Goal: Task Accomplishment & Management: Manage account settings

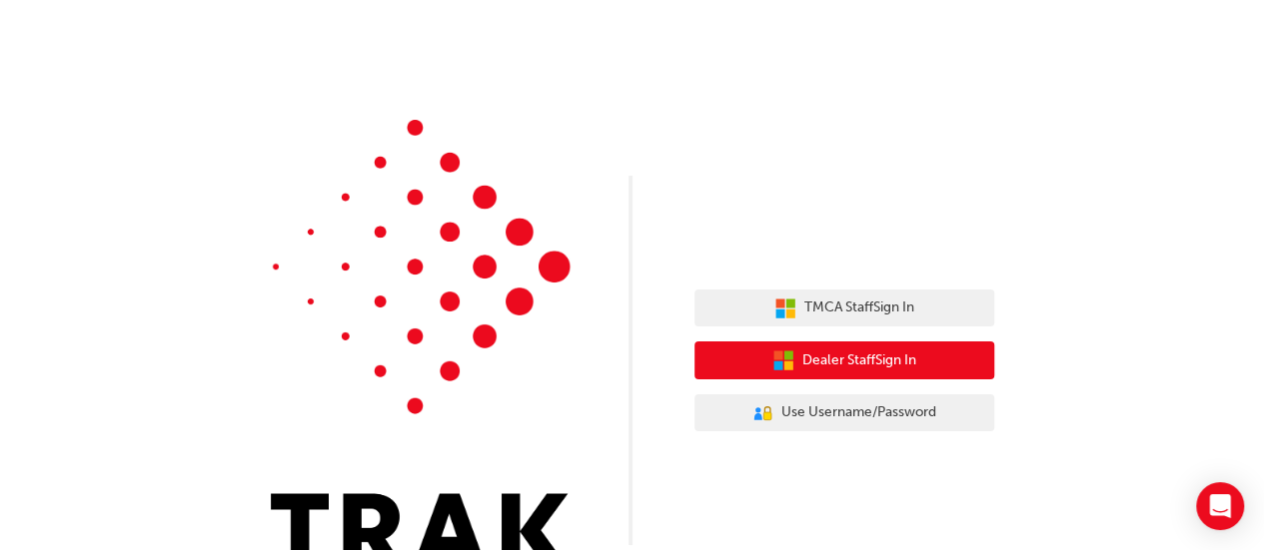
click at [927, 351] on button "Dealer Staff Sign In" at bounding box center [844, 361] width 300 height 38
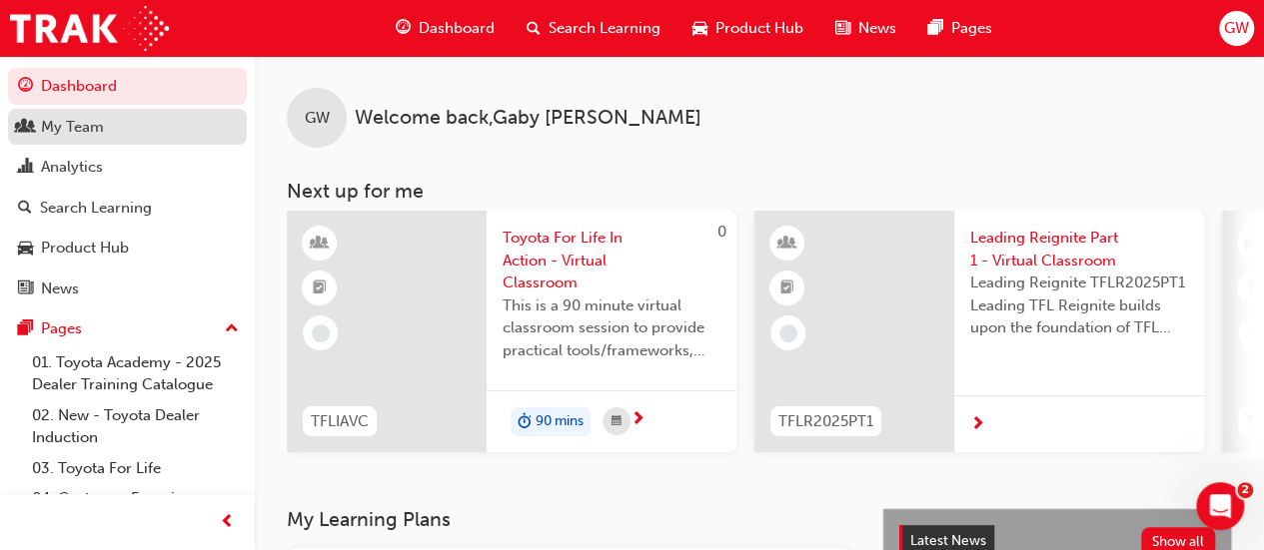
click at [149, 113] on link "My Team" at bounding box center [127, 127] width 239 height 37
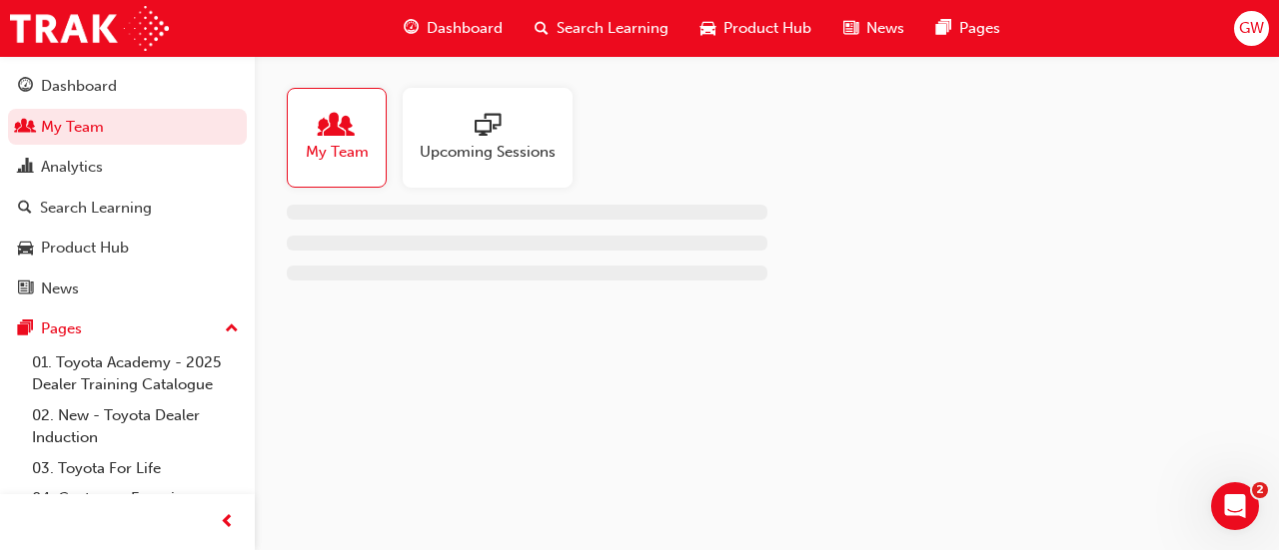
click at [497, 123] on span "sessionType_ONLINE_URL-icon" at bounding box center [488, 127] width 26 height 28
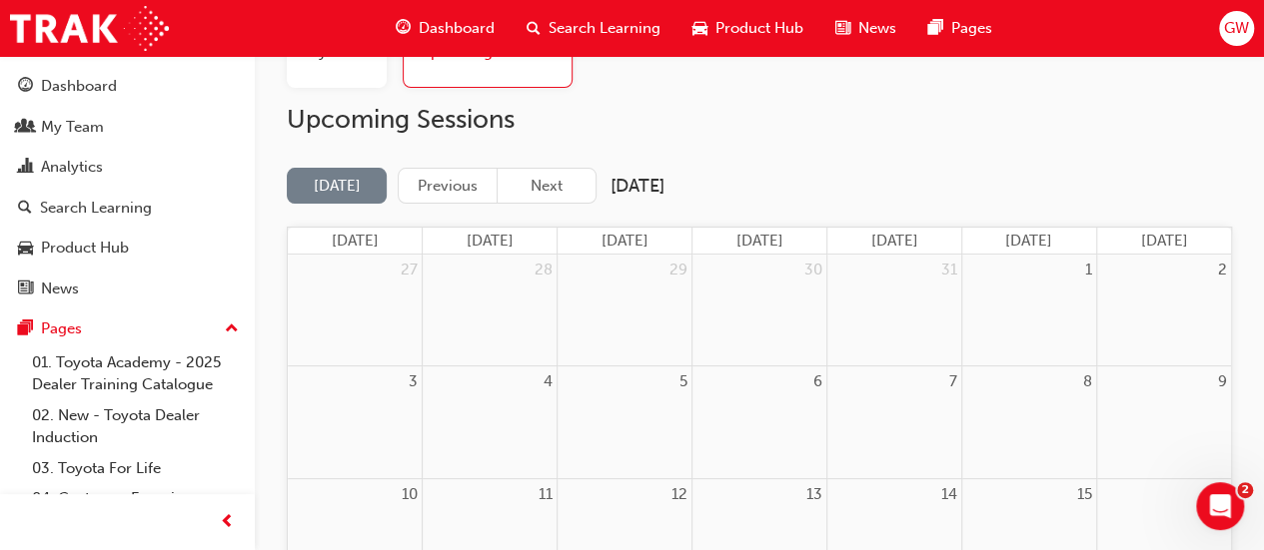
scroll to position [200, 0]
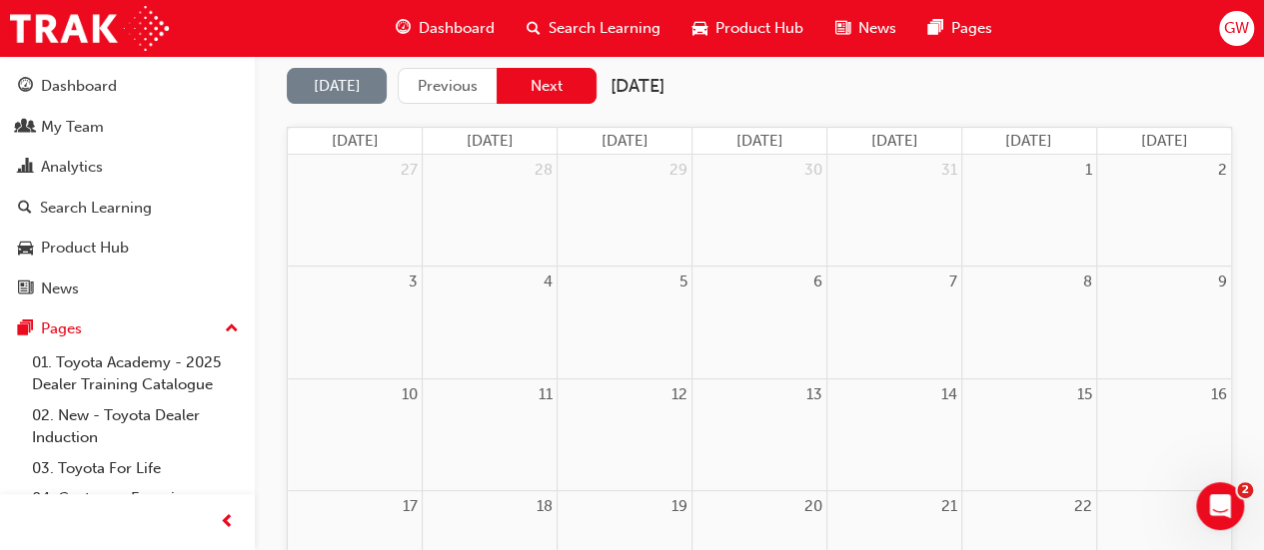
click at [531, 94] on button "Next" at bounding box center [546, 86] width 100 height 37
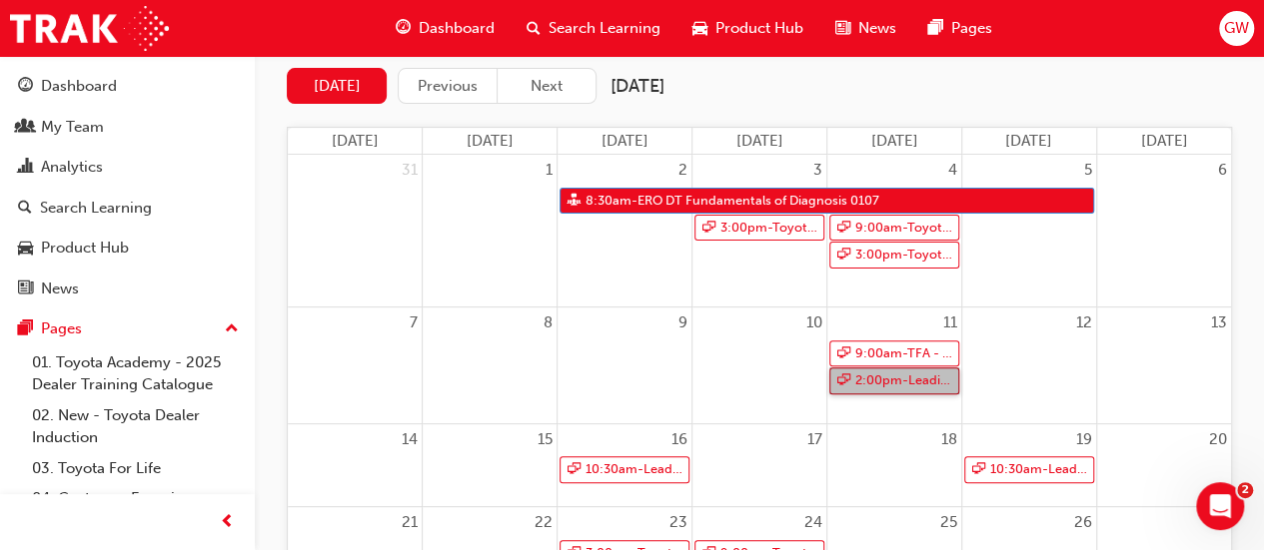
click at [905, 380] on link "2:00pm - Leading Reignite Part 2 - Virtual Classroom" at bounding box center [894, 381] width 130 height 27
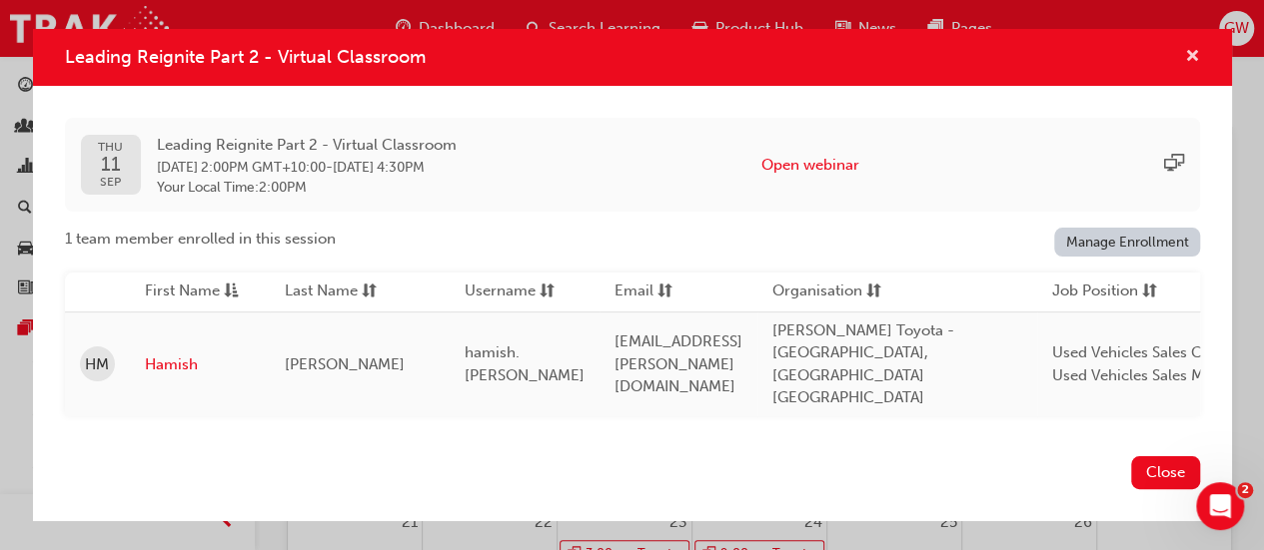
click at [1187, 67] on span "cross-icon" at bounding box center [1192, 58] width 15 height 18
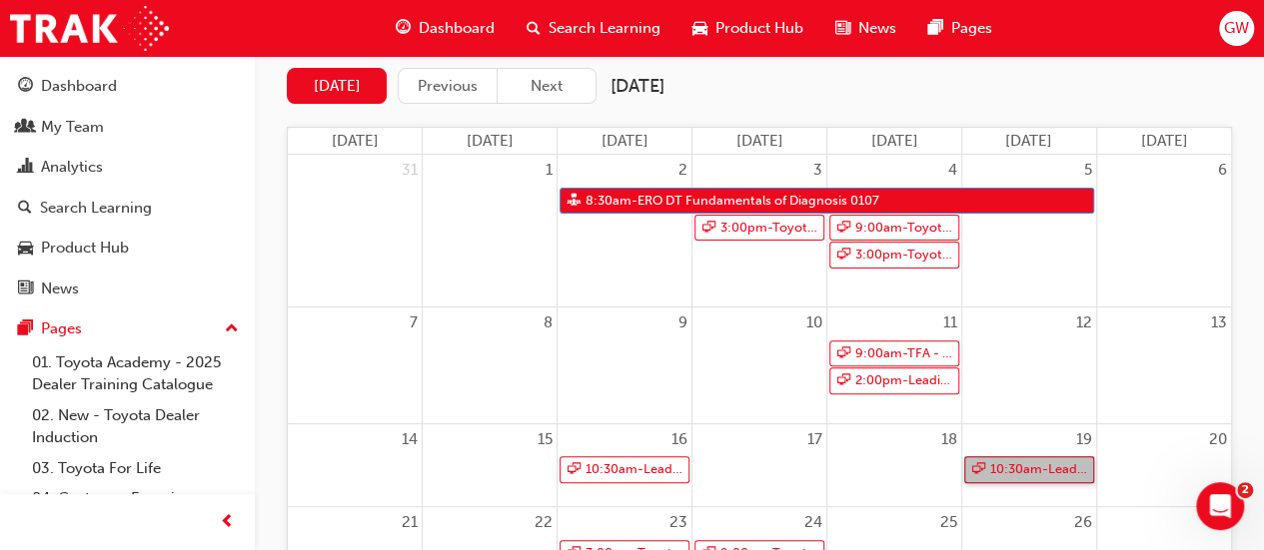
click at [1021, 459] on link "10:30am - Leading Reignite Part 2 - Virtual Classroom" at bounding box center [1029, 470] width 130 height 27
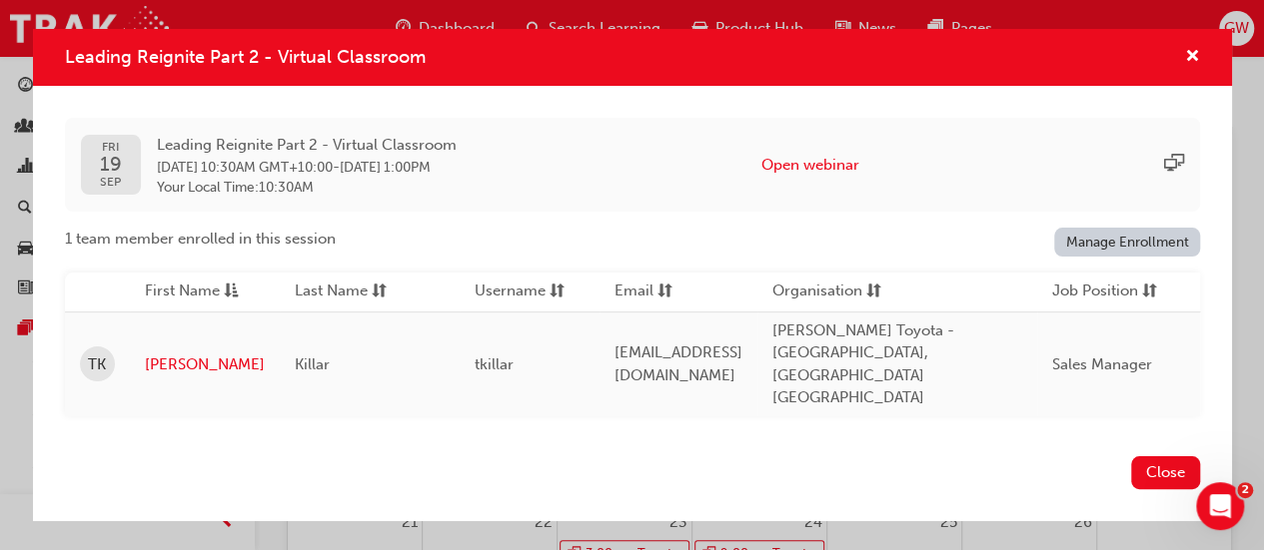
click at [1183, 67] on div "Leading Reignite Part 2 - Virtual Classroom" at bounding box center [1184, 57] width 31 height 25
click at [1187, 67] on span "cross-icon" at bounding box center [1192, 58] width 15 height 18
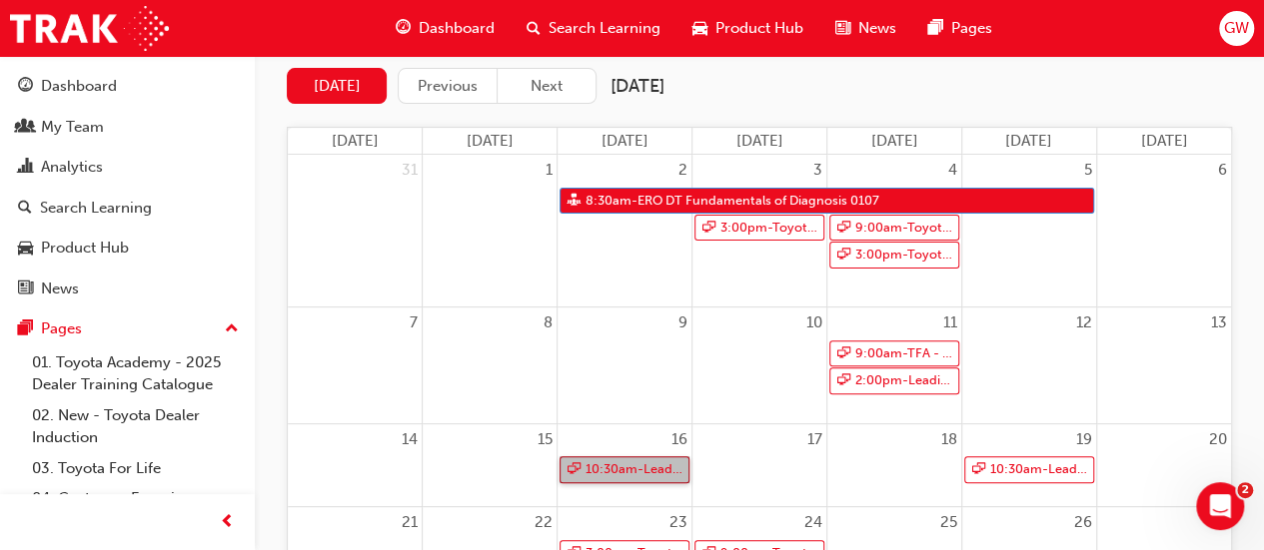
click at [594, 460] on link "10:30am - Leading Reignite Part 2 - Virtual Classroom" at bounding box center [624, 470] width 130 height 27
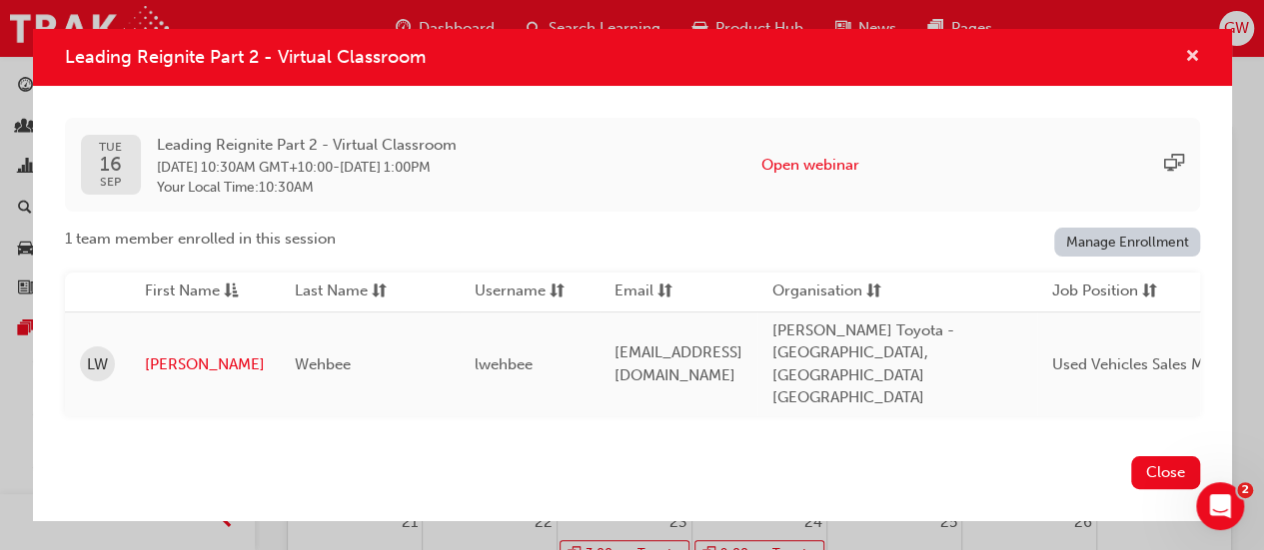
click at [1194, 67] on span "cross-icon" at bounding box center [1192, 58] width 15 height 18
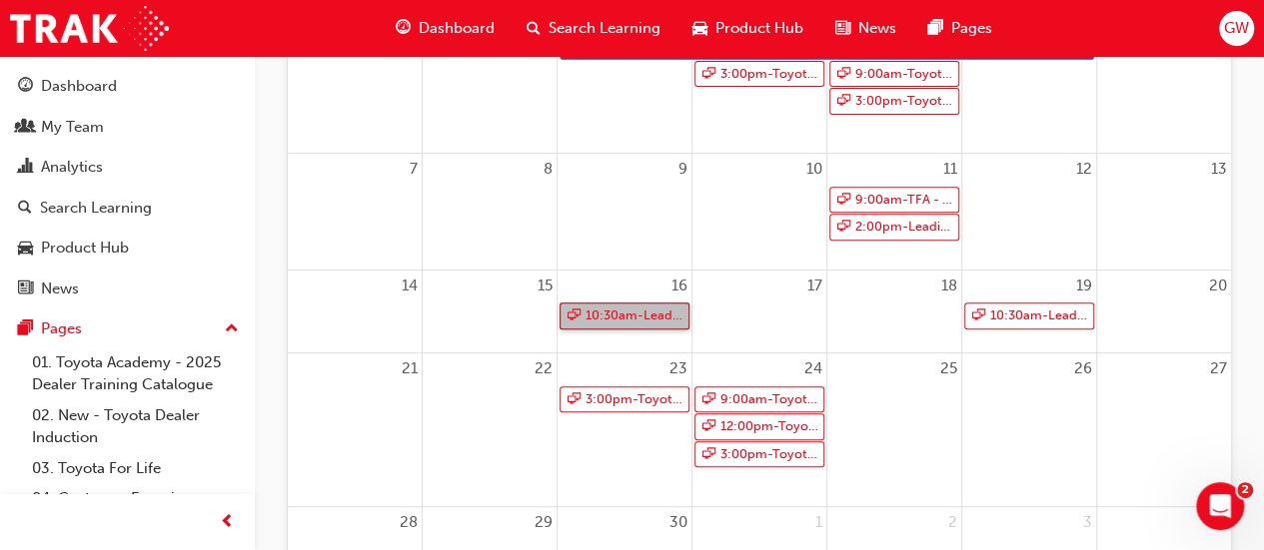
scroll to position [400, 0]
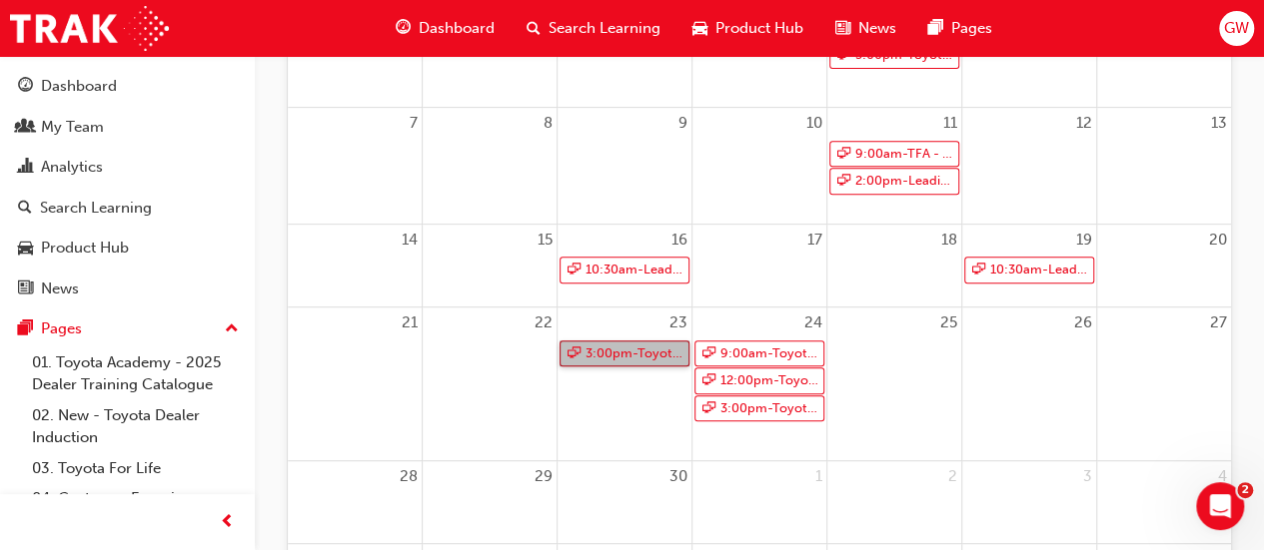
click at [615, 352] on link "3:00pm - Toyota For Life In Action - Virtual Classroom" at bounding box center [624, 354] width 130 height 27
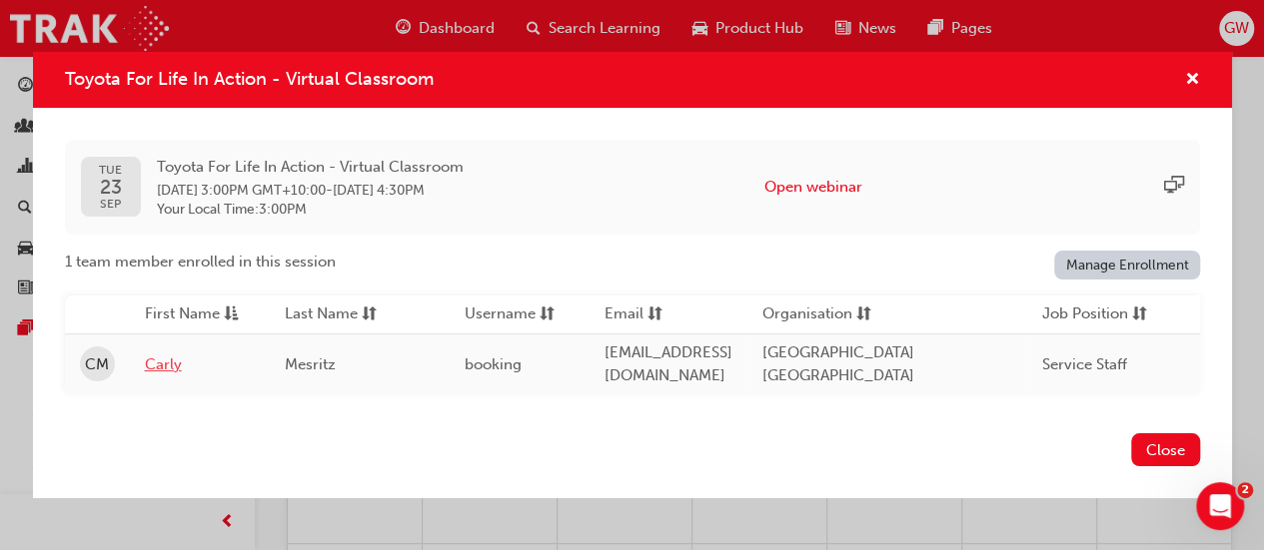
click at [167, 354] on link "Carly" at bounding box center [200, 365] width 110 height 23
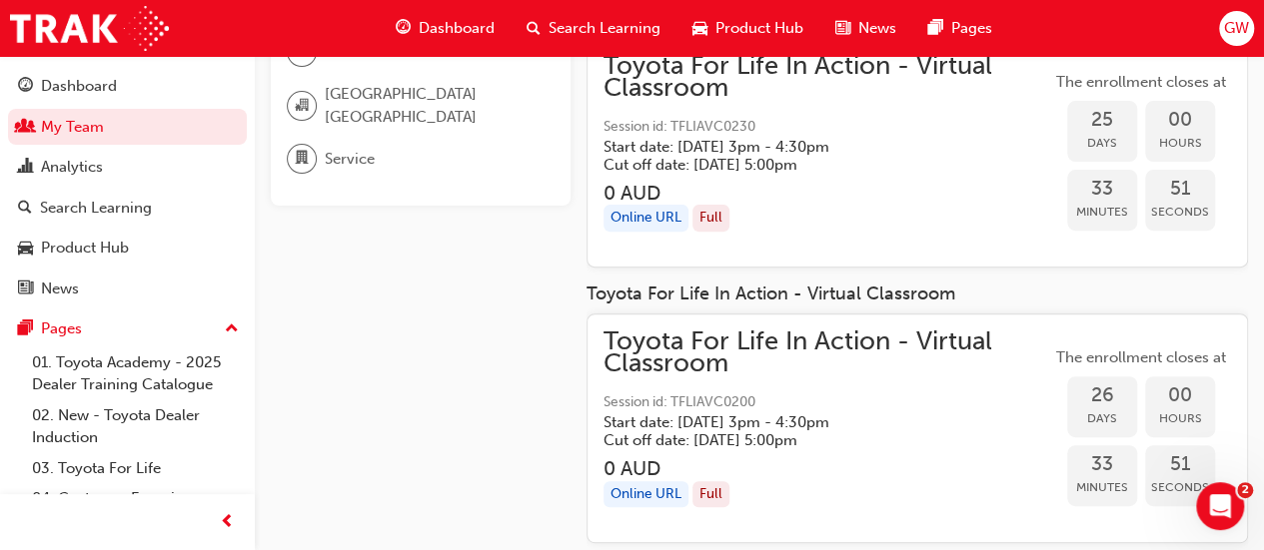
scroll to position [201, 0]
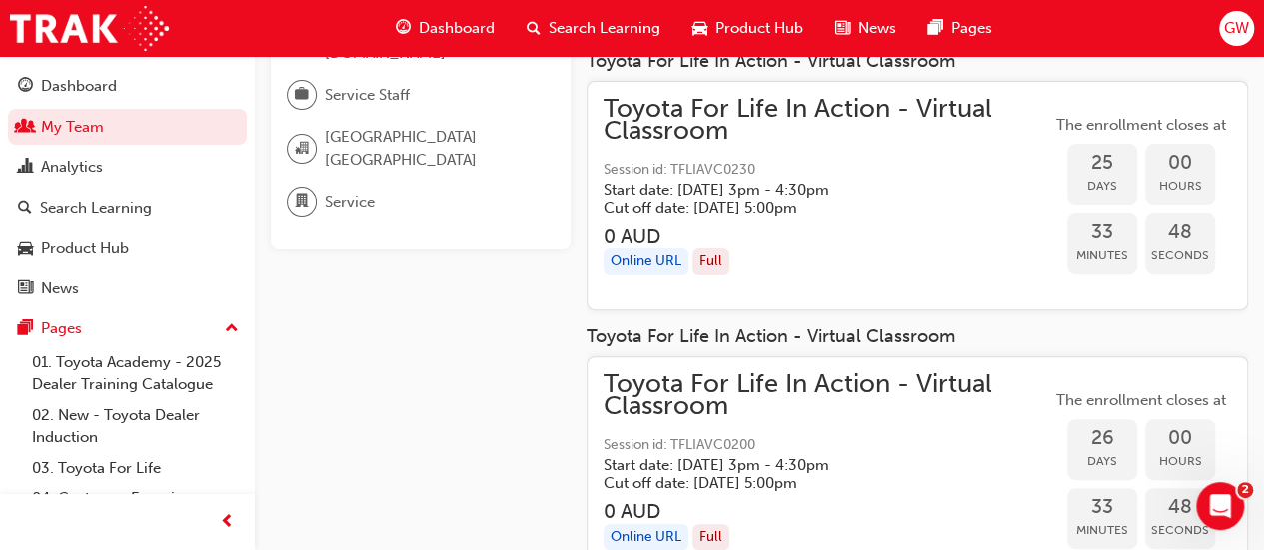
click at [695, 263] on div "Full" at bounding box center [710, 261] width 37 height 27
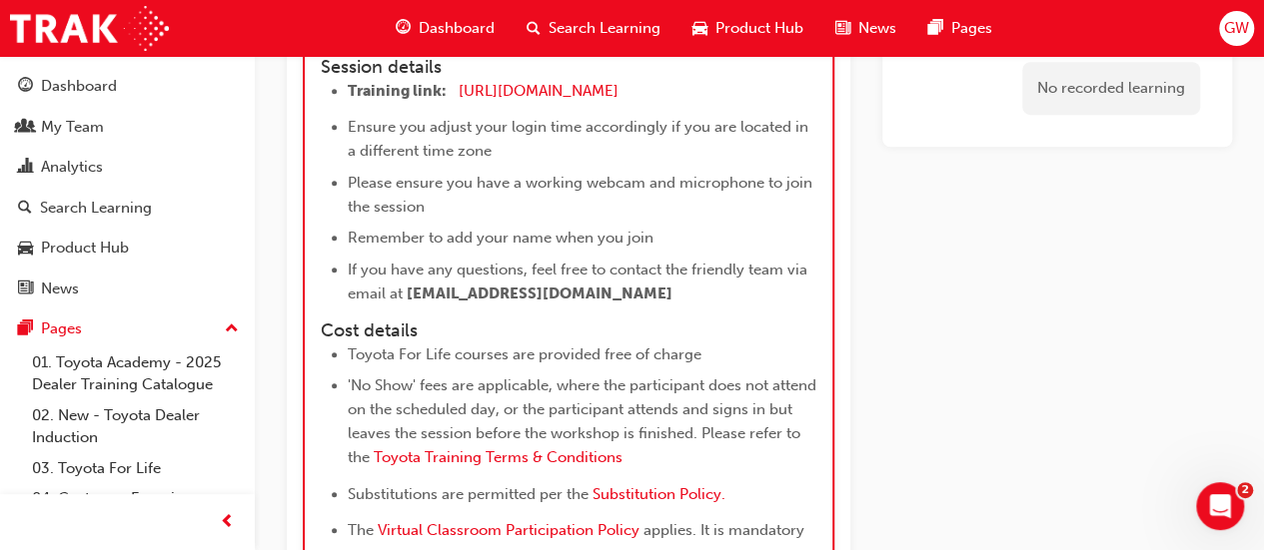
scroll to position [12100, 0]
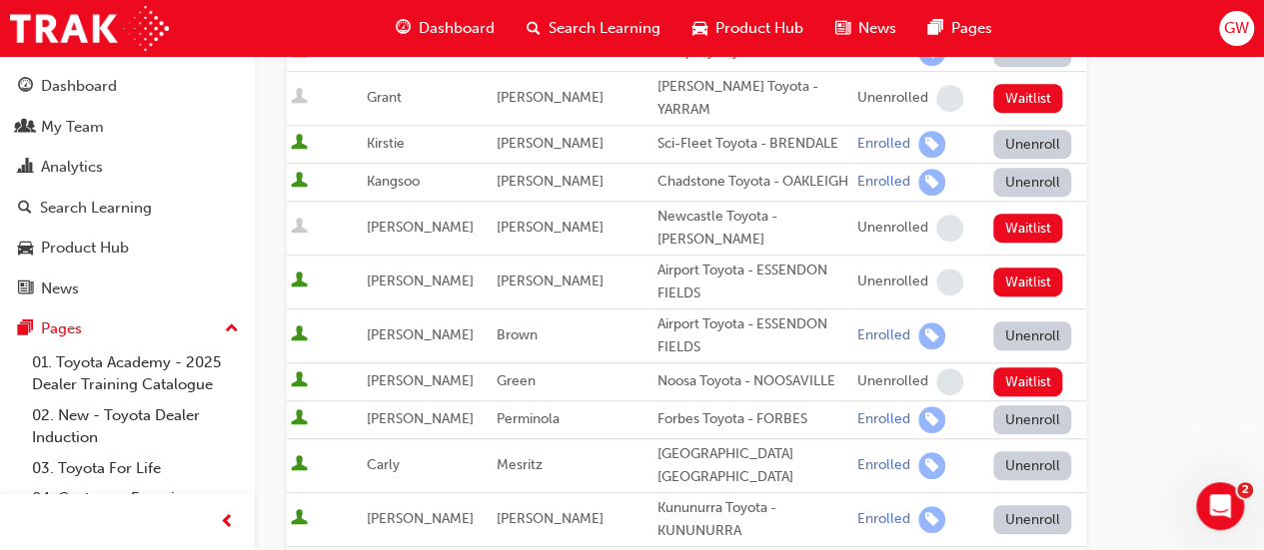
scroll to position [499, 0]
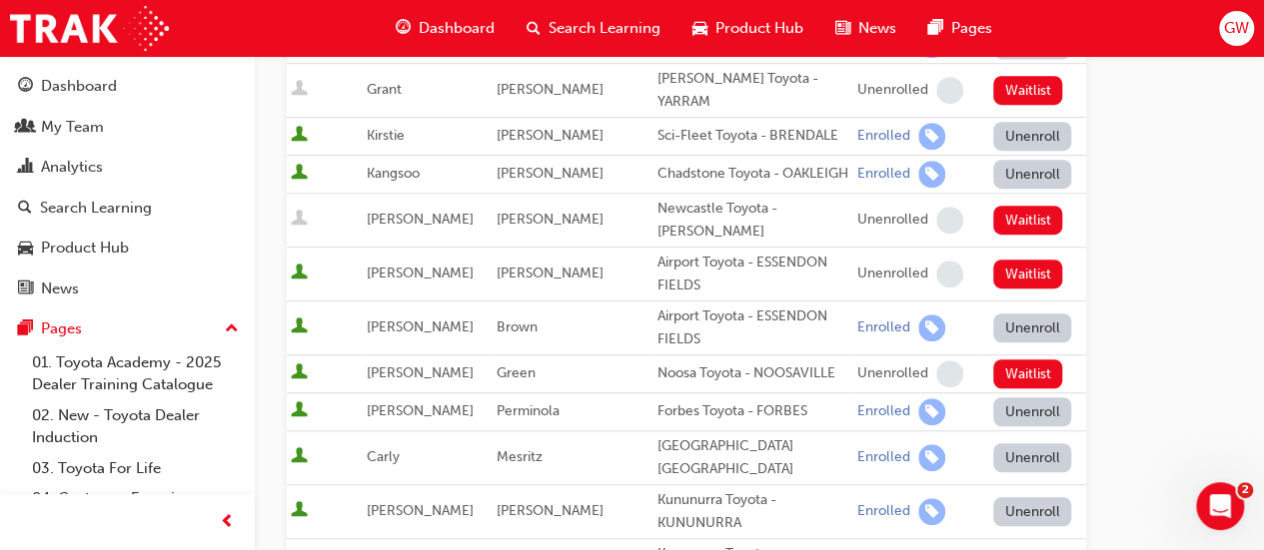
click at [1023, 457] on button "Unenroll" at bounding box center [1032, 458] width 78 height 29
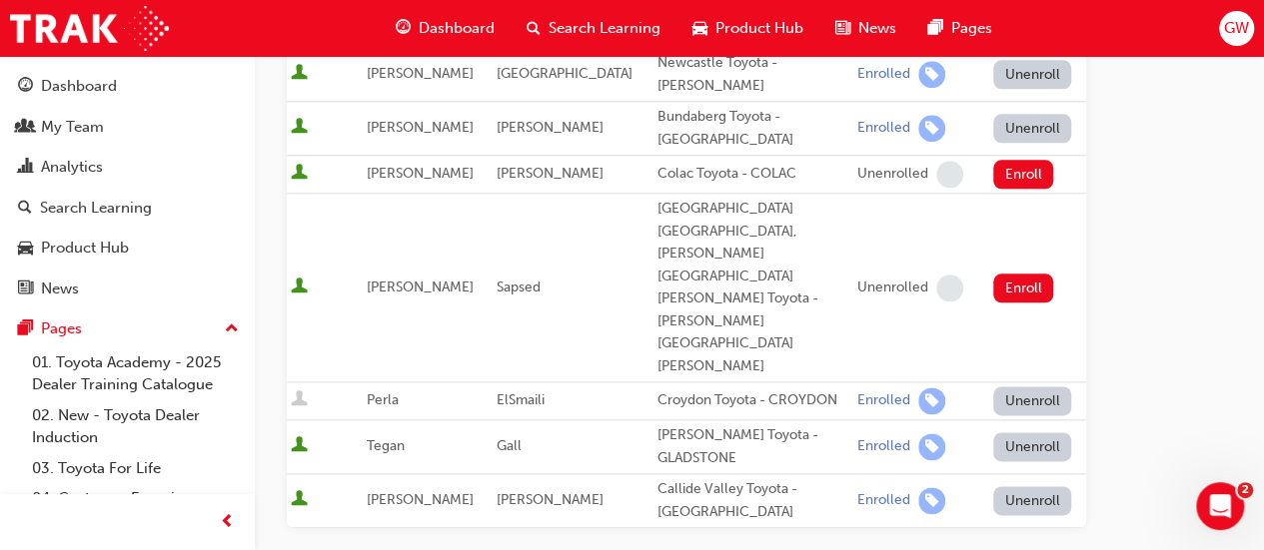
scroll to position [1299, 0]
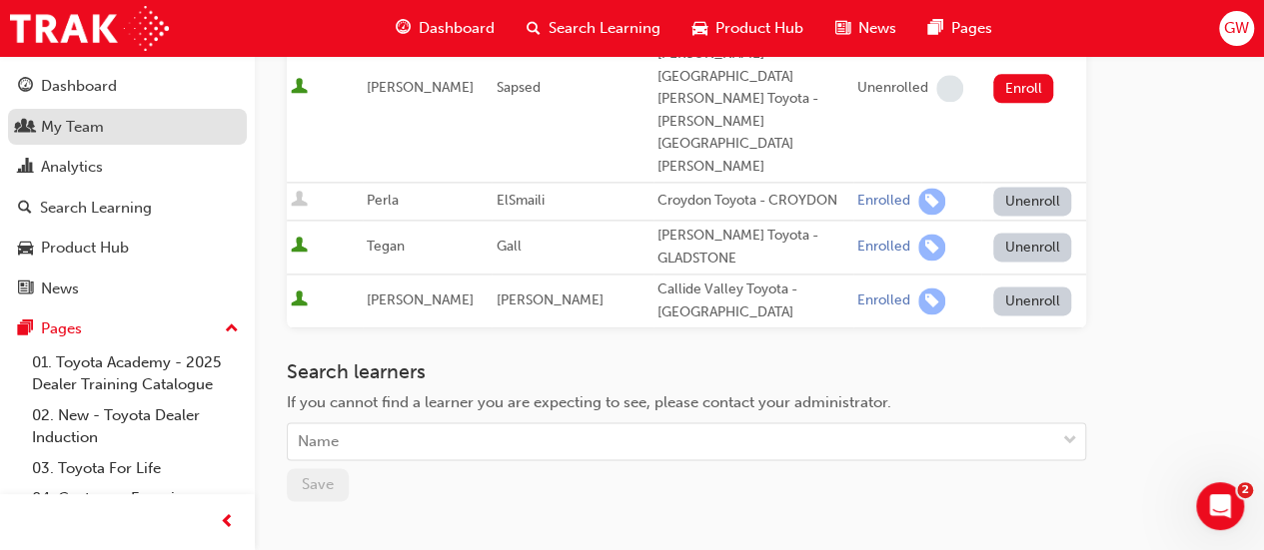
click at [110, 137] on div "My Team" at bounding box center [127, 127] width 219 height 25
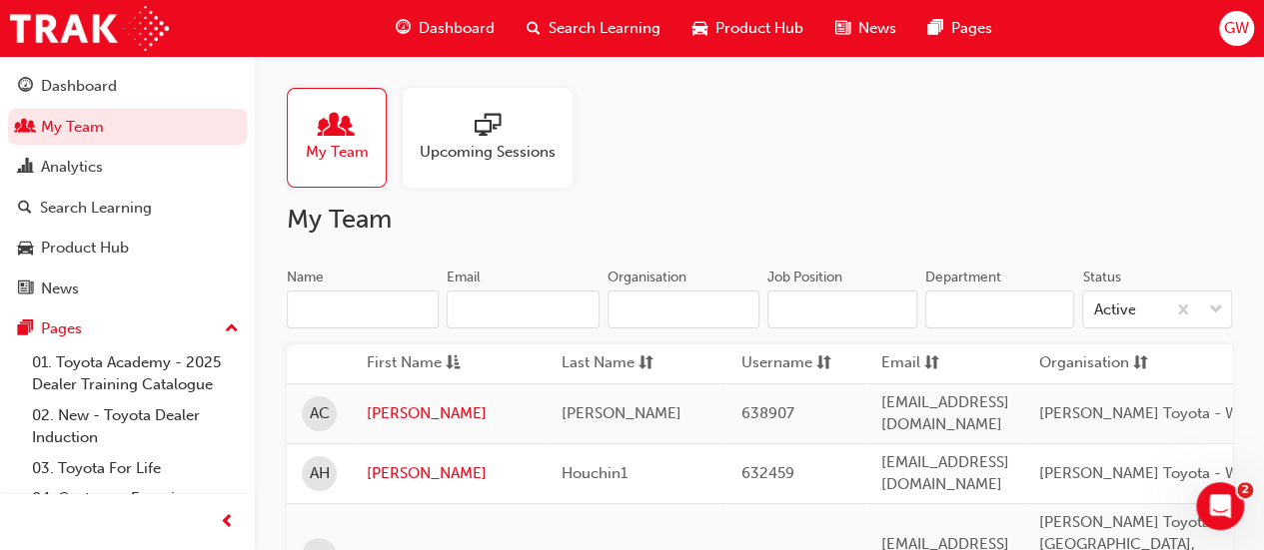
click at [513, 119] on div at bounding box center [488, 127] width 136 height 28
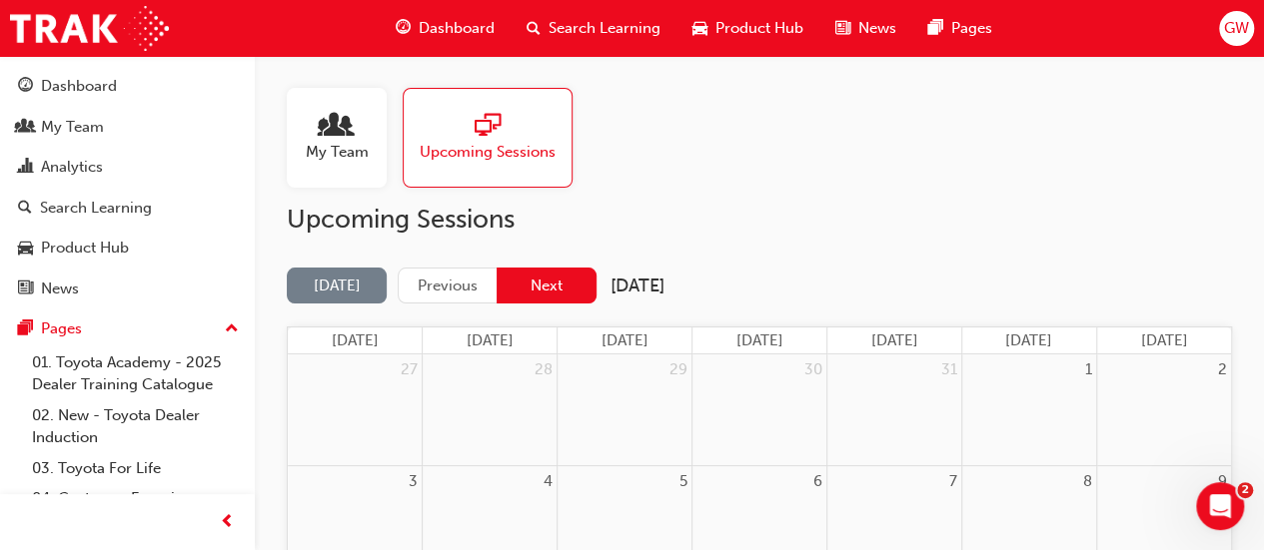
click at [565, 291] on button "Next" at bounding box center [546, 286] width 100 height 37
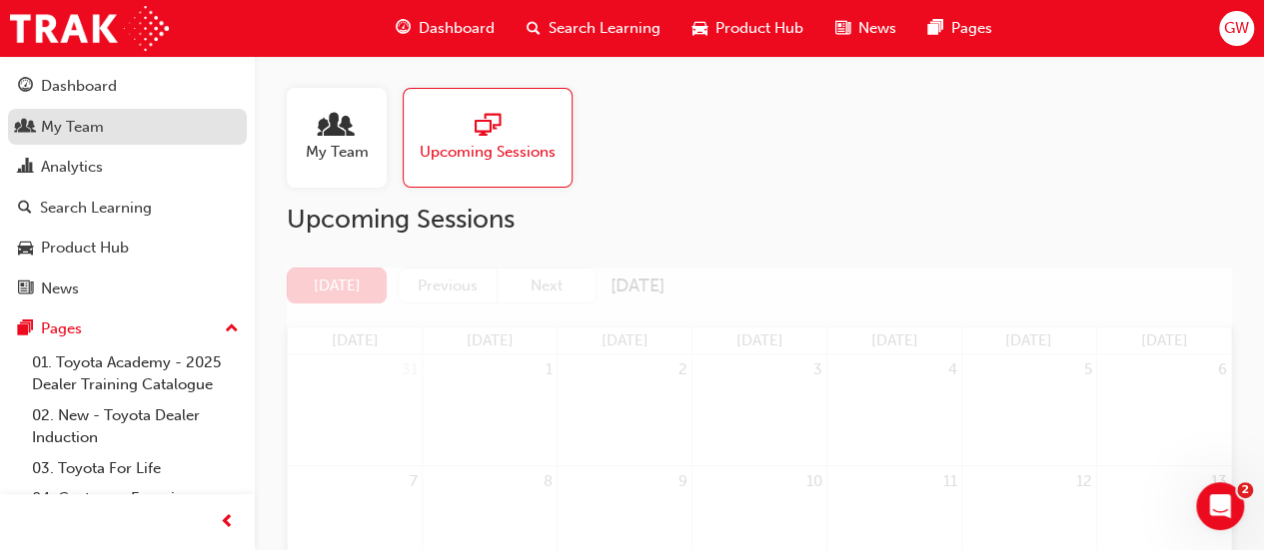
click at [94, 130] on div "My Team" at bounding box center [72, 127] width 63 height 23
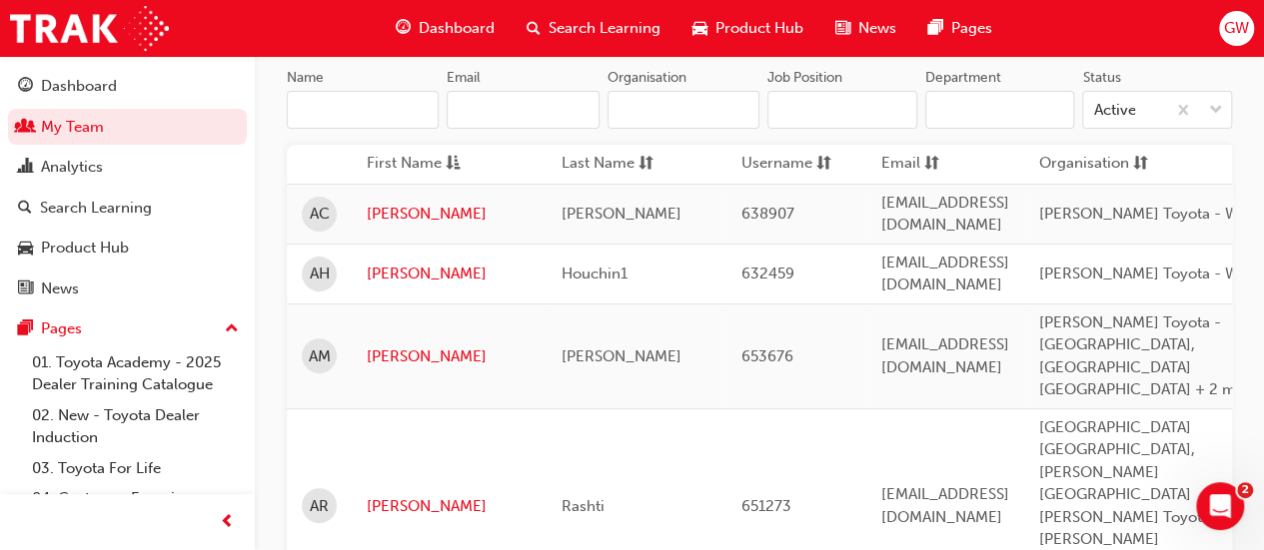
scroll to position [300, 0]
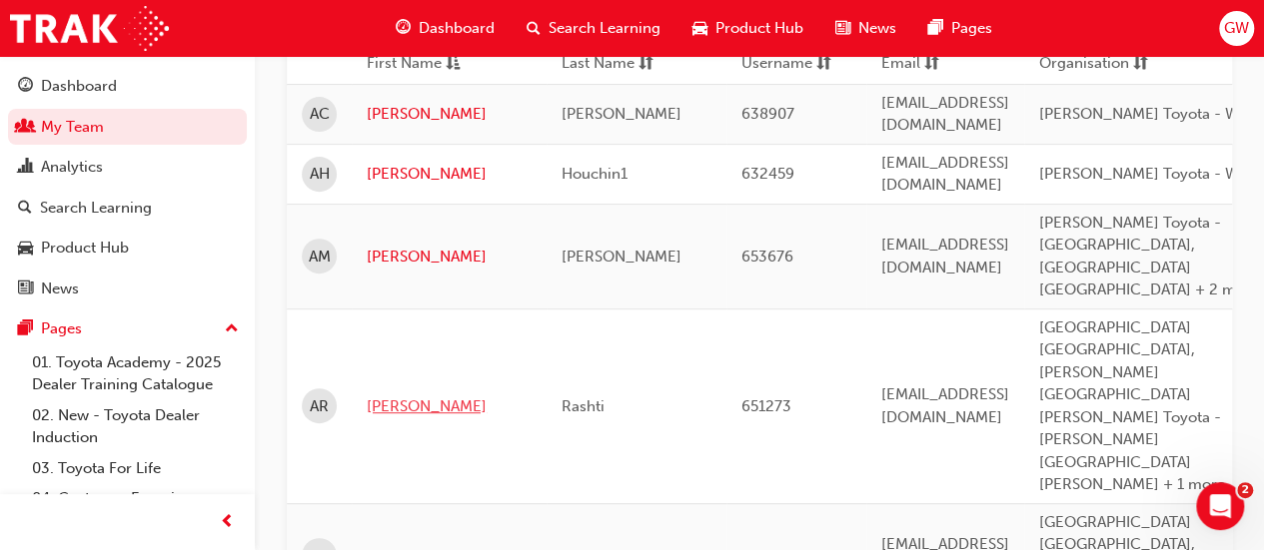
click at [380, 396] on link "Ali" at bounding box center [449, 407] width 165 height 23
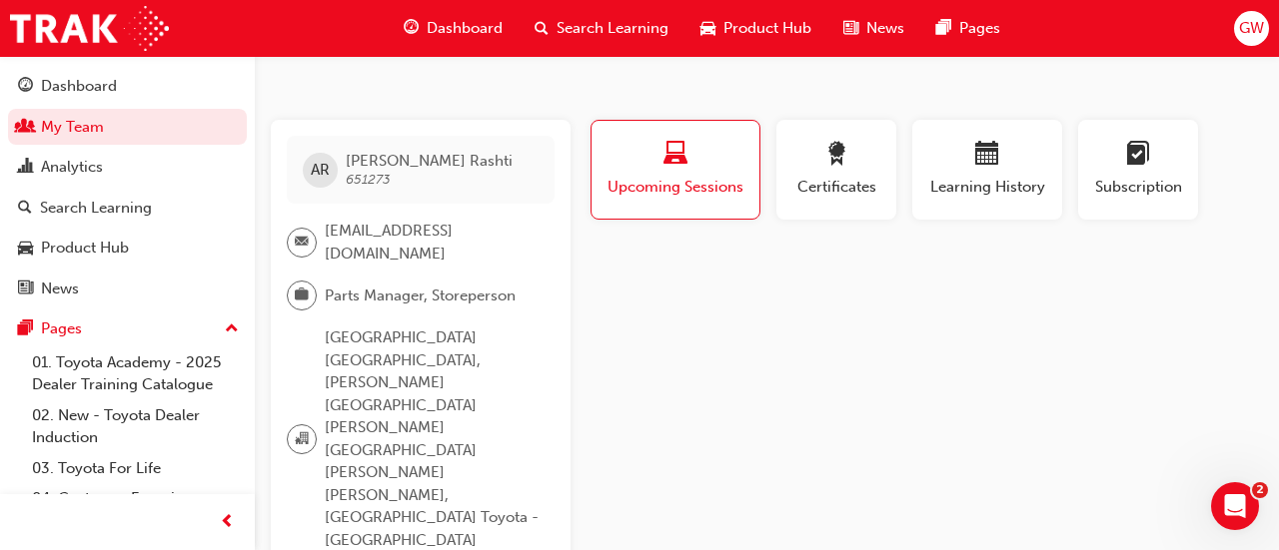
click at [697, 189] on span "Upcoming Sessions" at bounding box center [675, 187] width 138 height 23
click at [940, 188] on span "Learning History" at bounding box center [987, 187] width 120 height 23
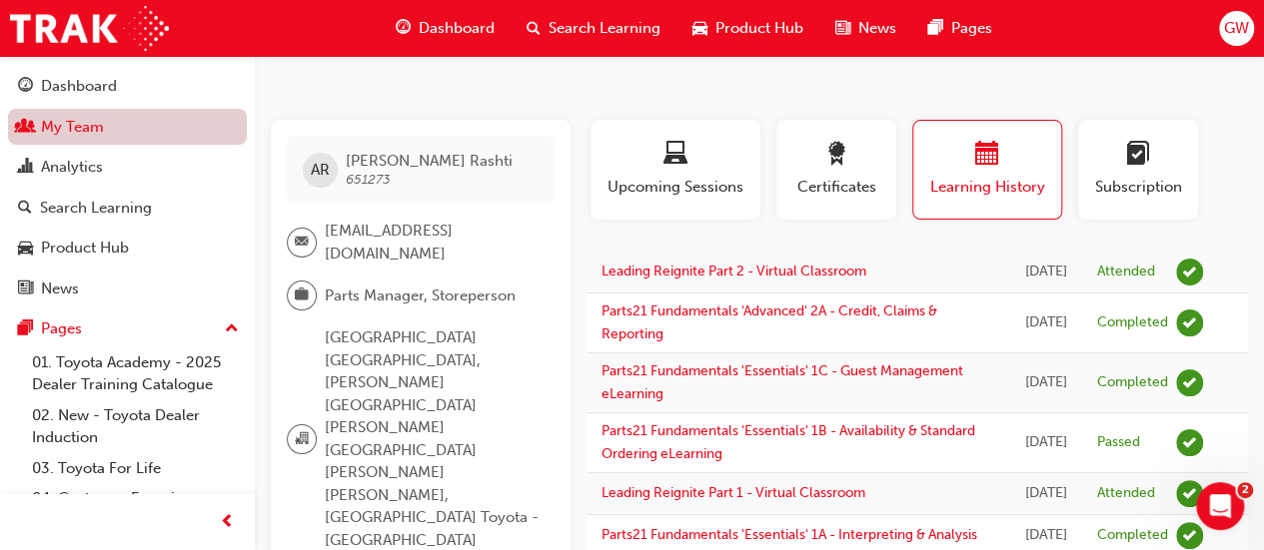
click at [93, 117] on link "My Team" at bounding box center [127, 127] width 239 height 37
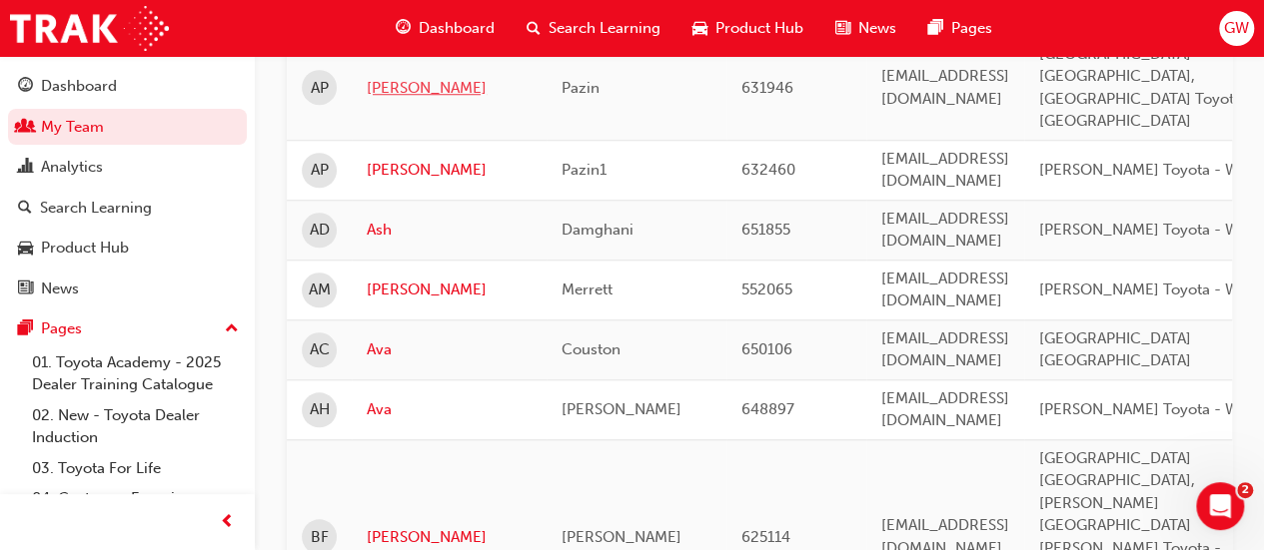
scroll to position [799, 0]
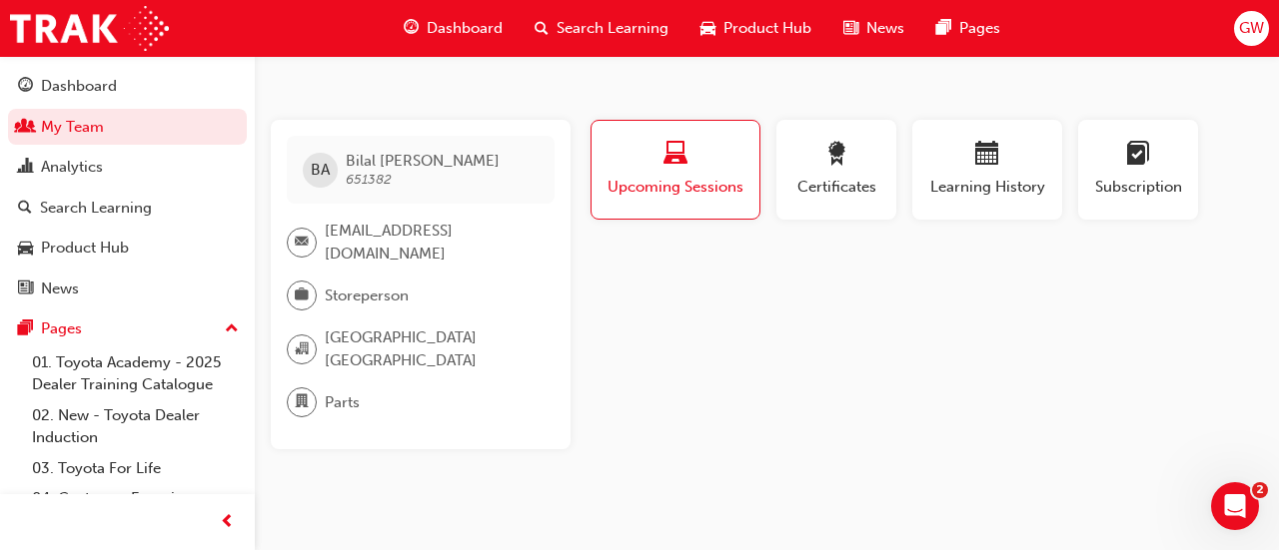
click at [672, 168] on span "laptop-icon" at bounding box center [675, 155] width 24 height 27
click at [72, 123] on link "My Team" at bounding box center [127, 127] width 239 height 37
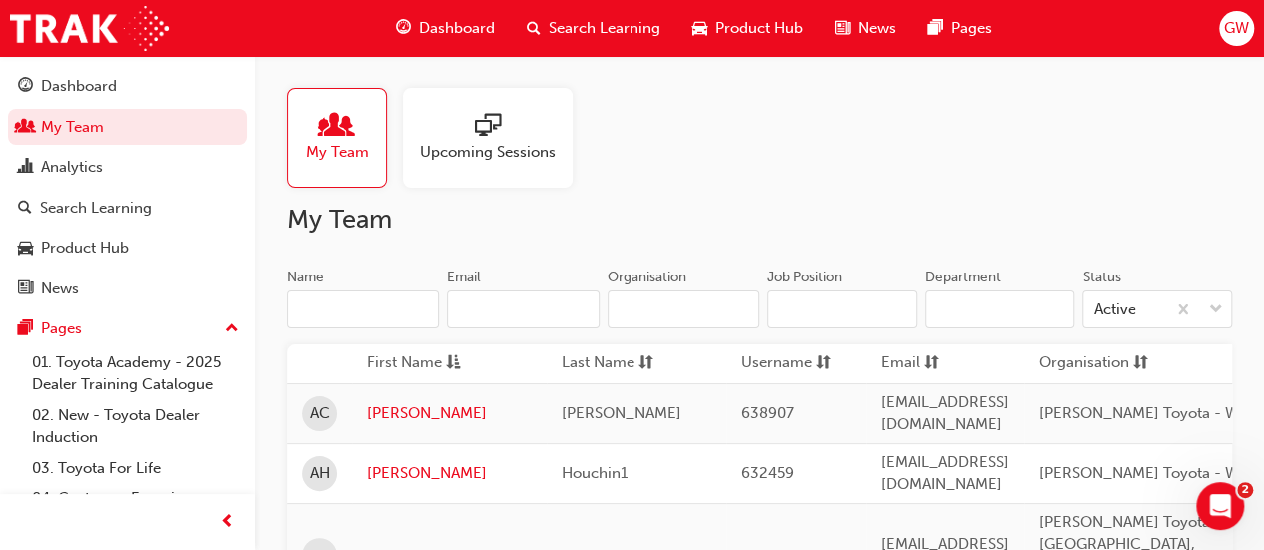
click at [509, 127] on div at bounding box center [488, 127] width 136 height 28
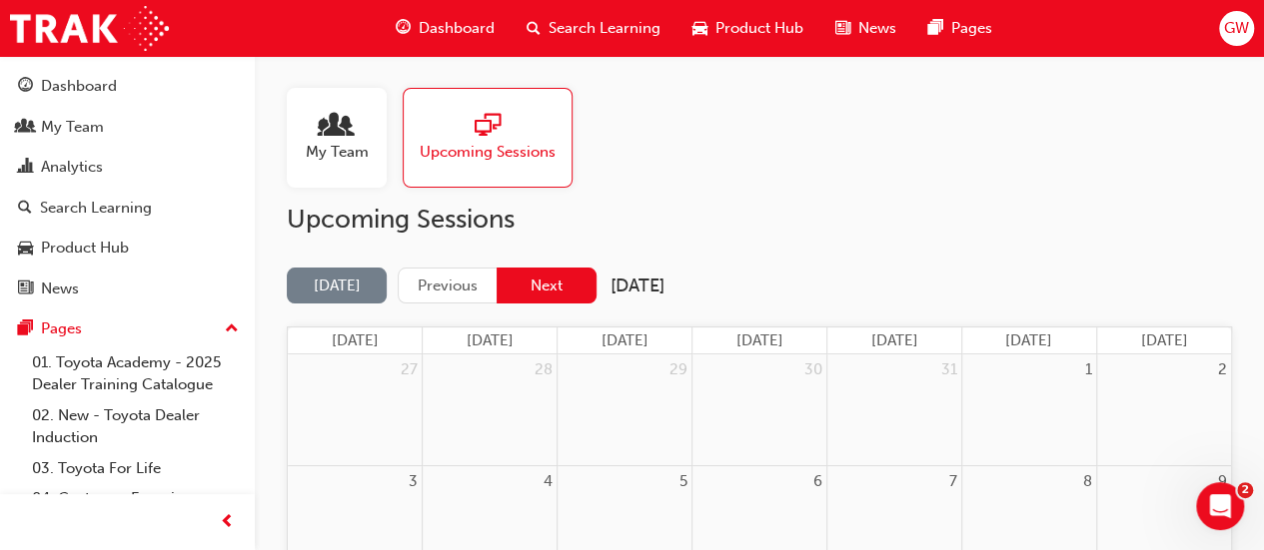
click at [572, 299] on button "Next" at bounding box center [546, 286] width 100 height 37
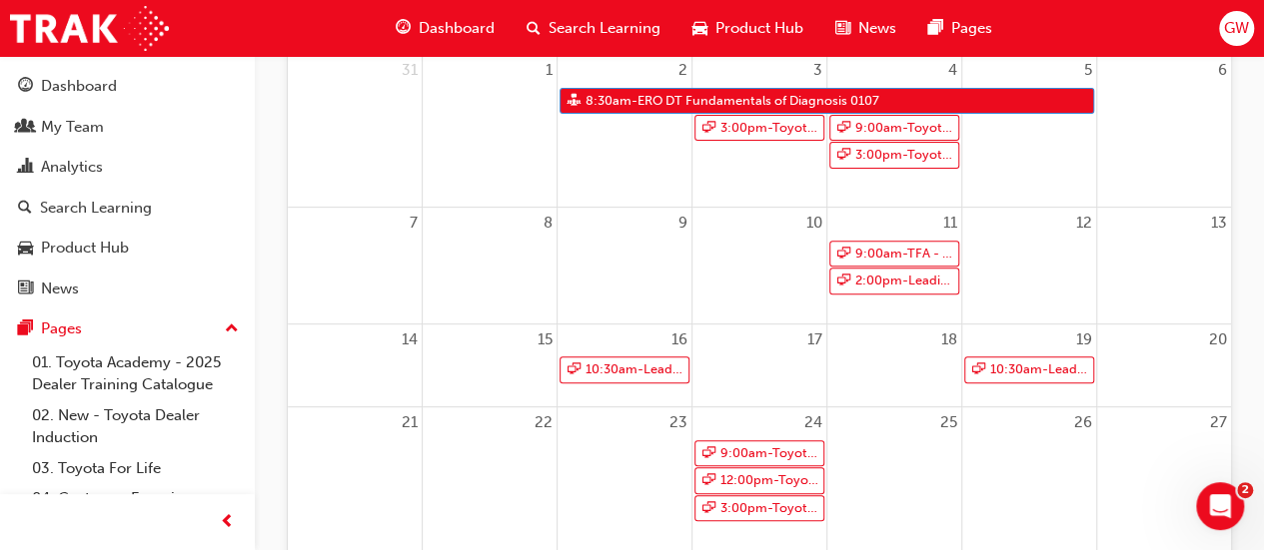
scroll to position [400, 0]
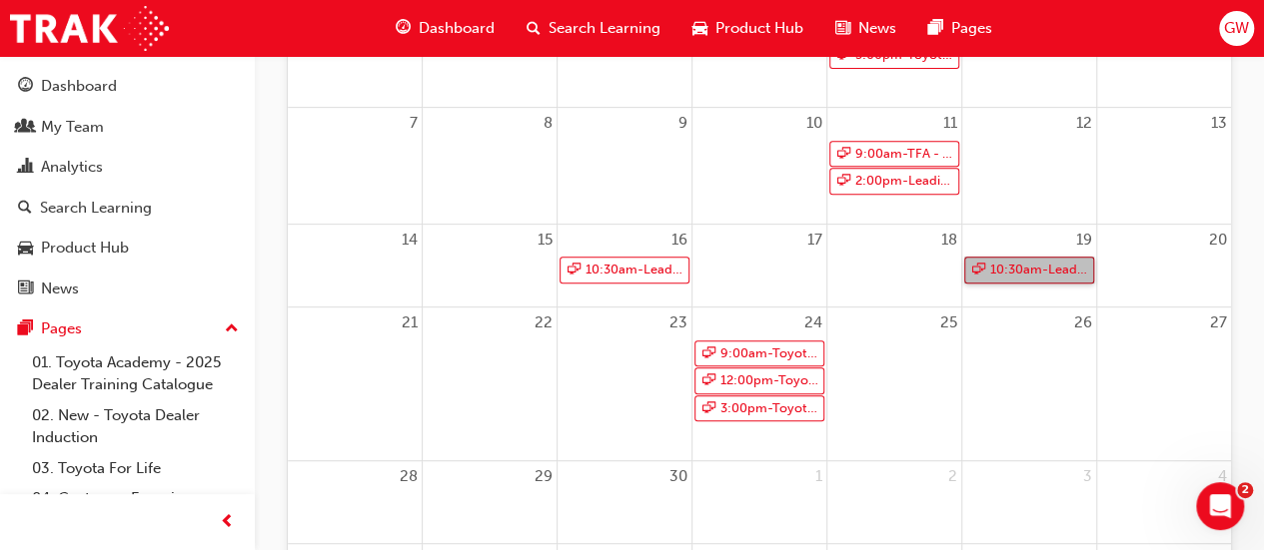
click at [1026, 266] on link "10:30am - Leading Reignite Part 2 - Virtual Classroom" at bounding box center [1029, 270] width 130 height 27
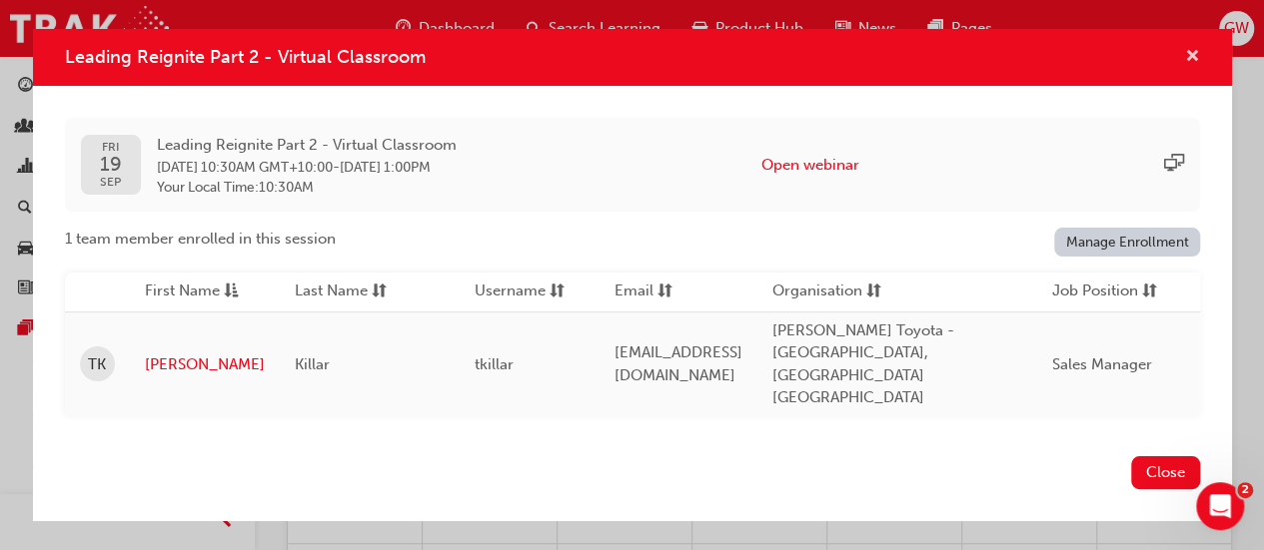
click at [1191, 67] on span "cross-icon" at bounding box center [1192, 58] width 15 height 18
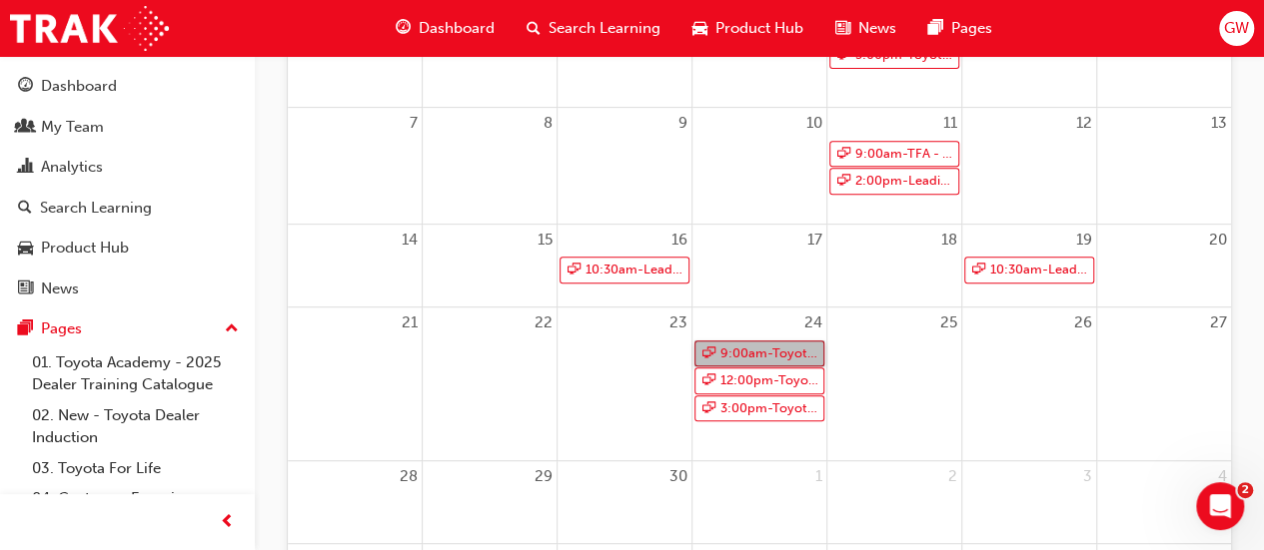
click at [761, 357] on link "9:00am - Toyota For Life In Action - Virtual Classroom" at bounding box center [759, 354] width 130 height 27
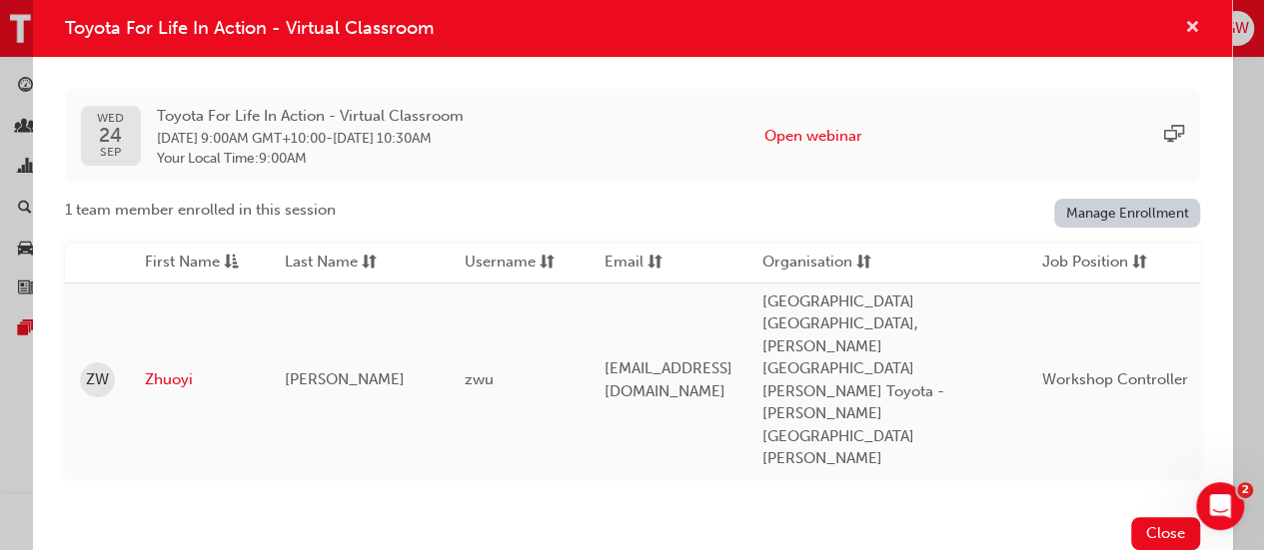
click at [1193, 38] on span "cross-icon" at bounding box center [1192, 29] width 15 height 18
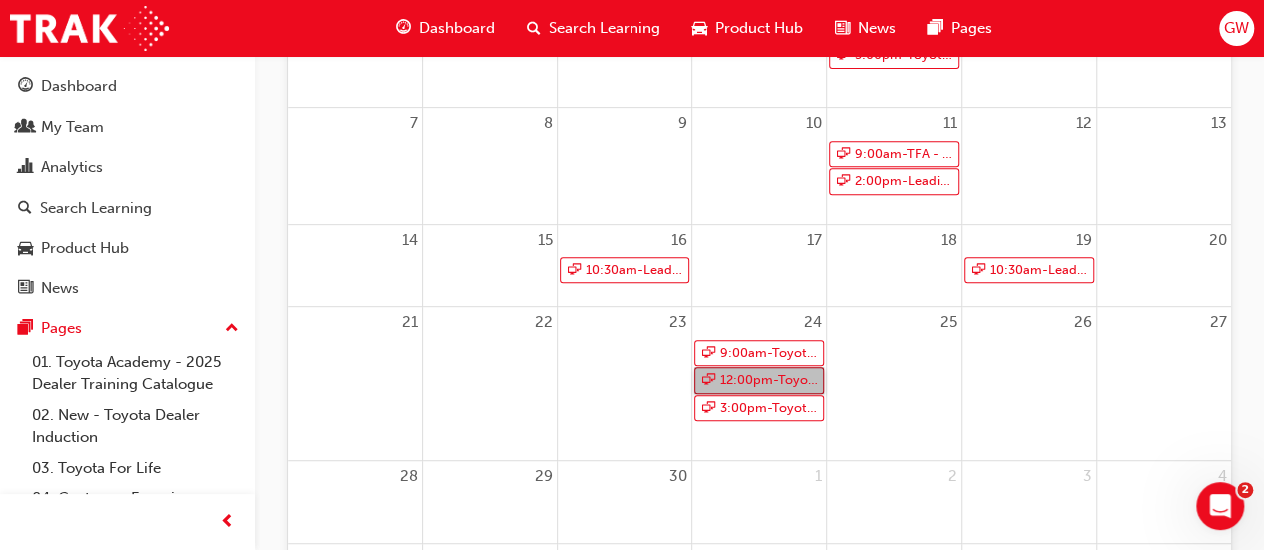
click at [749, 372] on link "12:00pm - Toyota For Life In Action - Virtual Classroom" at bounding box center [759, 381] width 130 height 27
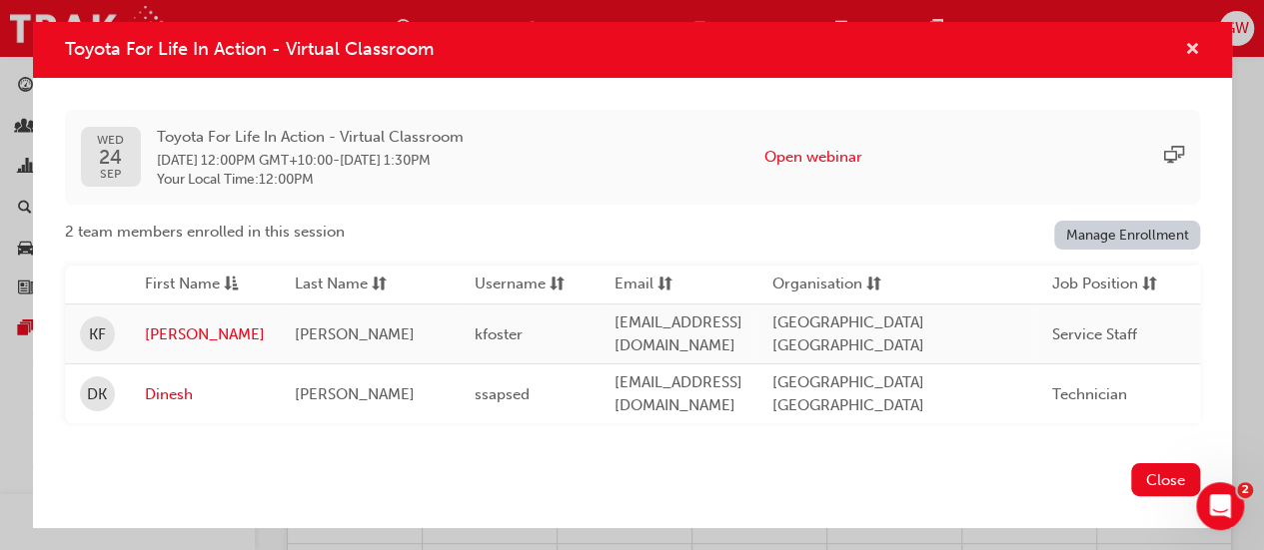
click at [1190, 42] on span "cross-icon" at bounding box center [1192, 51] width 15 height 18
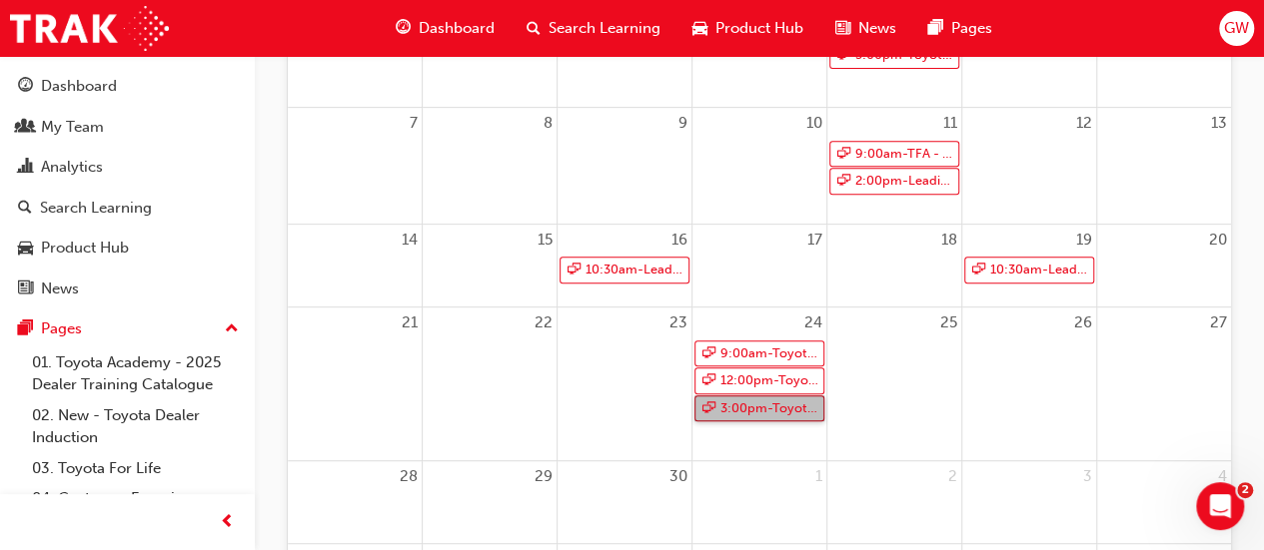
click at [753, 412] on link "3:00pm - Toyota For Life In Action - Virtual Classroom" at bounding box center [759, 409] width 130 height 27
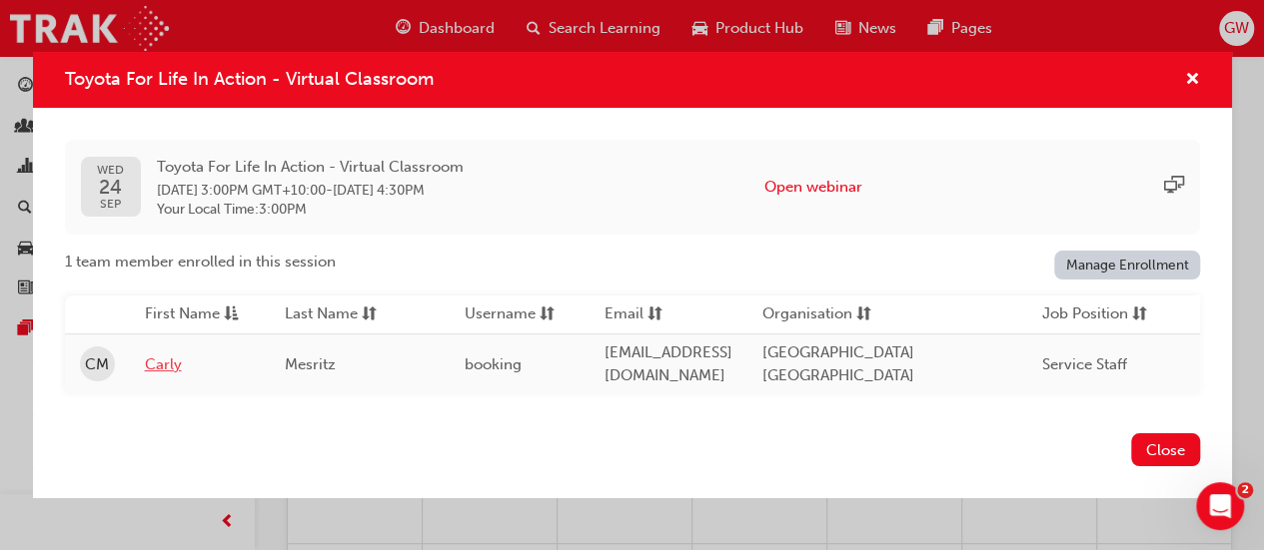
click at [164, 357] on link "Carly" at bounding box center [200, 365] width 110 height 23
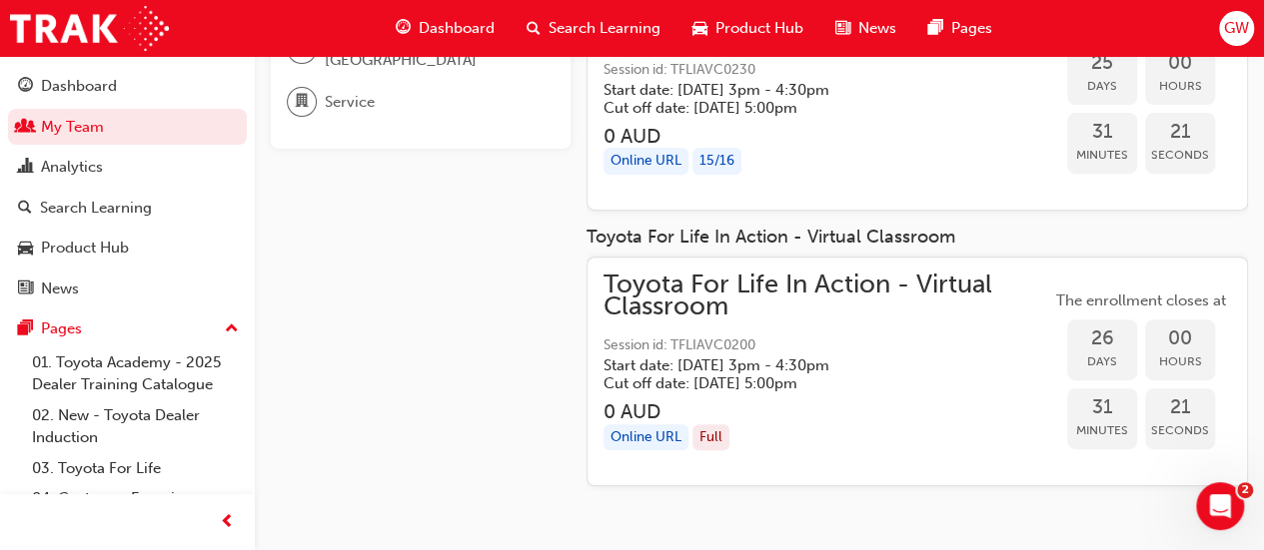
scroll to position [26, 0]
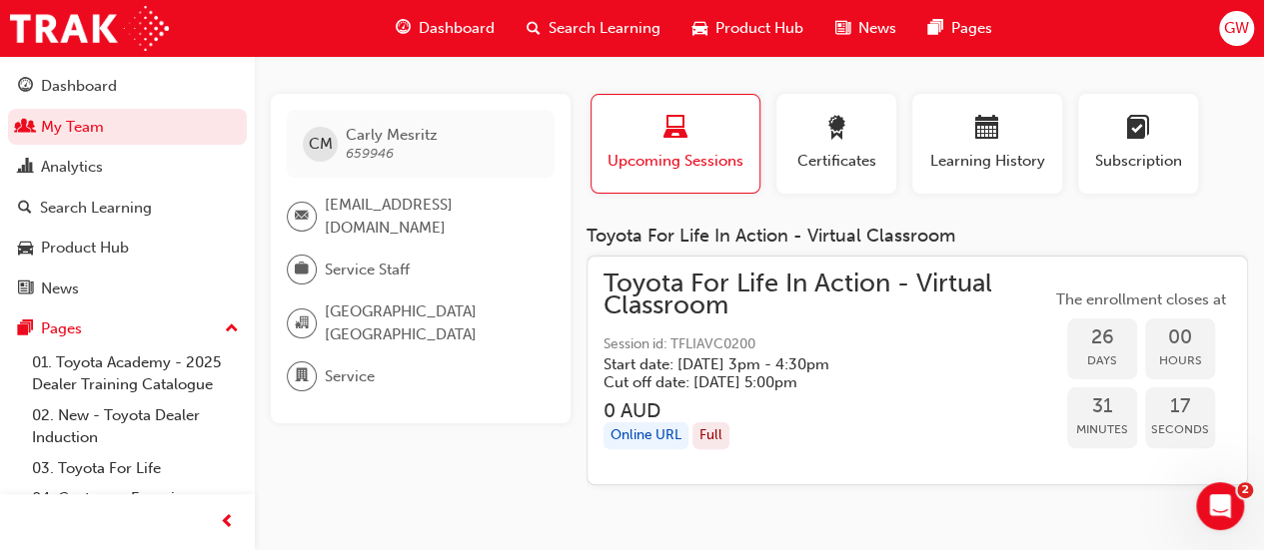
click at [708, 440] on div "Full" at bounding box center [710, 436] width 37 height 27
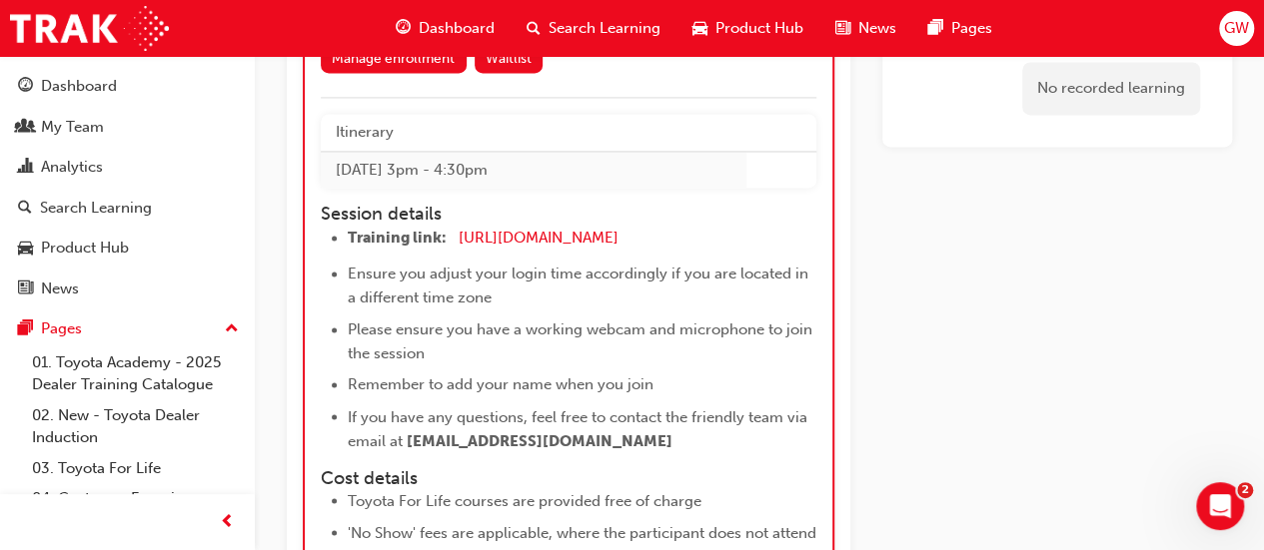
scroll to position [12967, 0]
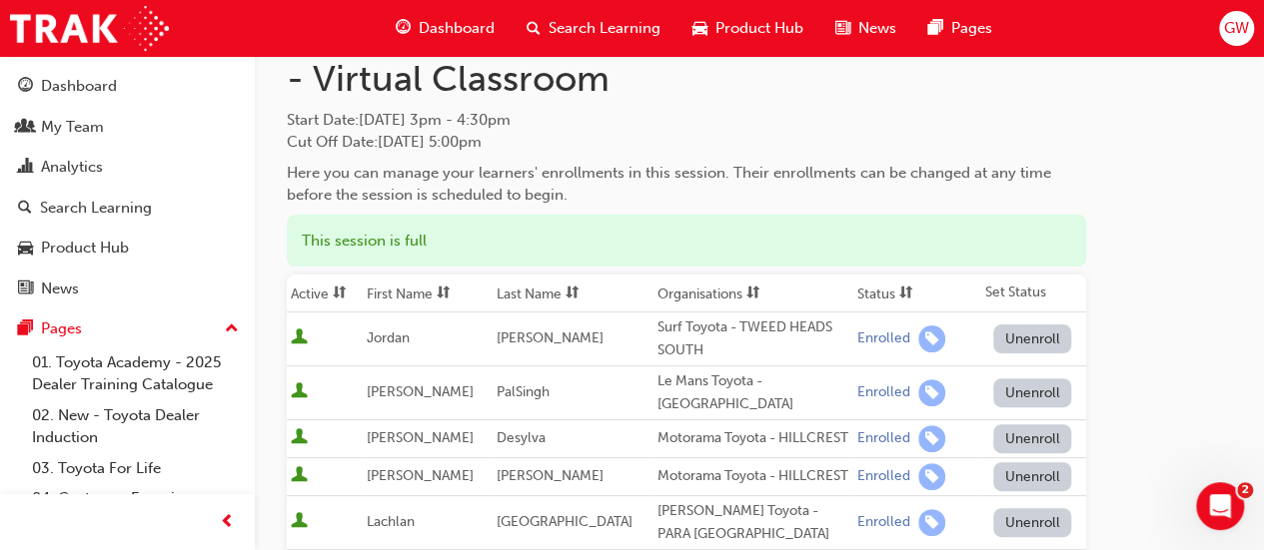
scroll to position [100, 0]
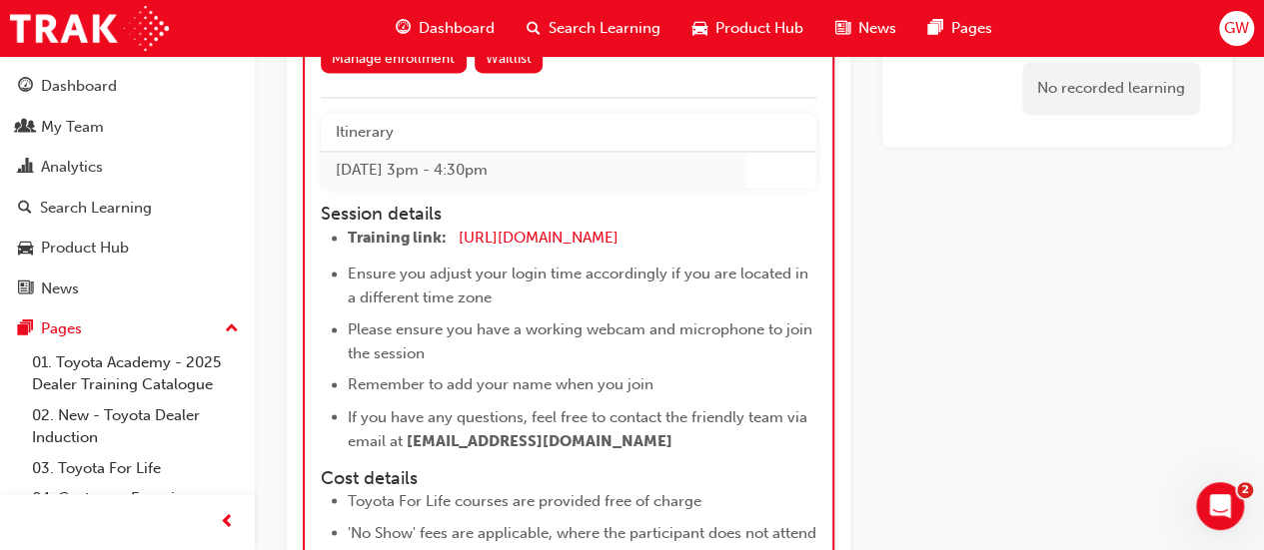
scroll to position [12767, 0]
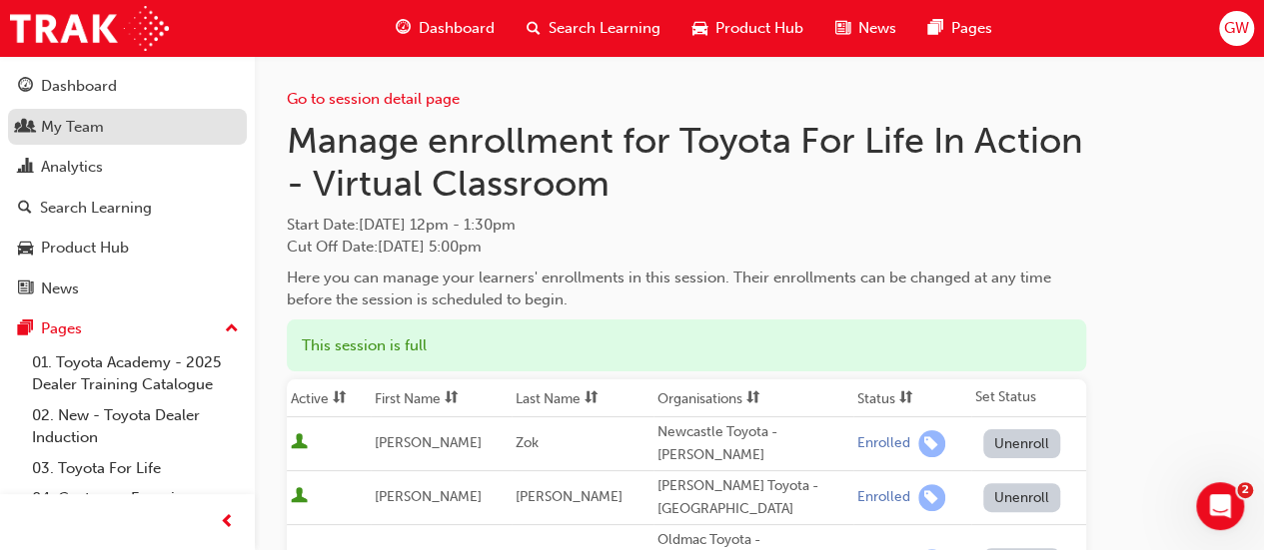
click at [76, 120] on div "My Team" at bounding box center [72, 127] width 63 height 23
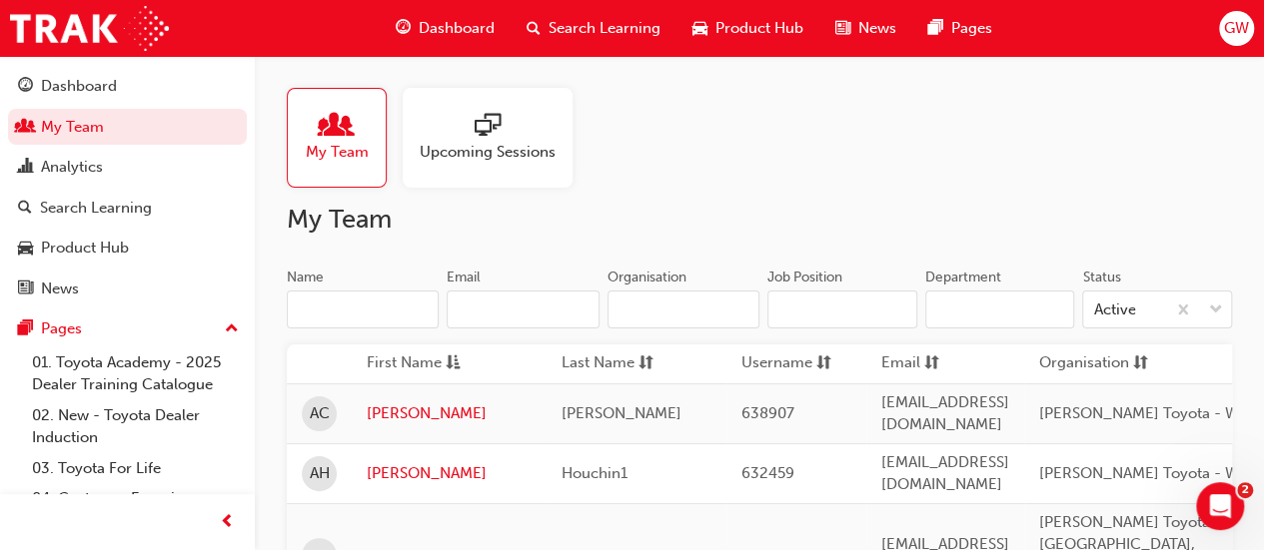
click at [505, 155] on span "Upcoming Sessions" at bounding box center [488, 152] width 136 height 23
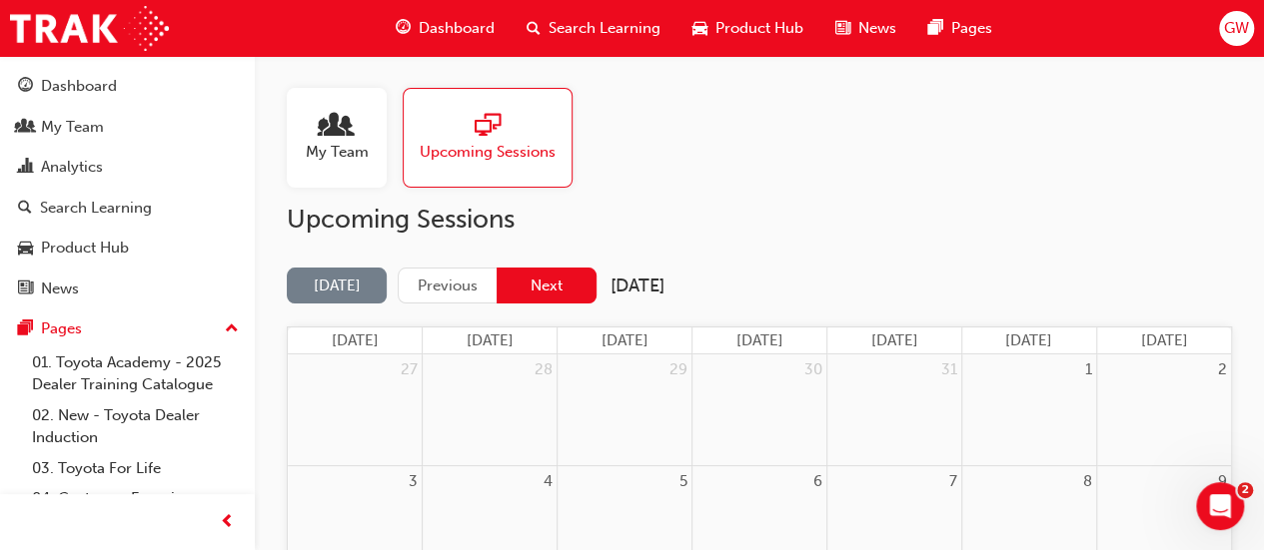
click at [544, 289] on button "Next" at bounding box center [546, 286] width 100 height 37
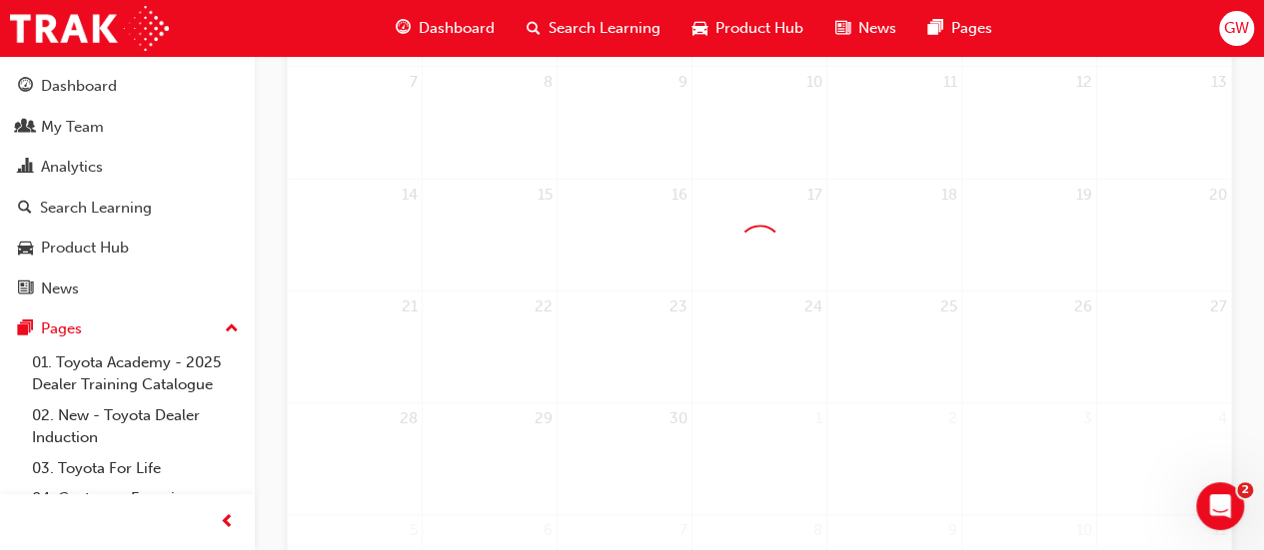
scroll to position [572, 0]
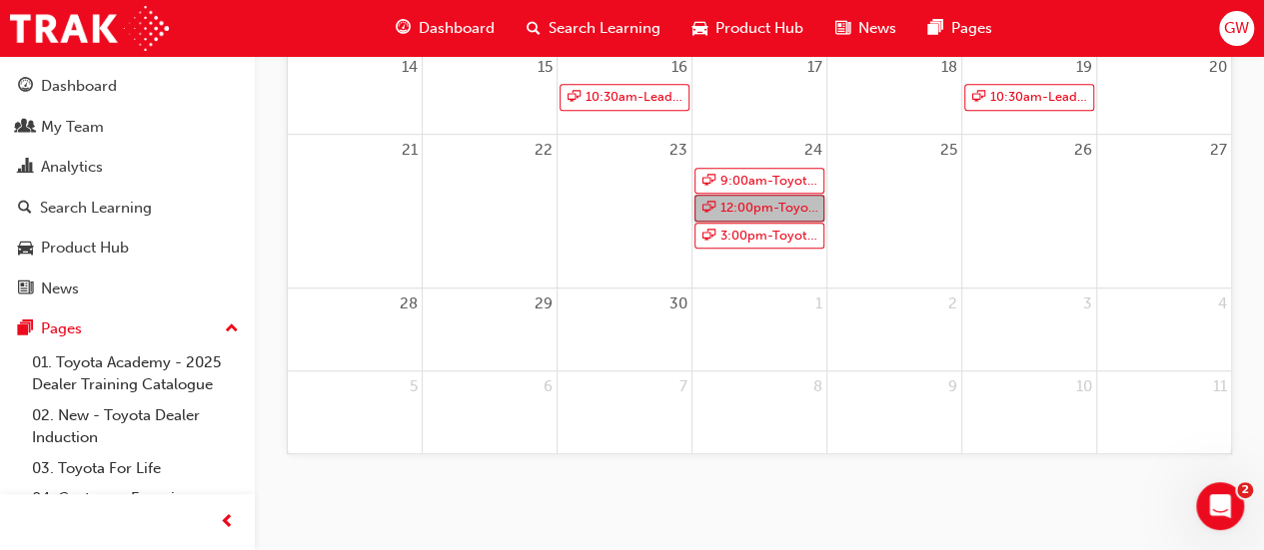
click at [791, 215] on link "12:00pm - Toyota For Life In Action - Virtual Classroom" at bounding box center [759, 208] width 130 height 27
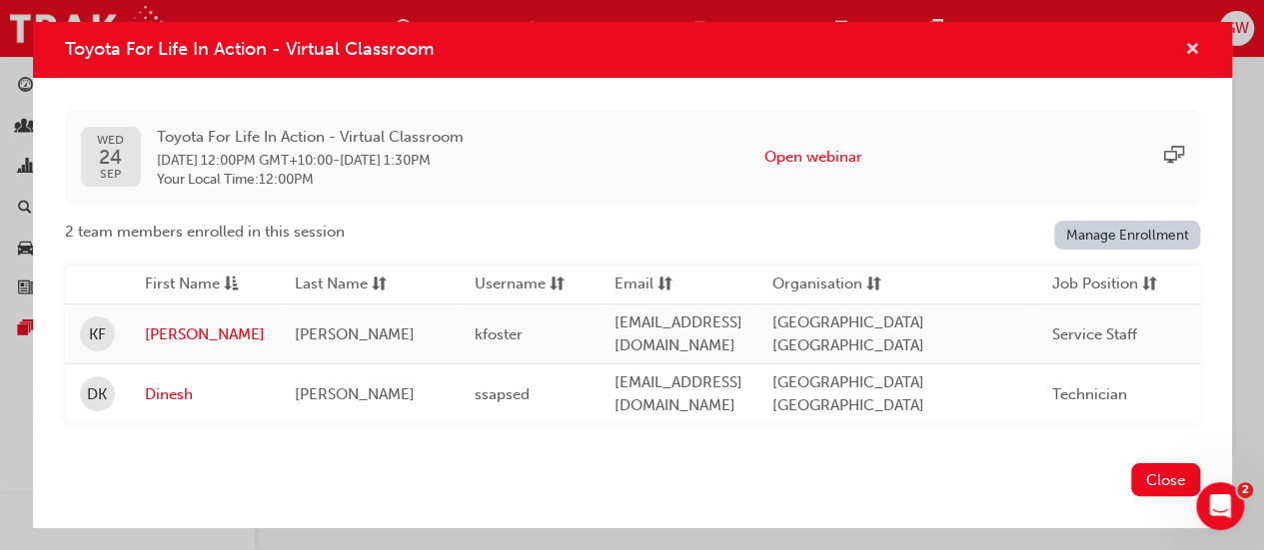
click at [1185, 48] on span "cross-icon" at bounding box center [1192, 51] width 15 height 18
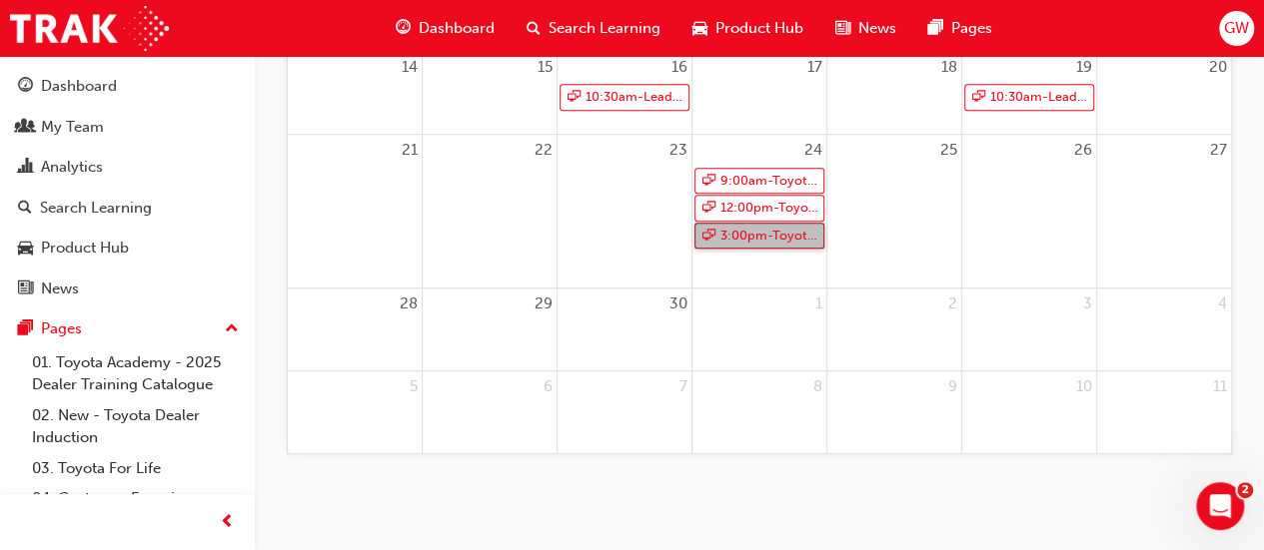
click at [757, 242] on link "3:00pm - Toyota For Life In Action - Virtual Classroom" at bounding box center [759, 236] width 130 height 27
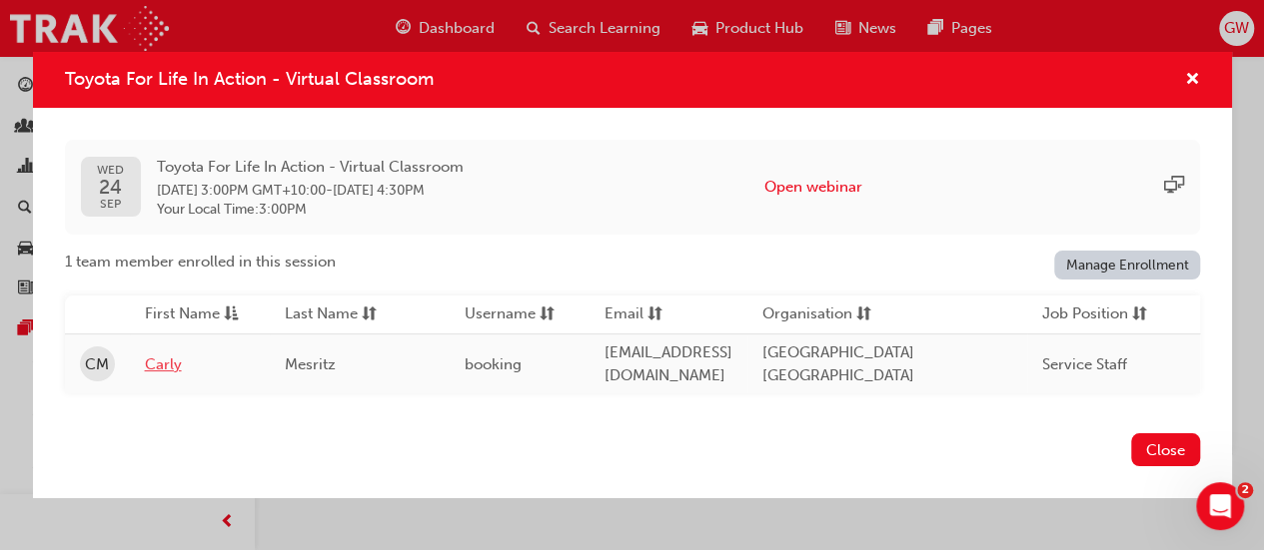
click at [174, 354] on link "Carly" at bounding box center [200, 365] width 110 height 23
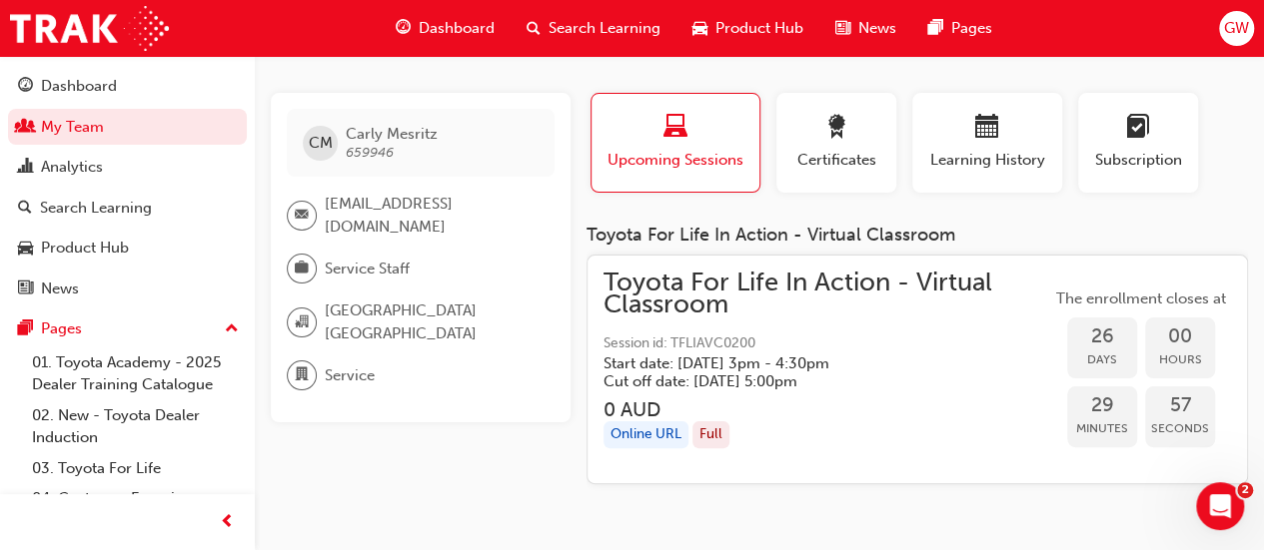
scroll to position [26, 0]
click at [705, 435] on div "Full" at bounding box center [710, 436] width 37 height 27
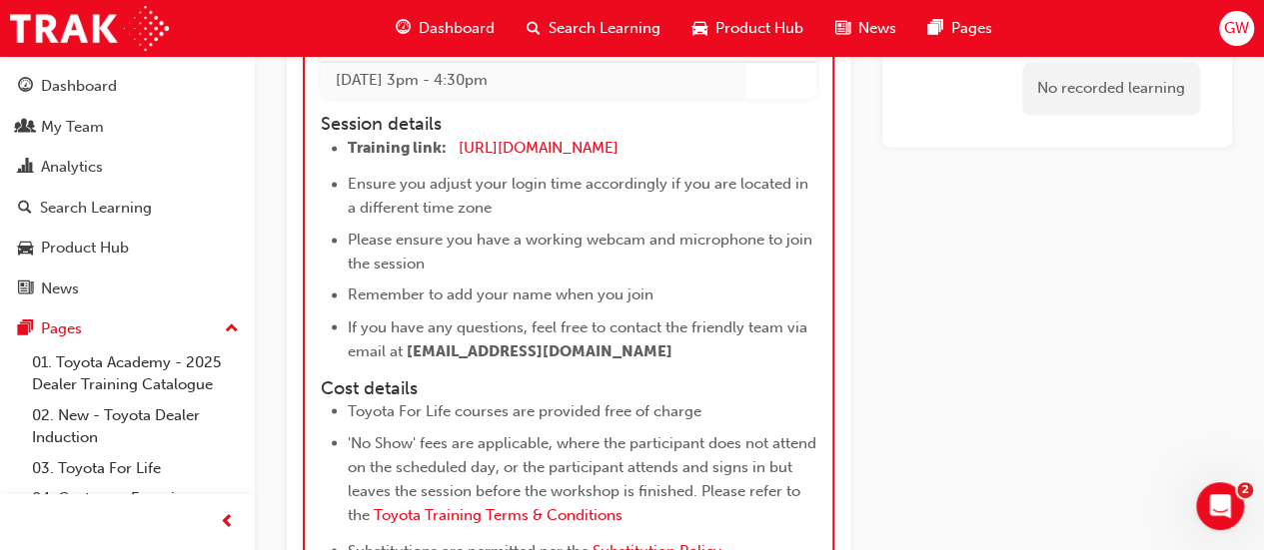
scroll to position [12967, 0]
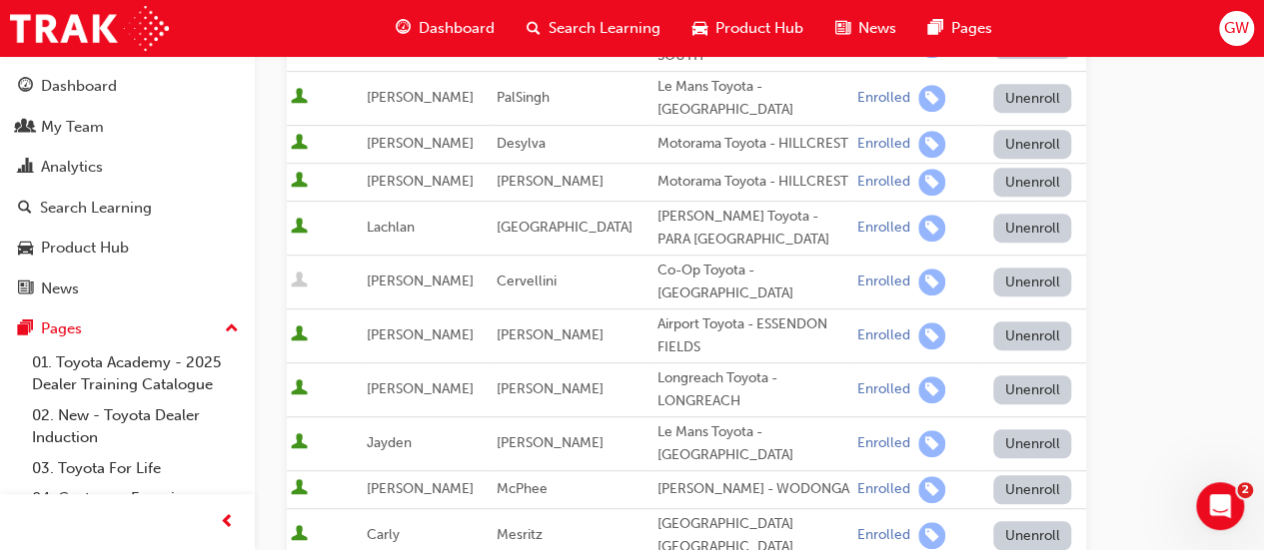
scroll to position [499, 0]
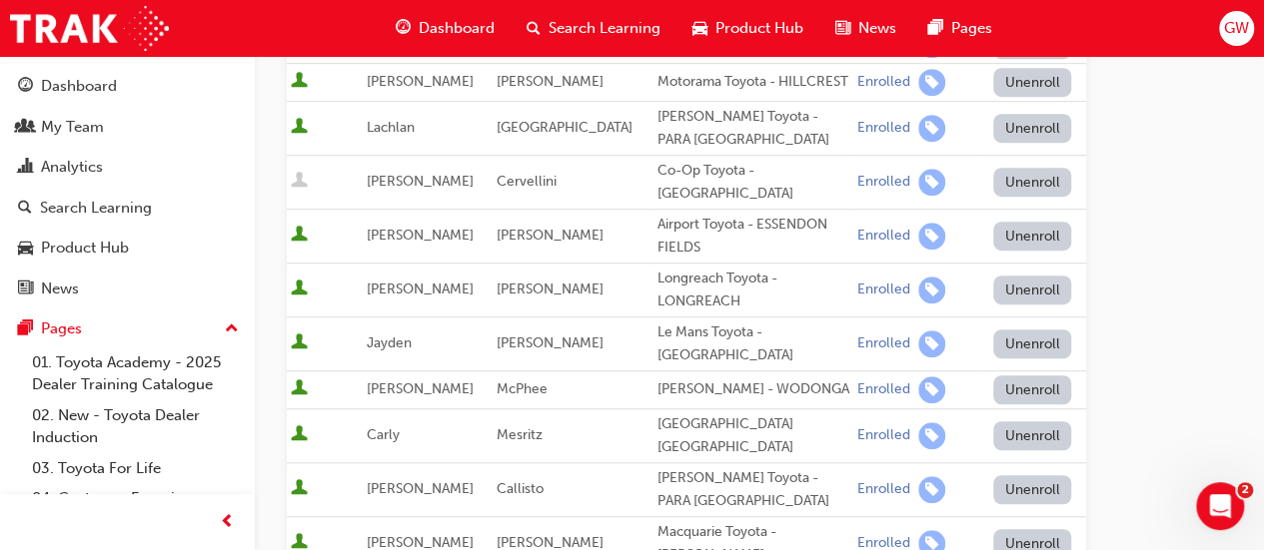
click at [1038, 422] on button "Unenroll" at bounding box center [1032, 436] width 78 height 29
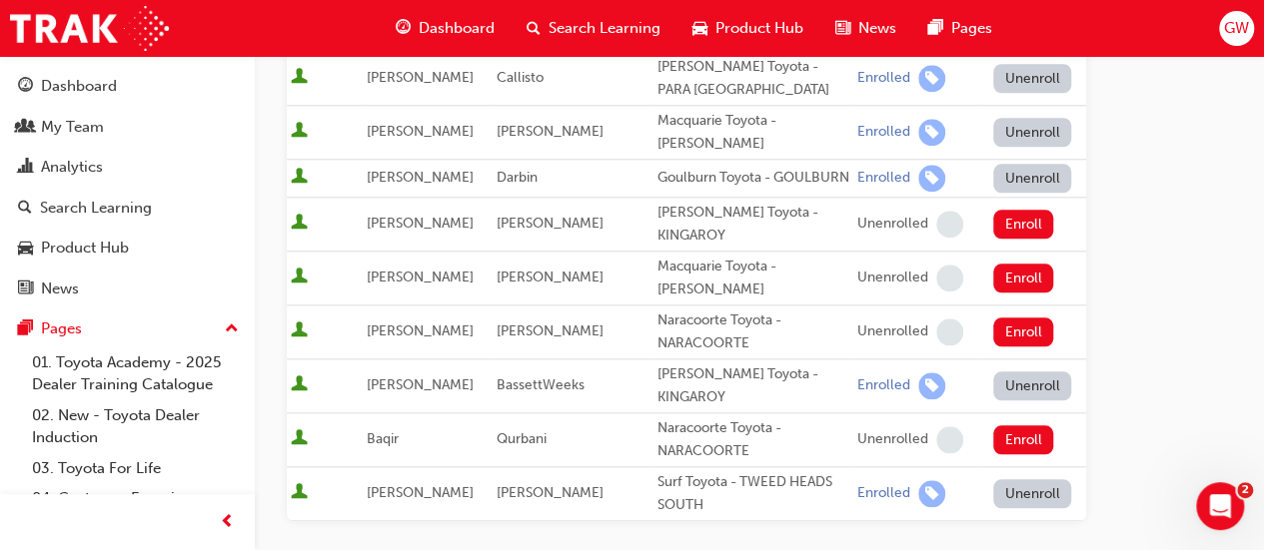
scroll to position [1099, 0]
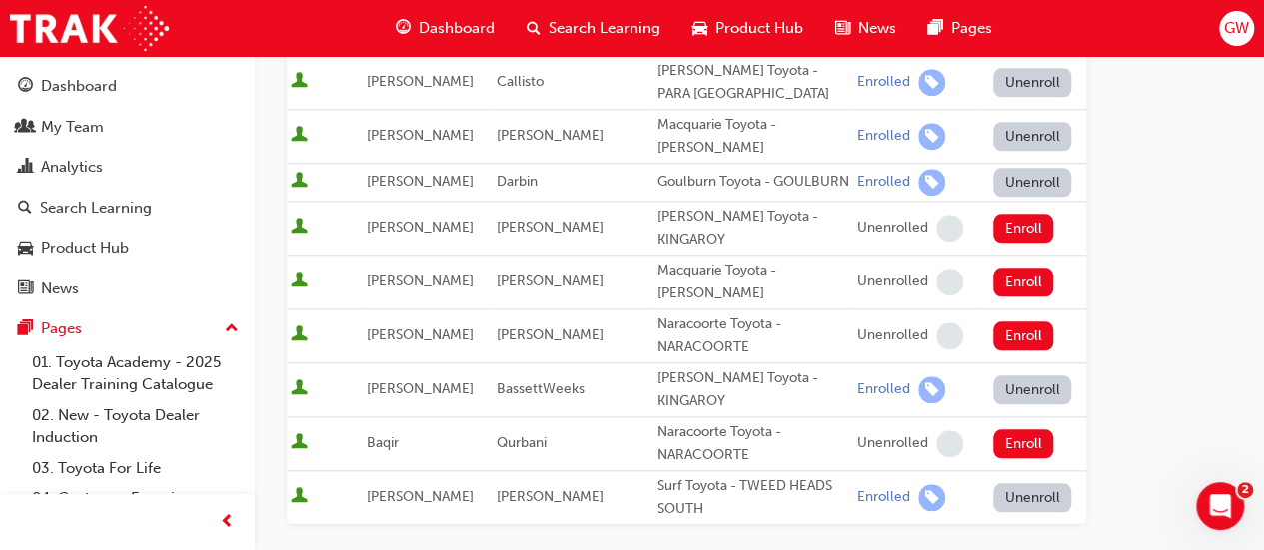
scroll to position [699, 0]
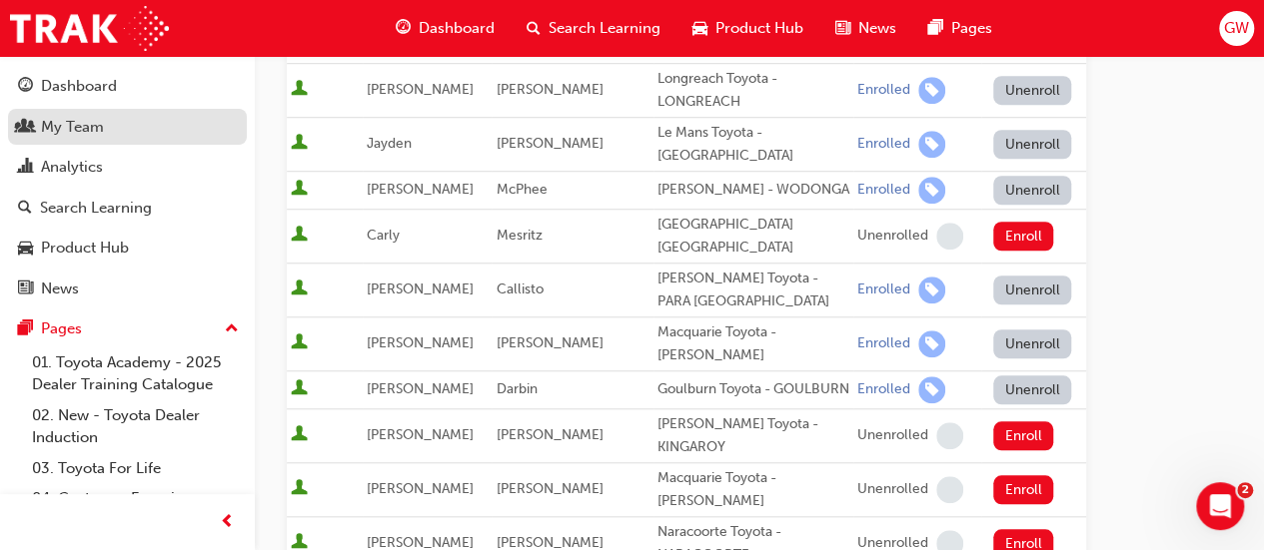
click at [43, 141] on link "My Team" at bounding box center [127, 127] width 239 height 37
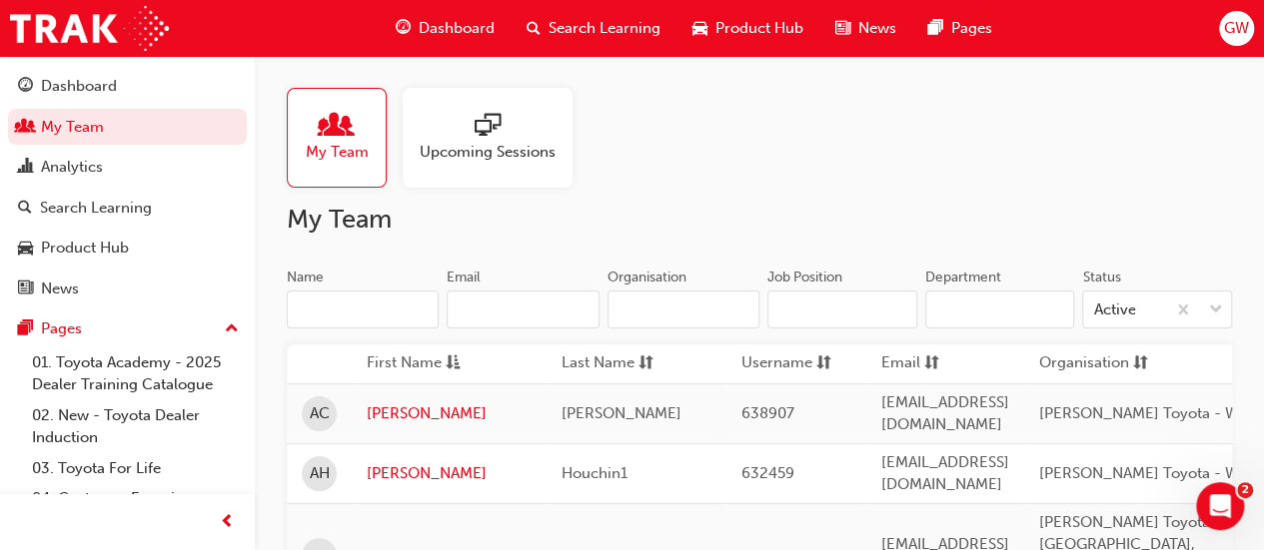
click at [509, 133] on div at bounding box center [488, 127] width 136 height 28
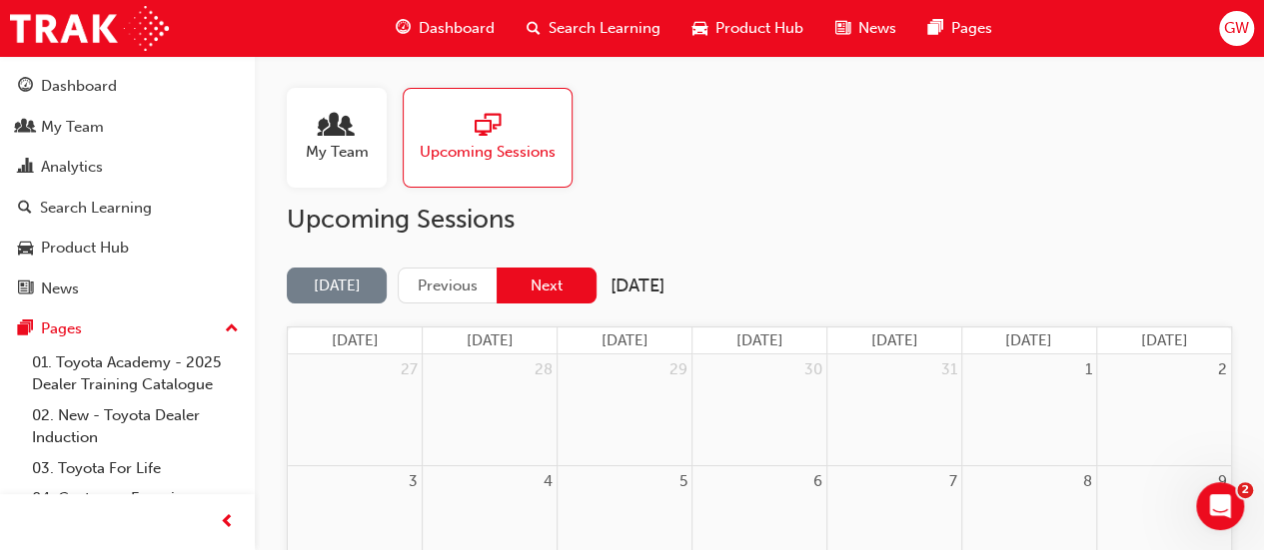
click at [565, 283] on button "Next" at bounding box center [546, 286] width 100 height 37
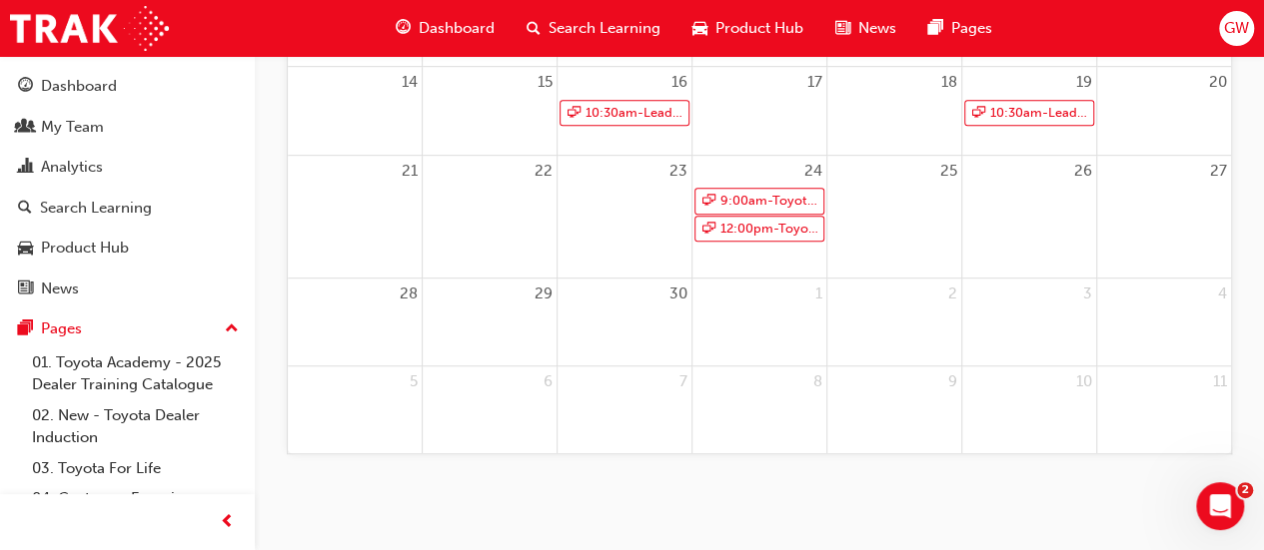
scroll to position [73, 0]
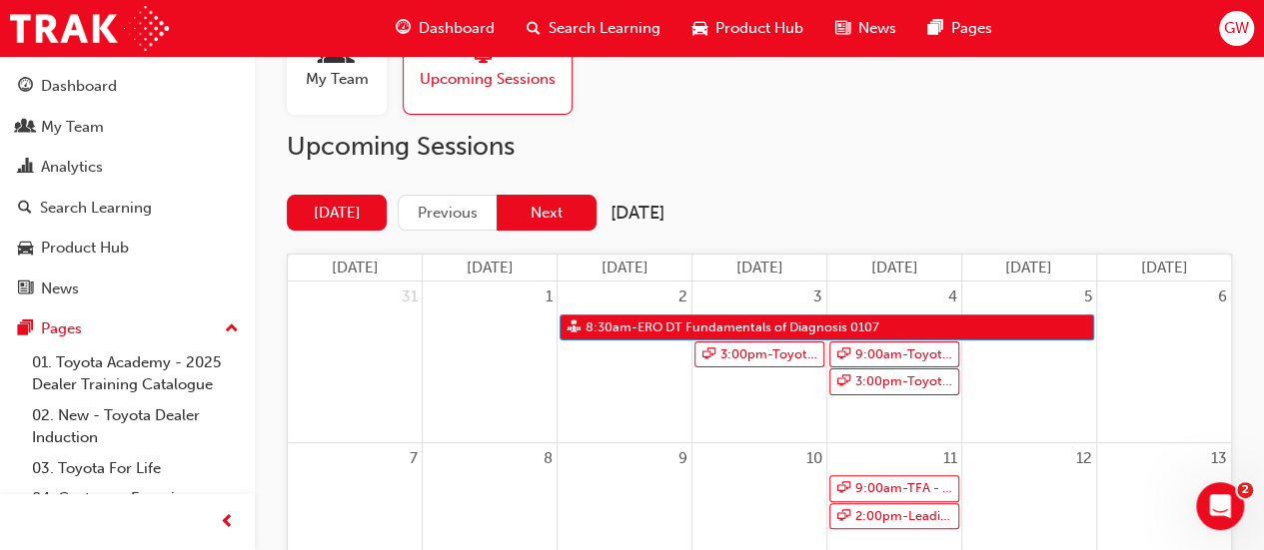
click at [560, 209] on button "Next" at bounding box center [546, 213] width 100 height 37
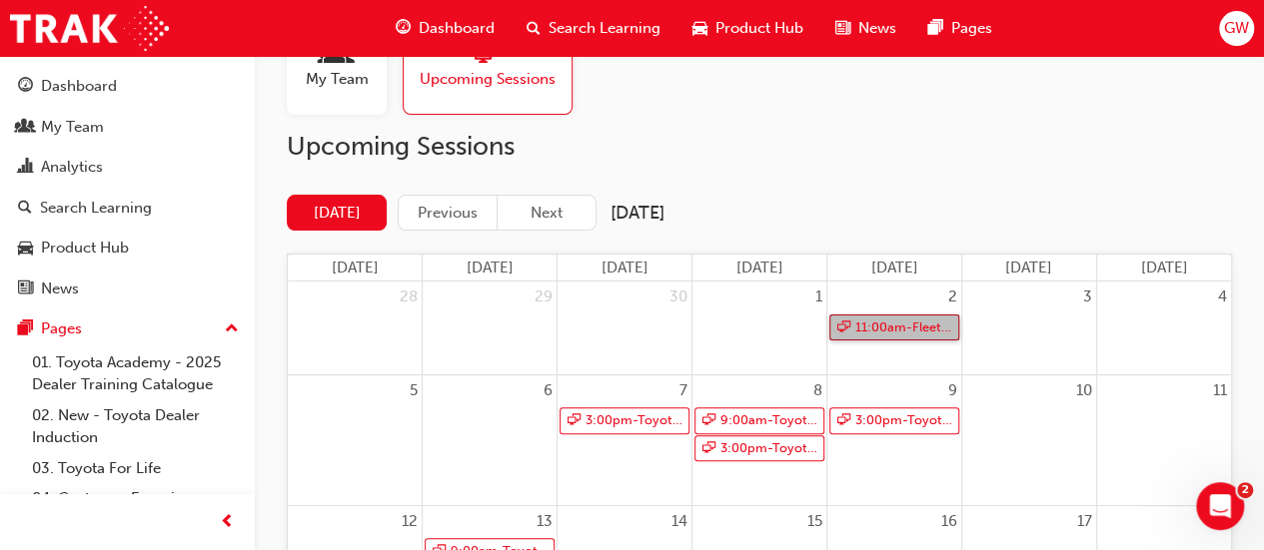
click at [902, 325] on link "11:00am - Fleet Strategic Sales Process - Advanced" at bounding box center [894, 328] width 130 height 27
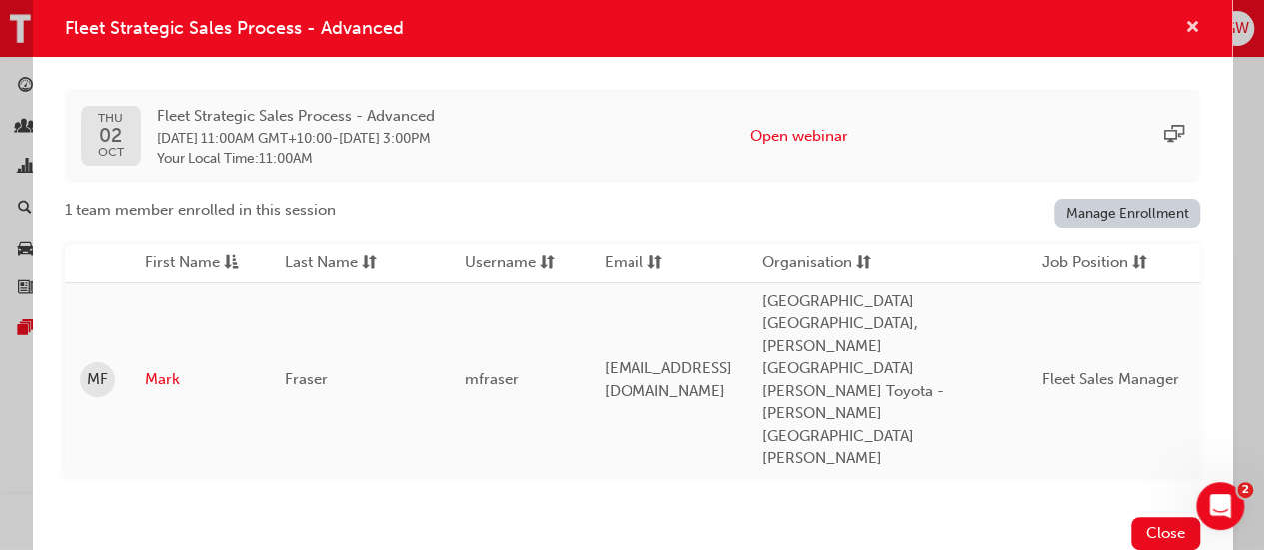
click at [1185, 38] on span "cross-icon" at bounding box center [1192, 29] width 15 height 18
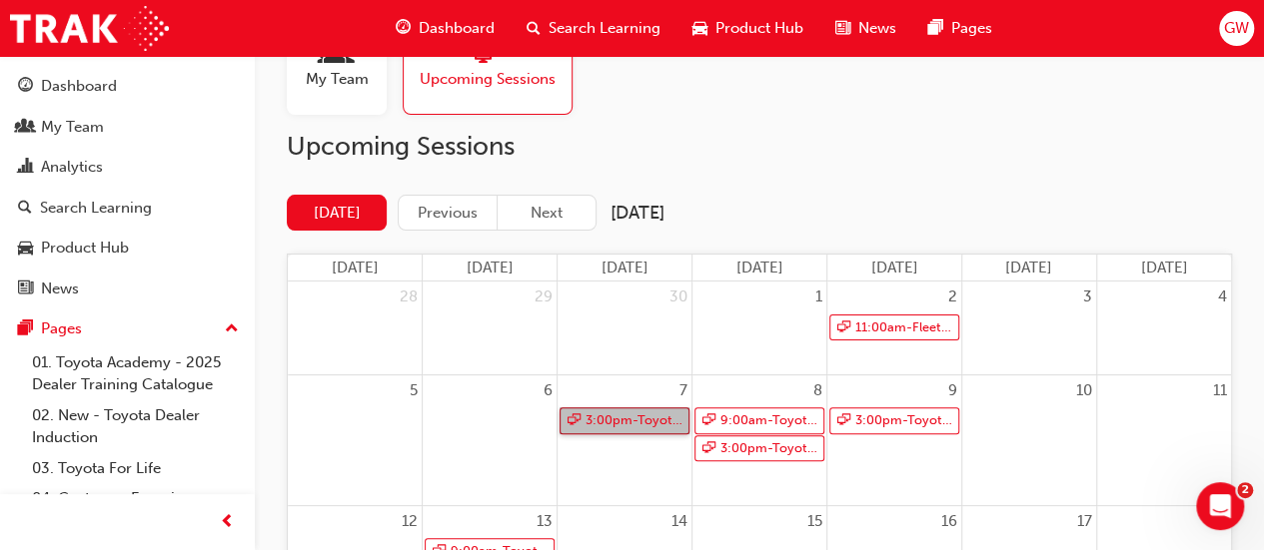
click at [612, 417] on link "3:00pm - Toyota For Life In Action - Virtual Classroom" at bounding box center [624, 421] width 130 height 27
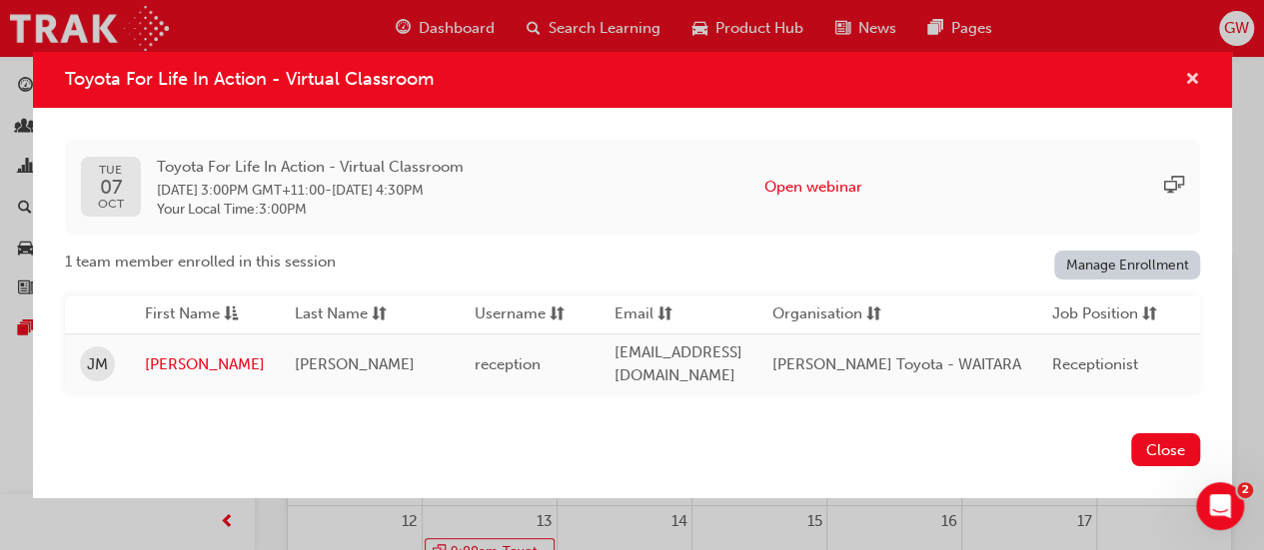
click at [1193, 77] on span "cross-icon" at bounding box center [1192, 81] width 15 height 18
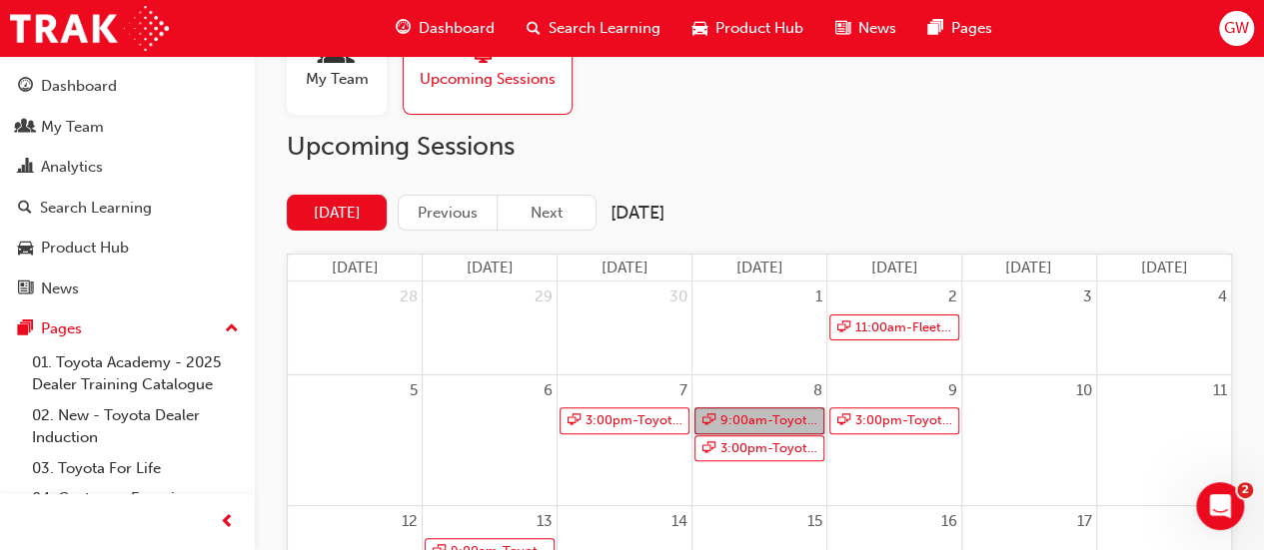
click at [753, 419] on link "9:00am - Toyota For Life In Action - Virtual Classroom" at bounding box center [759, 421] width 130 height 27
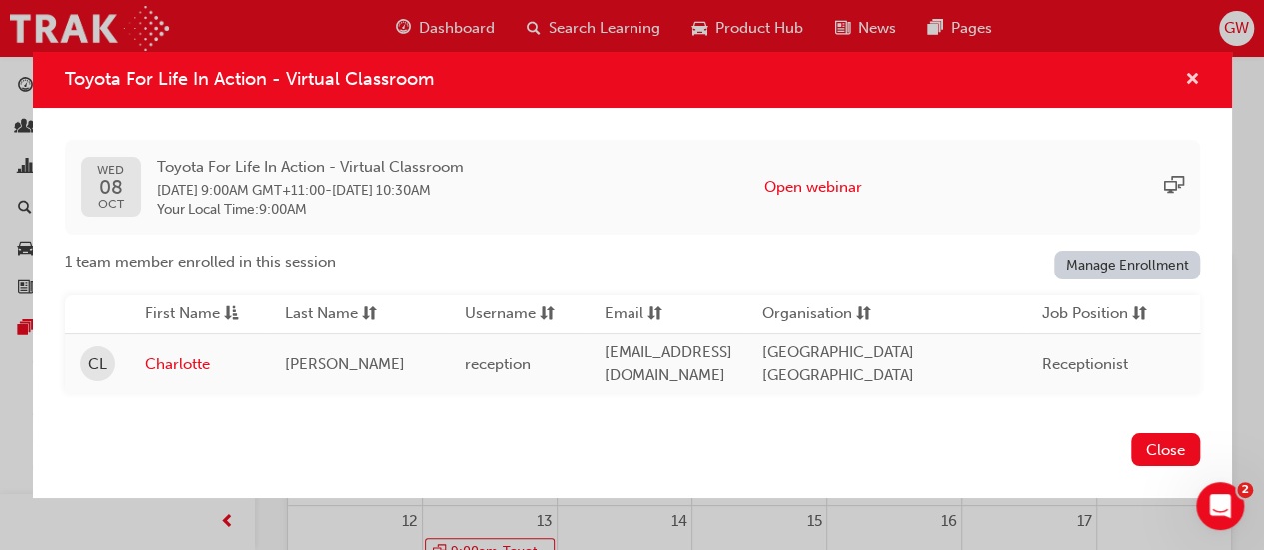
click at [1191, 79] on span "cross-icon" at bounding box center [1192, 81] width 15 height 18
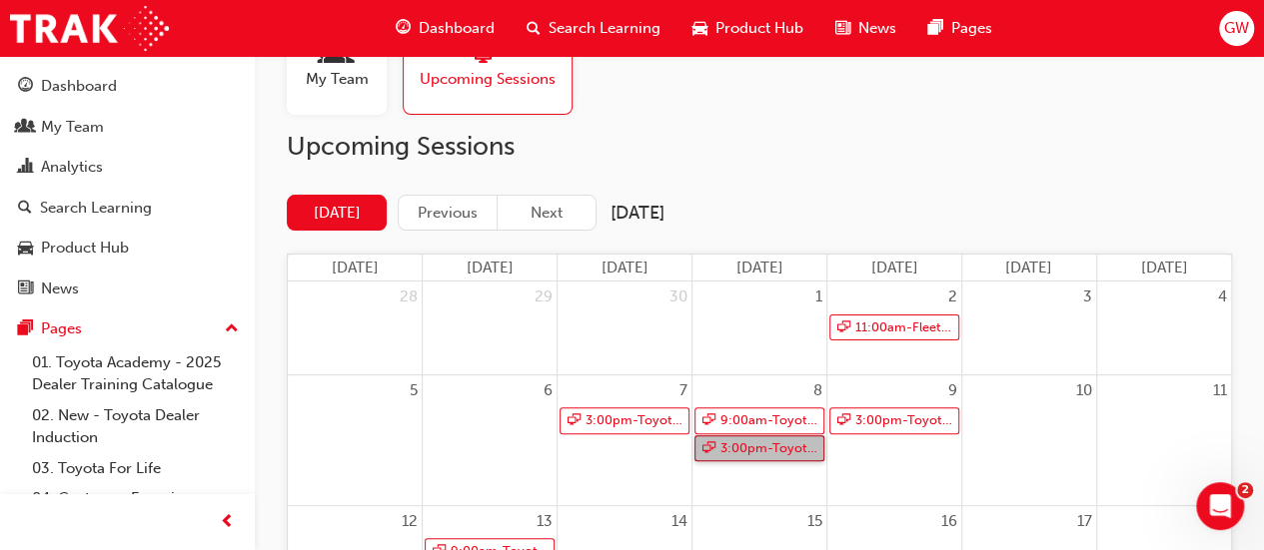
click at [756, 447] on link "3:00pm - Toyota For Life In Action - Virtual Classroom" at bounding box center [759, 449] width 130 height 27
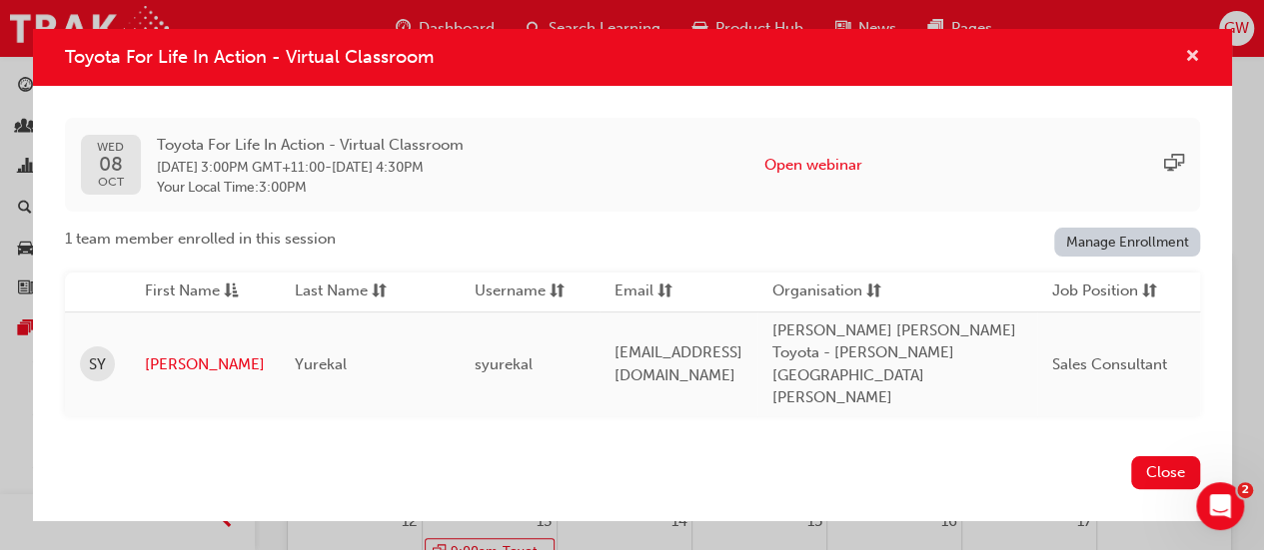
click at [1198, 67] on span "cross-icon" at bounding box center [1192, 58] width 15 height 18
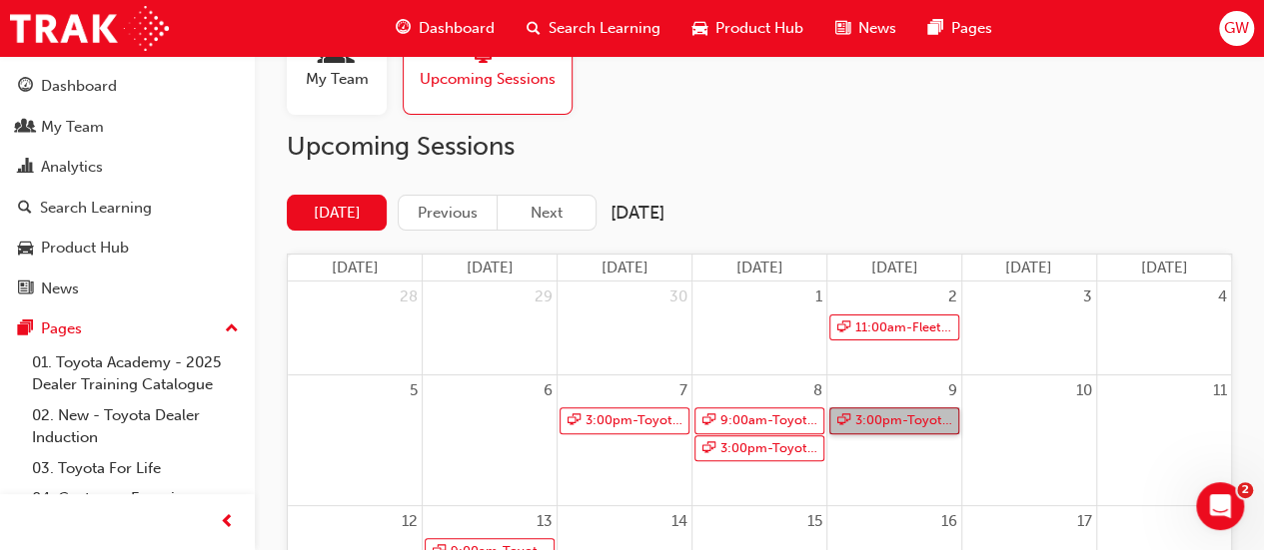
click at [902, 415] on link "3:00pm - Toyota For Life In Action - Virtual Classroom" at bounding box center [894, 421] width 130 height 27
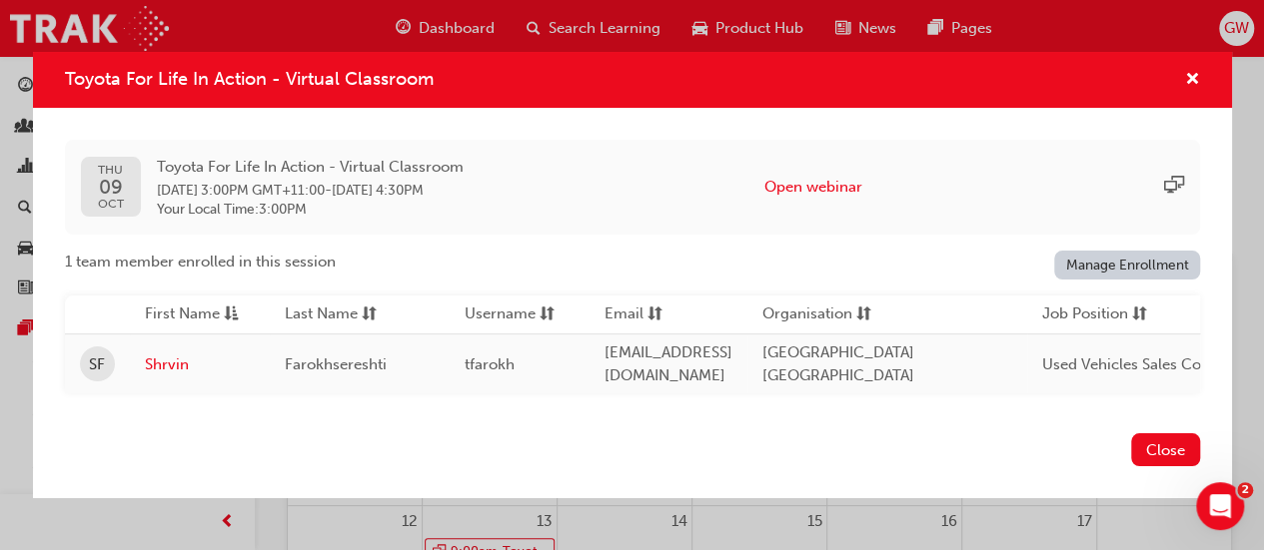
click at [1138, 261] on link "Manage Enrollment" at bounding box center [1127, 265] width 146 height 29
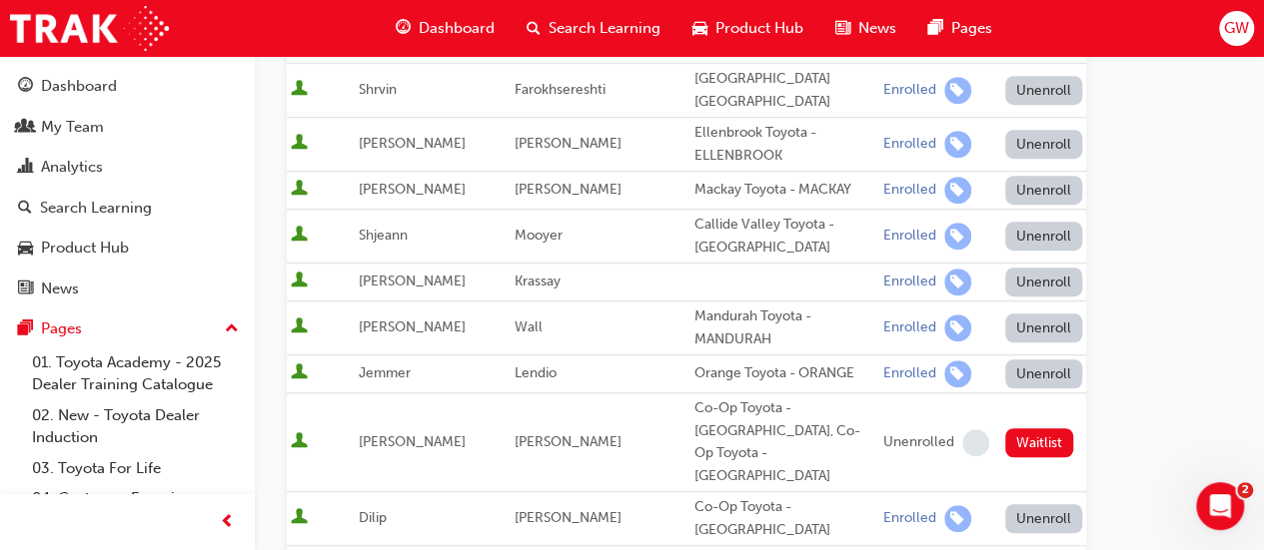
scroll to position [400, 0]
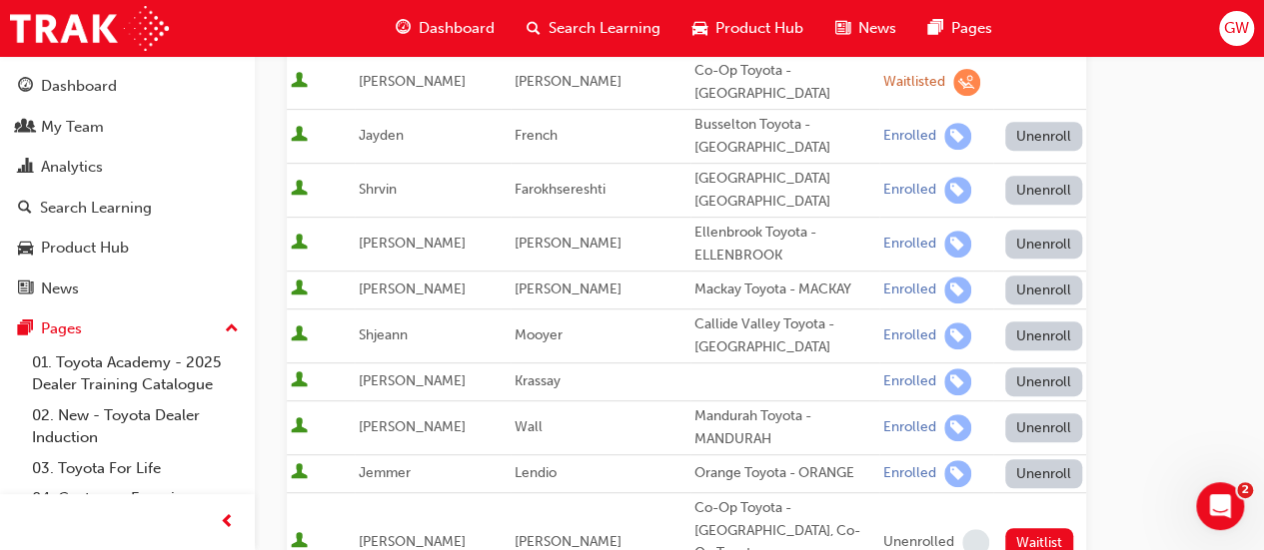
click at [1027, 176] on button "Unenroll" at bounding box center [1044, 190] width 78 height 29
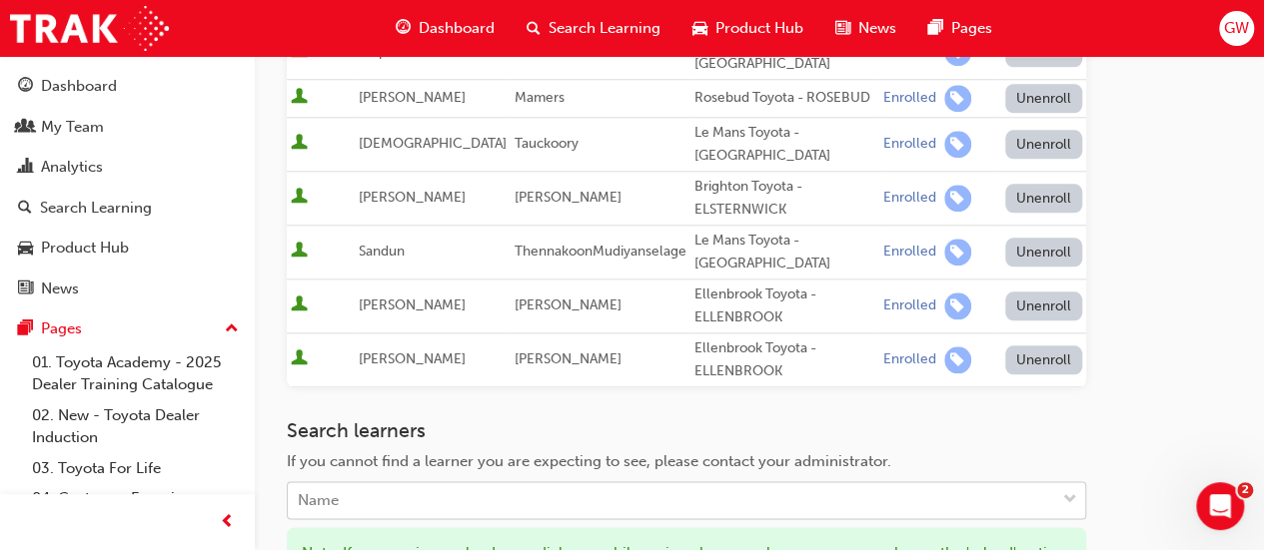
scroll to position [1099, 0]
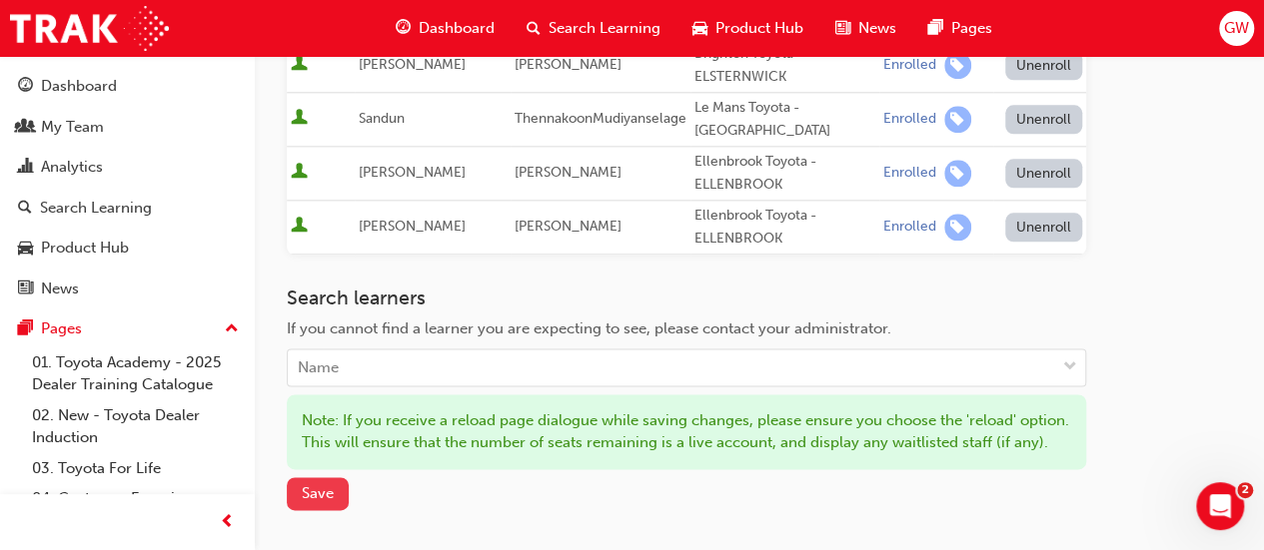
click at [330, 485] on span "Save" at bounding box center [318, 494] width 32 height 18
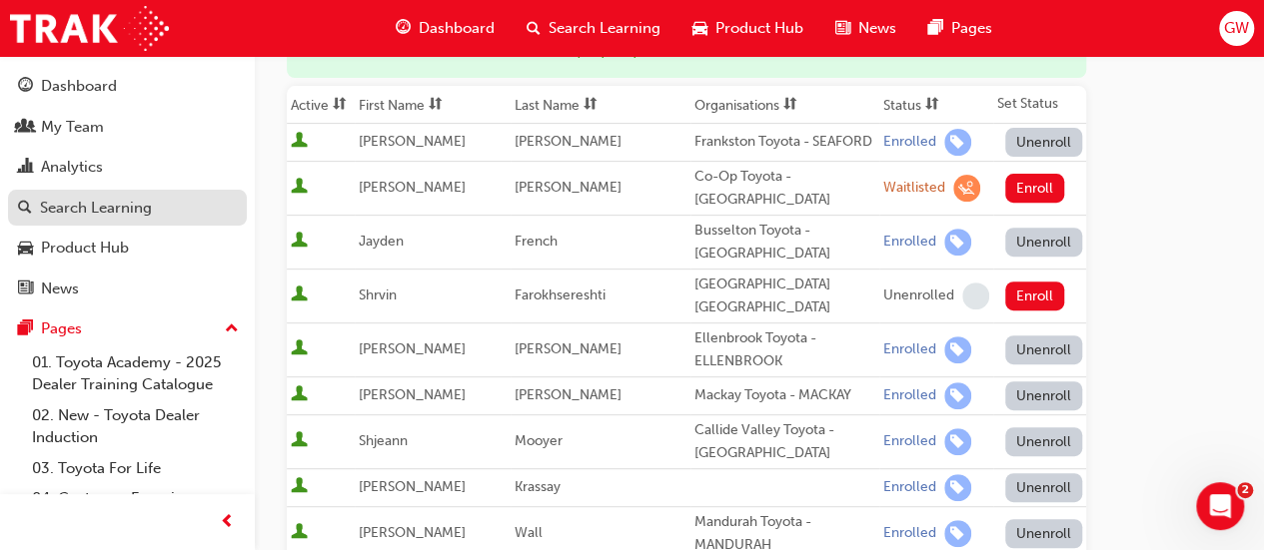
scroll to position [100, 0]
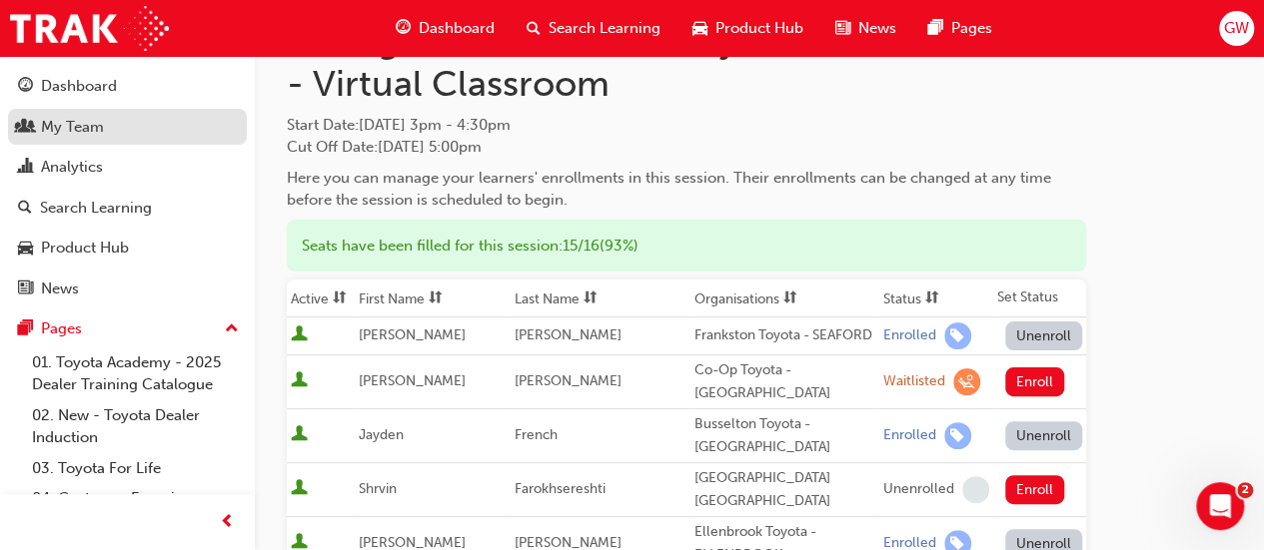
click at [121, 129] on div "My Team" at bounding box center [127, 127] width 219 height 25
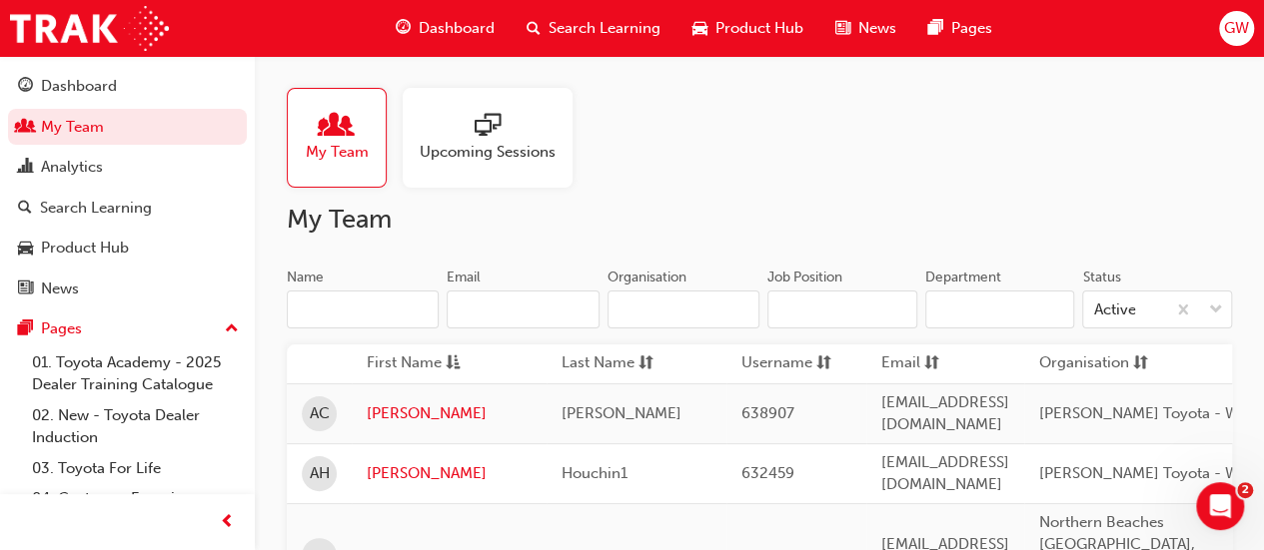
click at [517, 137] on div at bounding box center [488, 127] width 136 height 28
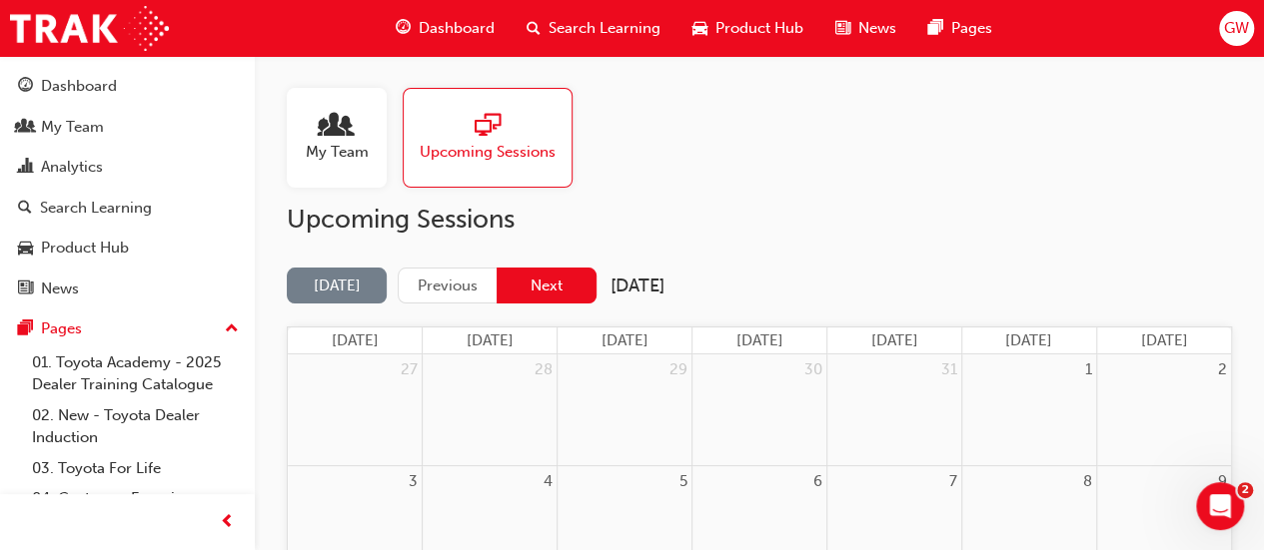
click at [555, 292] on button "Next" at bounding box center [546, 286] width 100 height 37
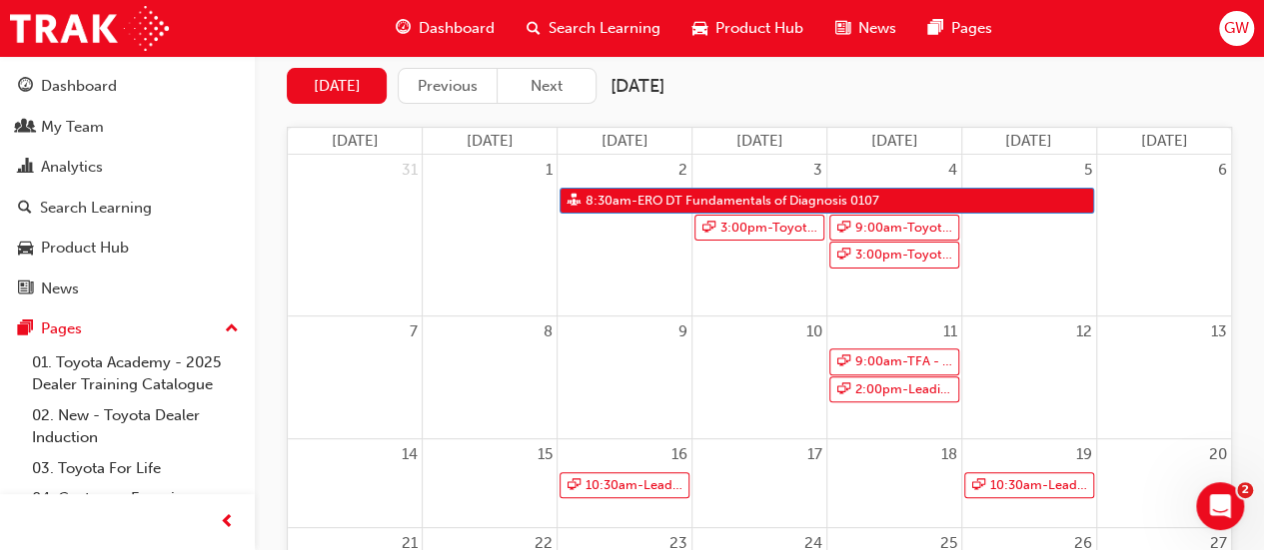
scroll to position [400, 0]
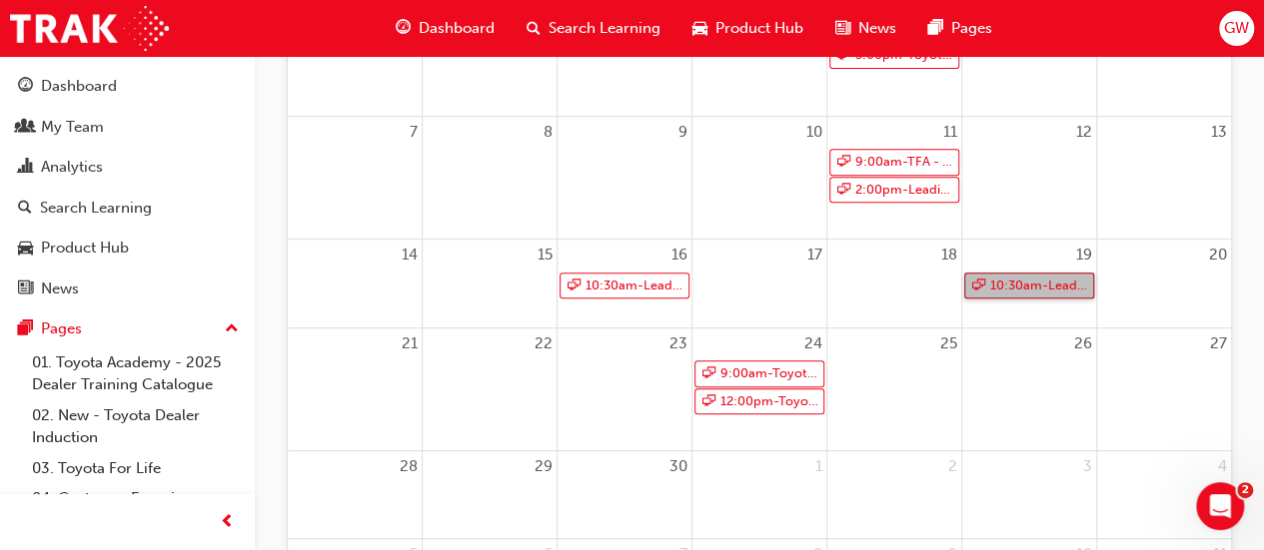
click at [1049, 292] on link "10:30am - Leading Reignite Part 2 - Virtual Classroom" at bounding box center [1029, 286] width 130 height 27
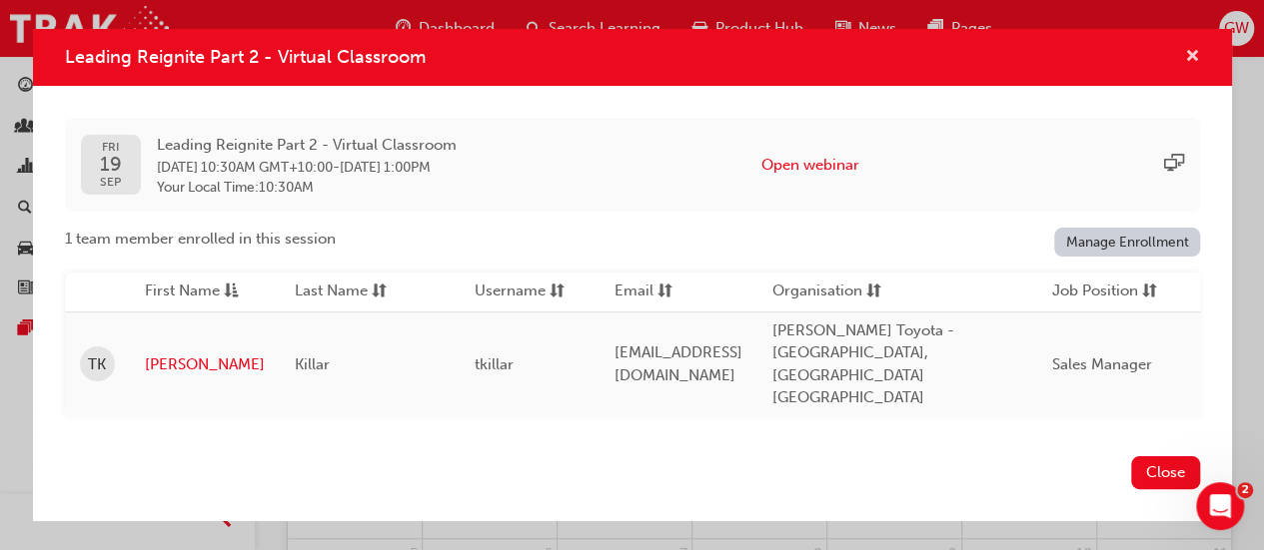
click at [1198, 62] on span "cross-icon" at bounding box center [1192, 58] width 15 height 18
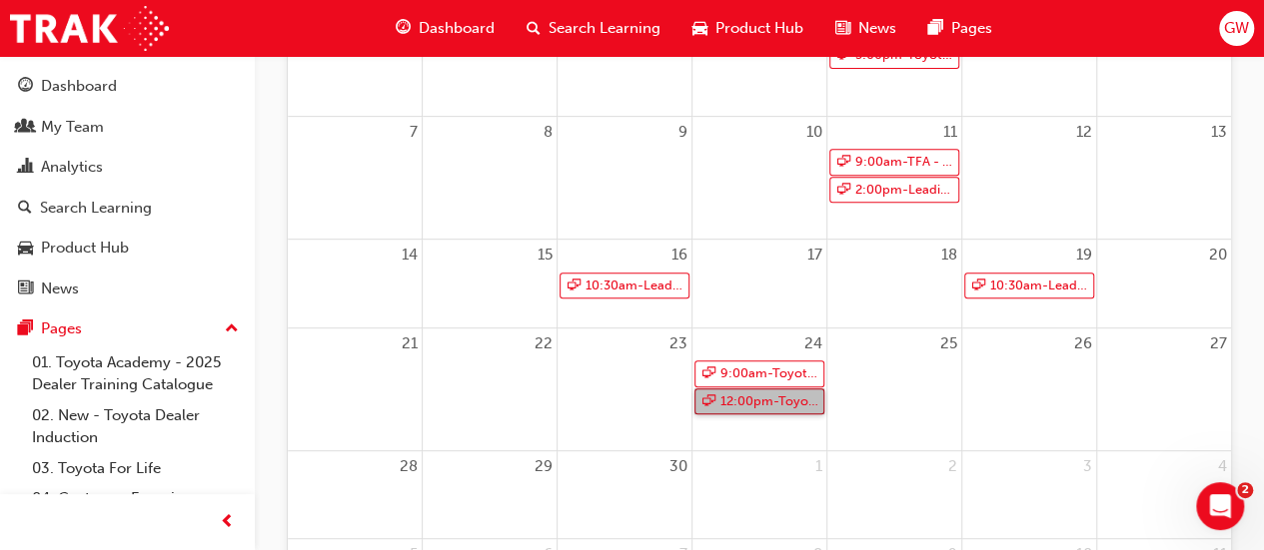
click at [769, 391] on link "12:00pm - Toyota For Life In Action - Virtual Classroom" at bounding box center [759, 402] width 130 height 27
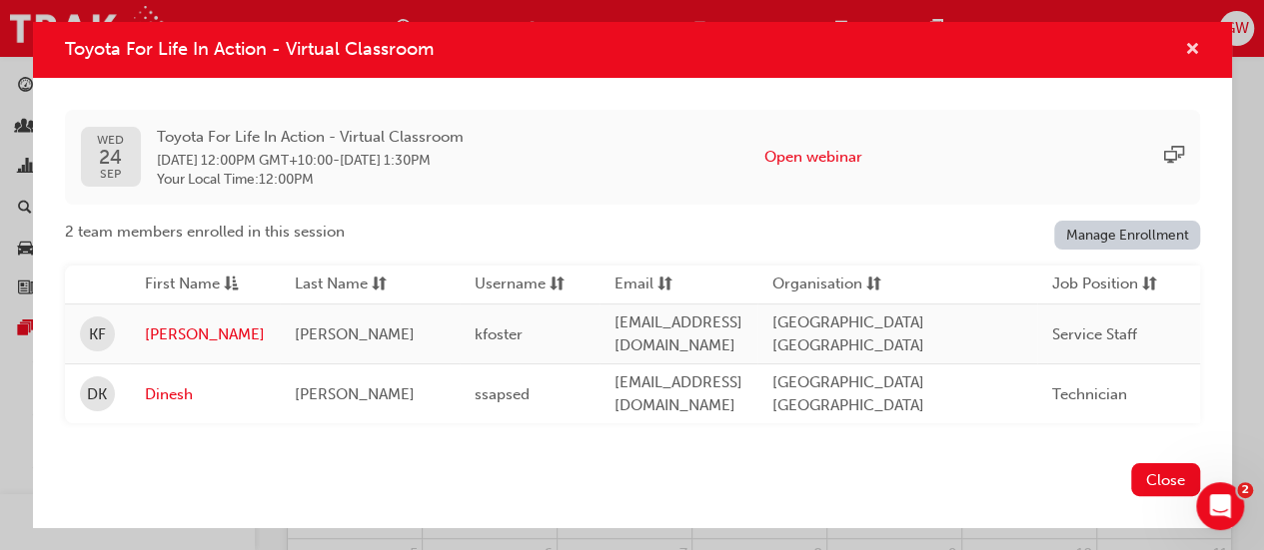
click at [1187, 51] on span "cross-icon" at bounding box center [1192, 51] width 15 height 18
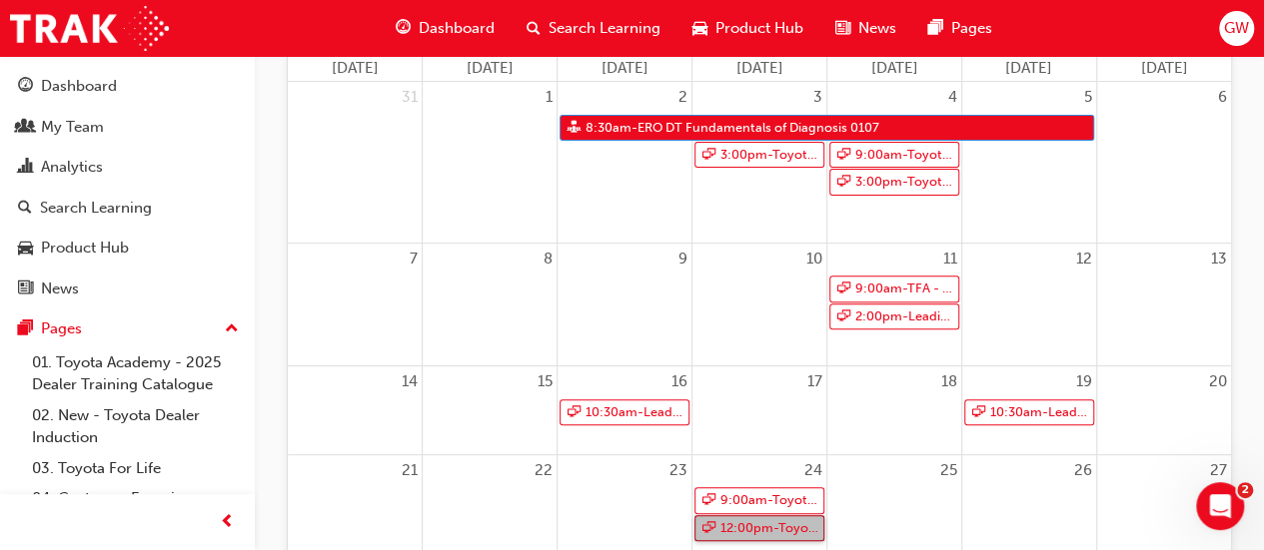
scroll to position [0, 0]
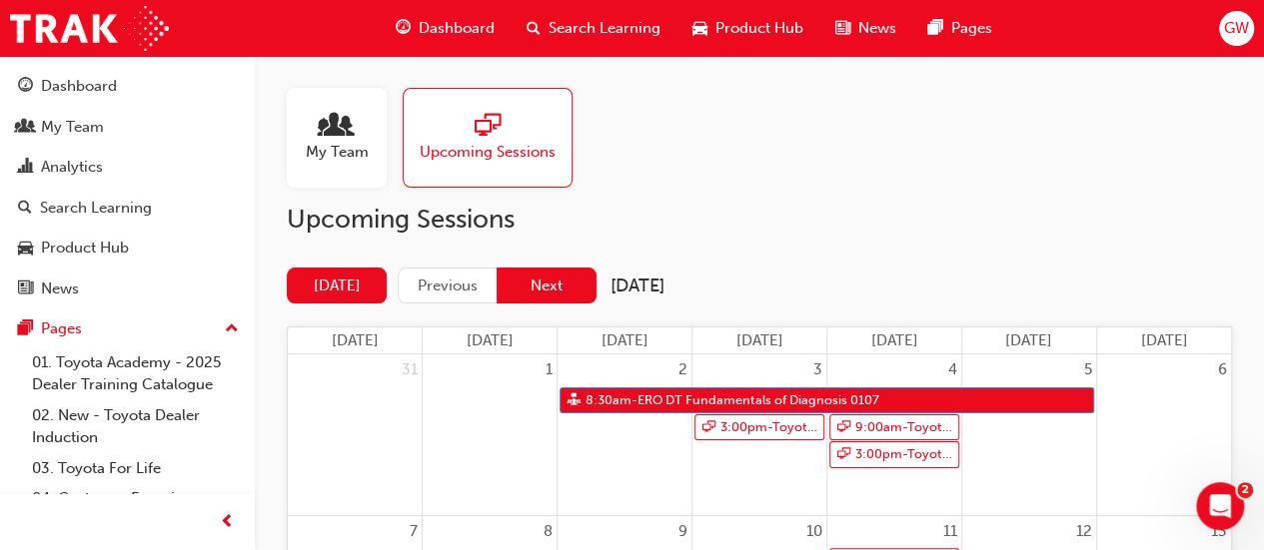
click at [562, 292] on button "Next" at bounding box center [546, 286] width 100 height 37
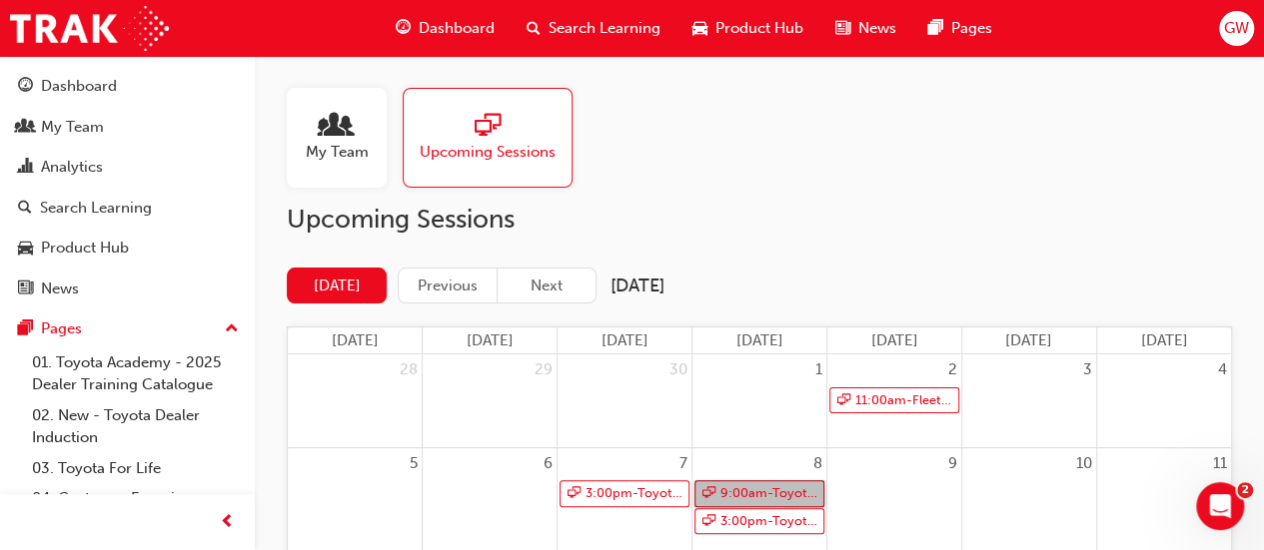
click at [783, 488] on link "9:00am - Toyota For Life In Action - Virtual Classroom" at bounding box center [759, 494] width 130 height 27
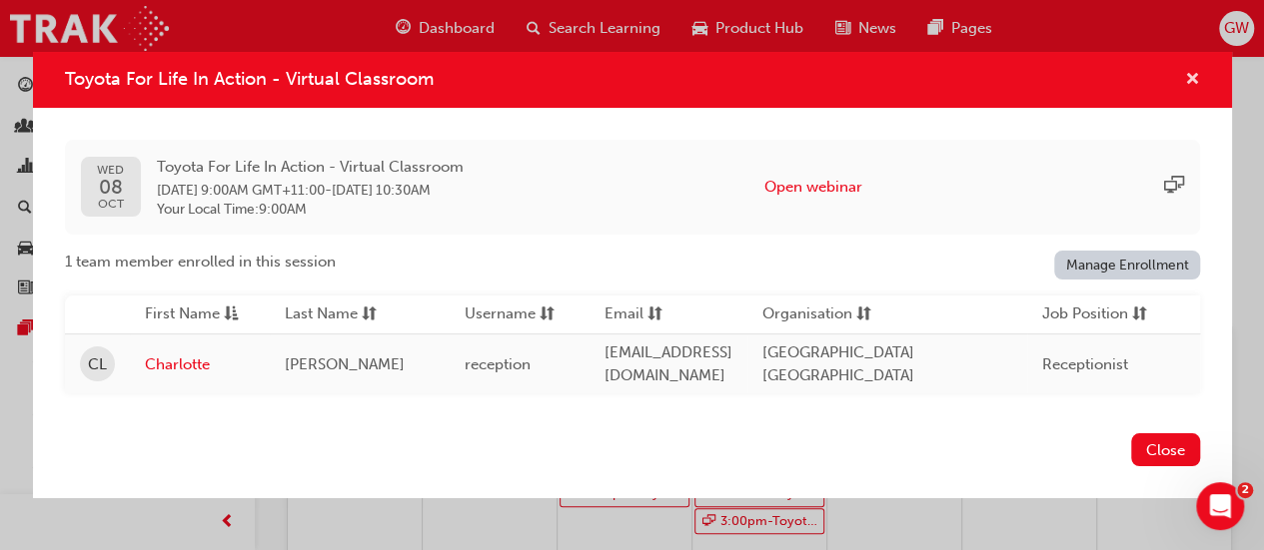
click at [1188, 72] on span "cross-icon" at bounding box center [1192, 81] width 15 height 18
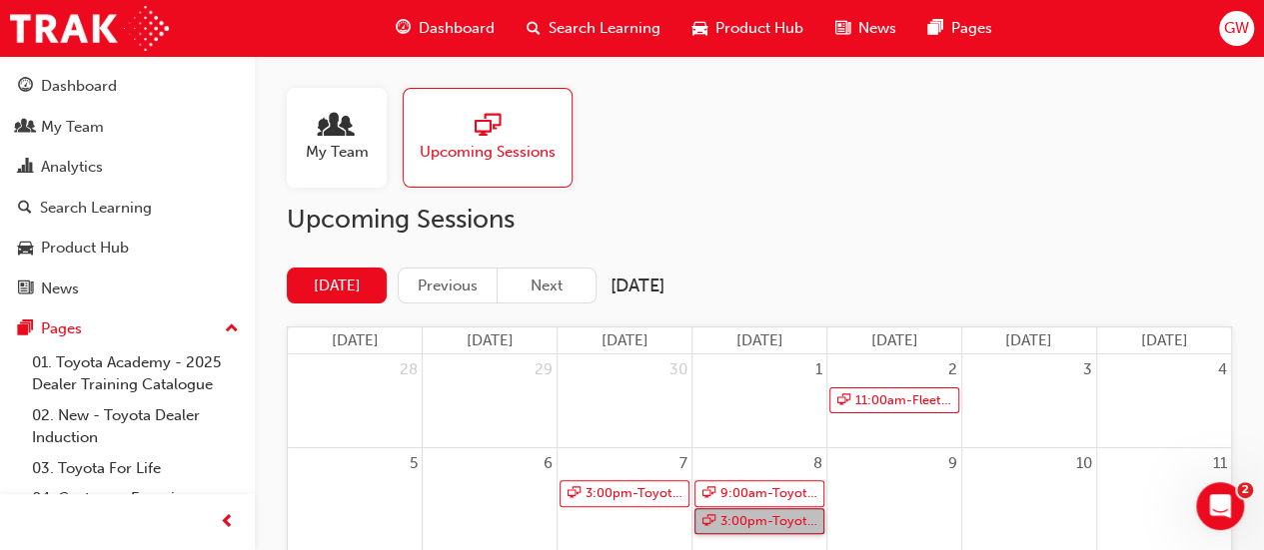
click at [745, 519] on link "3:00pm - Toyota For Life In Action - Virtual Classroom" at bounding box center [759, 521] width 130 height 27
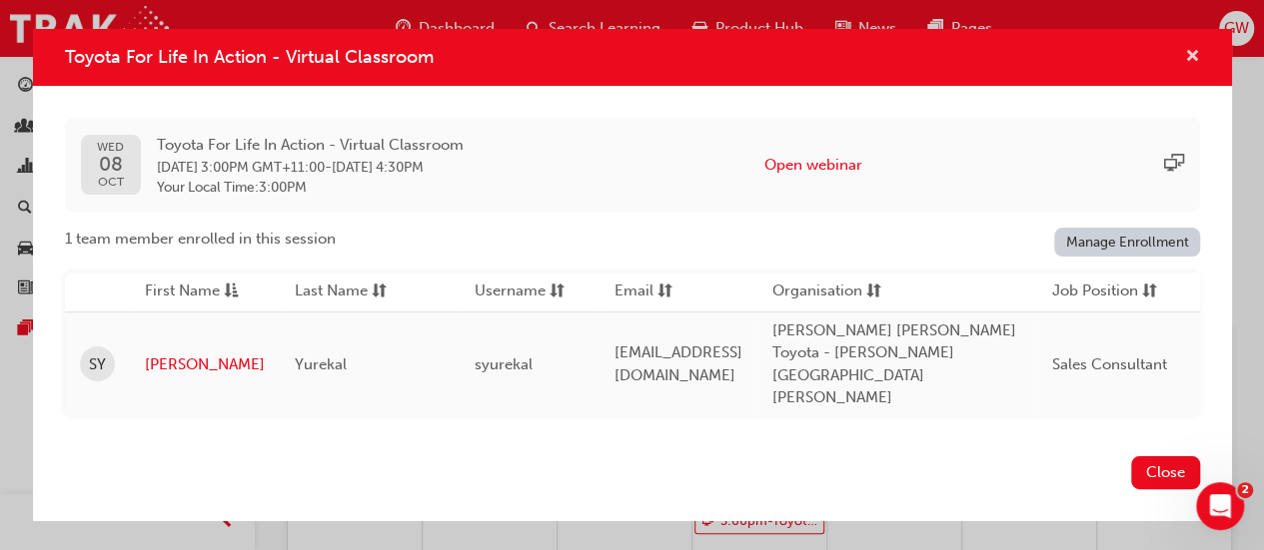
click at [1195, 67] on span "cross-icon" at bounding box center [1192, 58] width 15 height 18
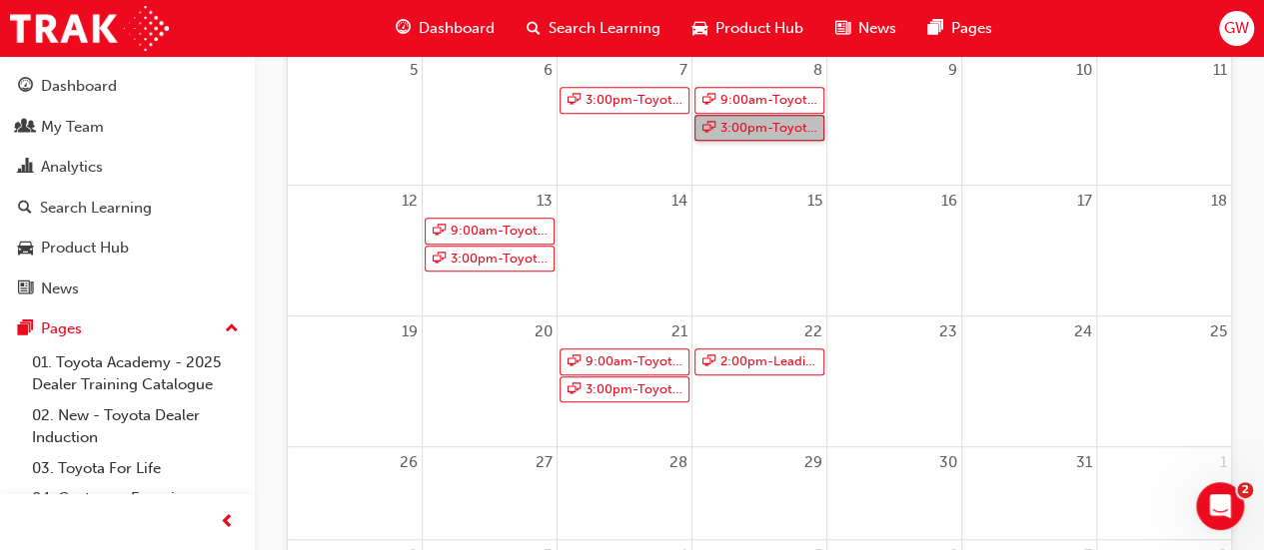
scroll to position [400, 0]
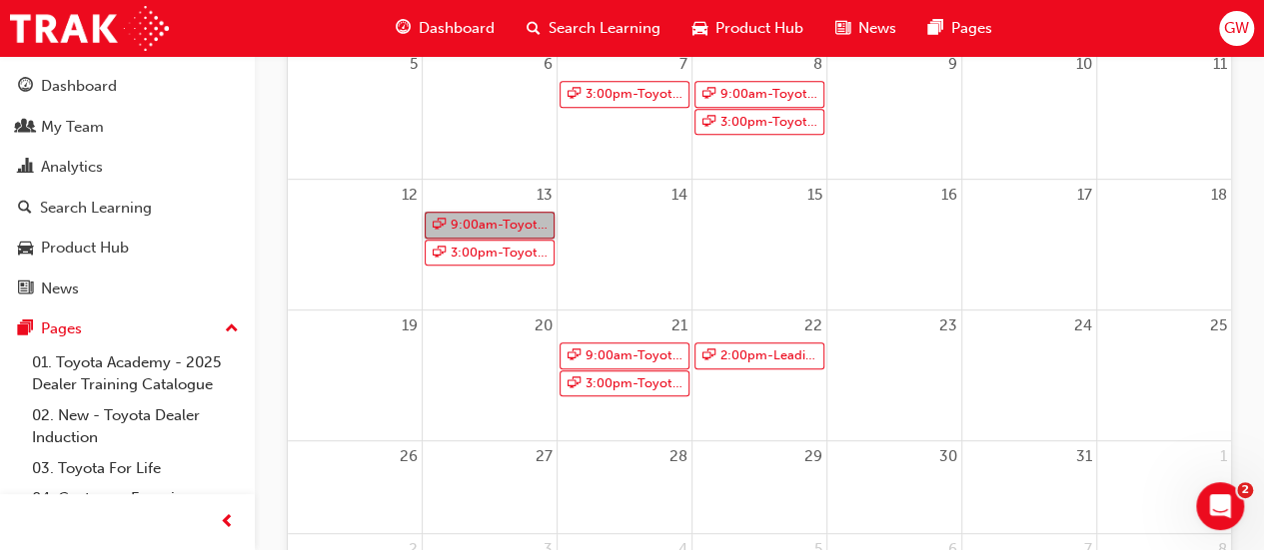
click at [480, 232] on link "9:00am - Toyota For Life In Action - Virtual Classroom" at bounding box center [490, 225] width 130 height 27
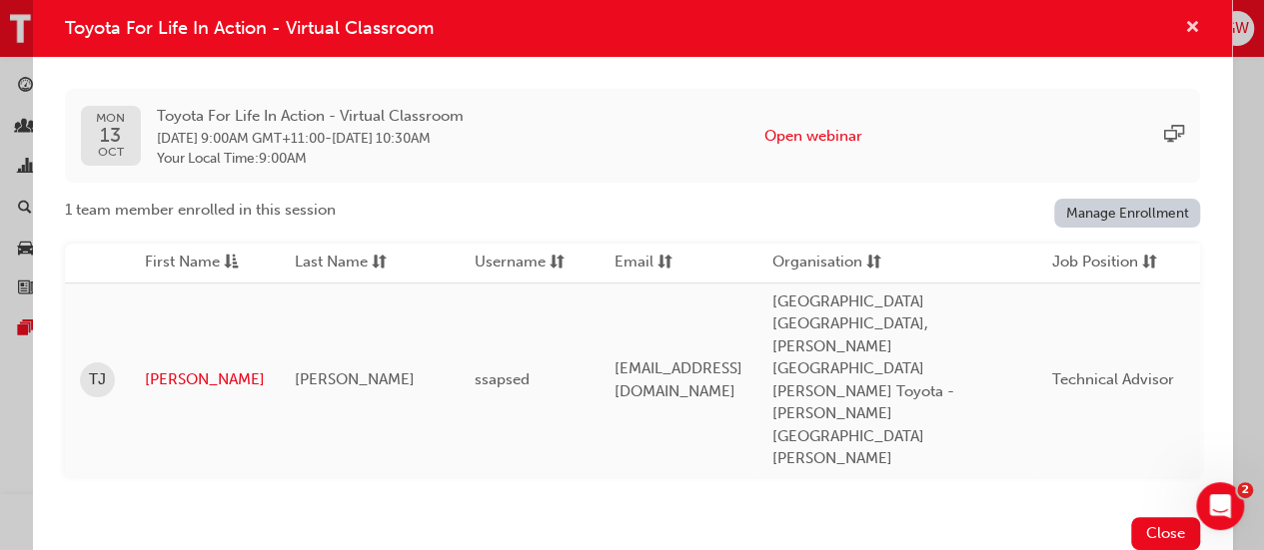
click at [1192, 38] on span "cross-icon" at bounding box center [1192, 29] width 15 height 18
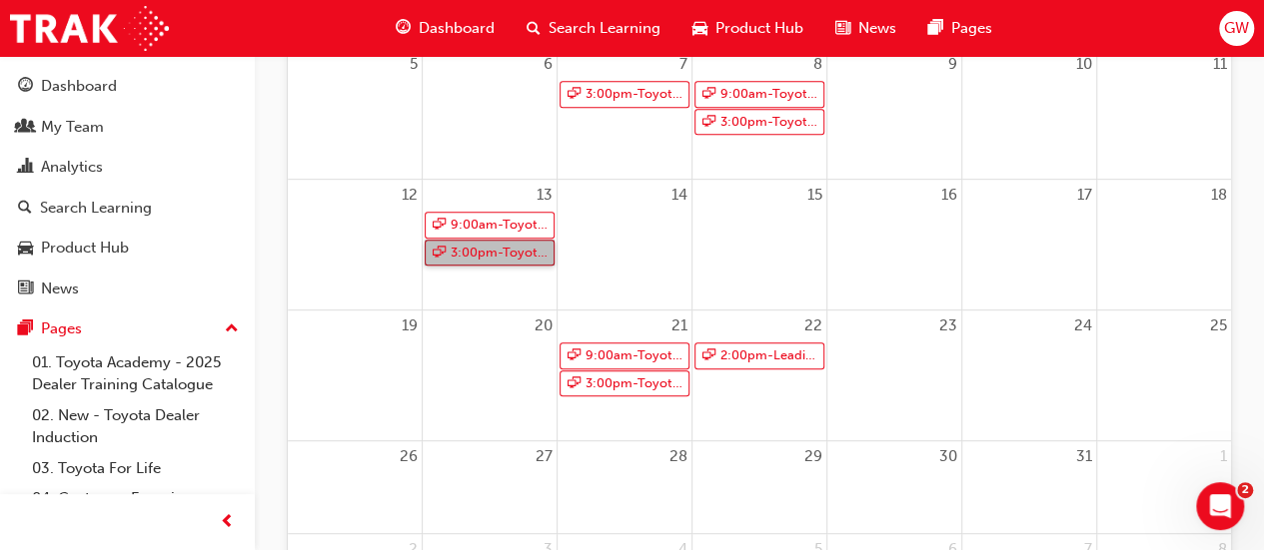
click at [511, 249] on link "3:00pm - Toyota For Life In Action - Virtual Classroom" at bounding box center [490, 253] width 130 height 27
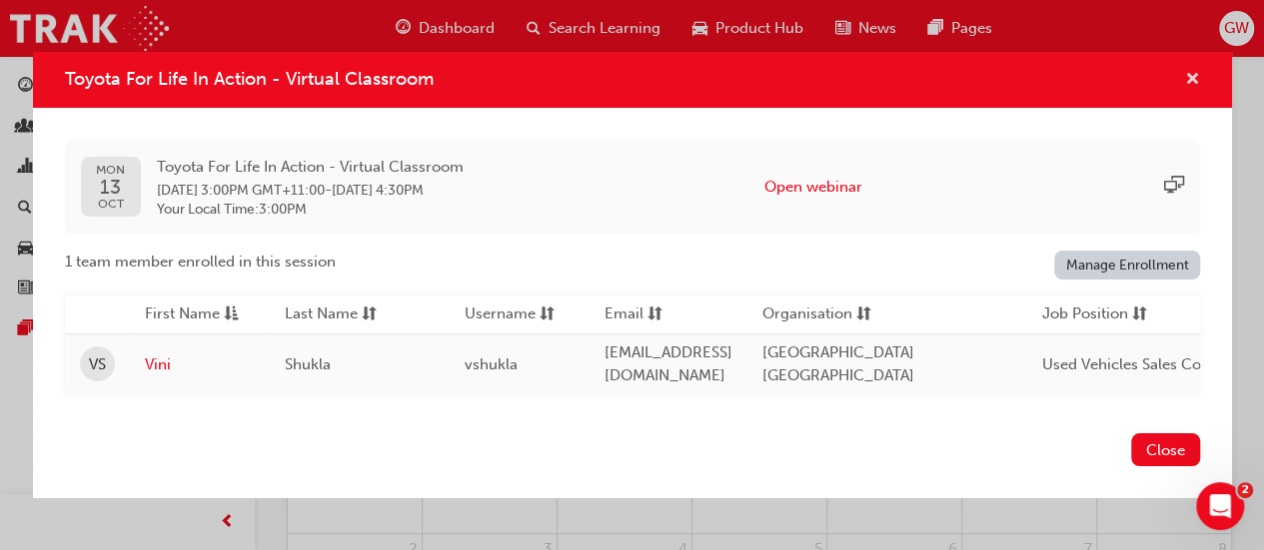
click at [1191, 74] on span "cross-icon" at bounding box center [1192, 81] width 15 height 18
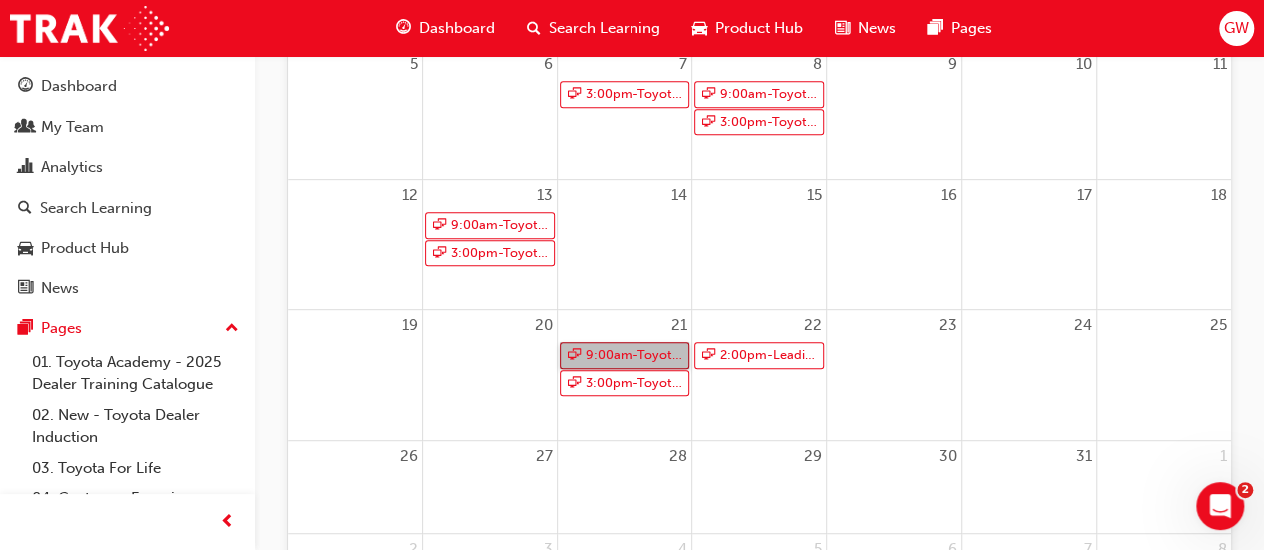
click at [641, 348] on link "9:00am - Toyota For Life In Action - Virtual Classroom" at bounding box center [624, 356] width 130 height 27
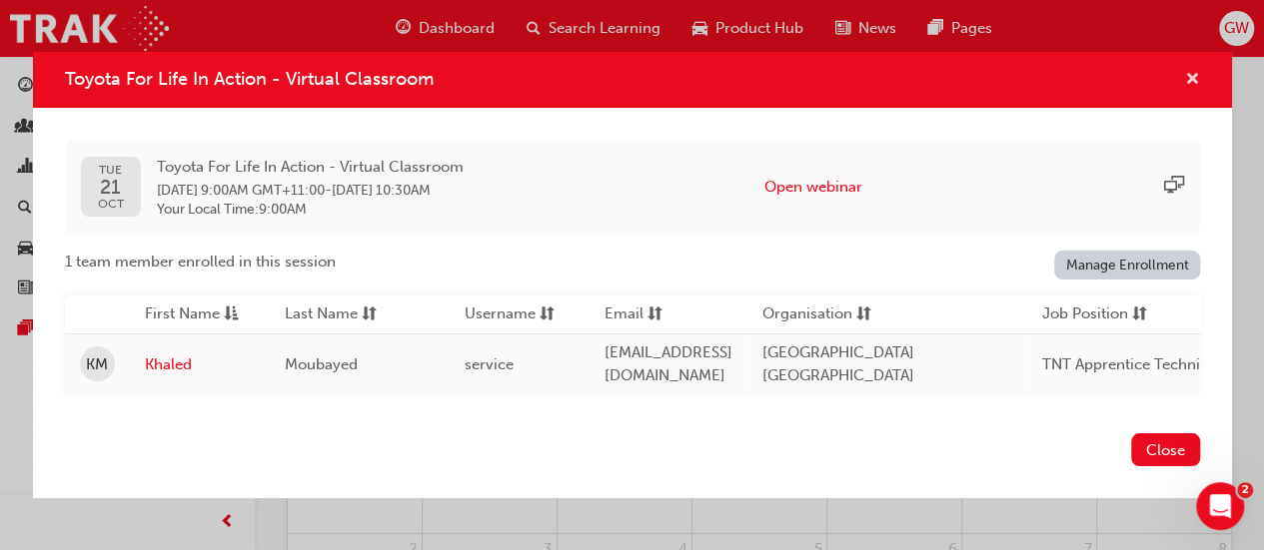
click at [1193, 72] on span "cross-icon" at bounding box center [1192, 81] width 15 height 18
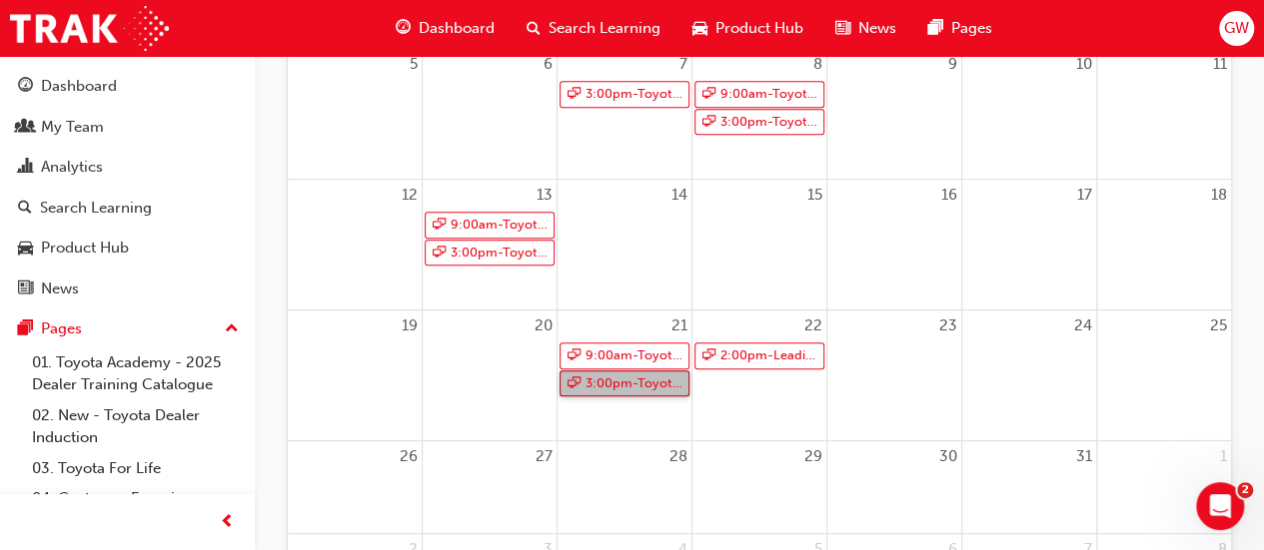
click at [619, 383] on link "3:00pm - Toyota For Life In Action - Virtual Classroom" at bounding box center [624, 384] width 130 height 27
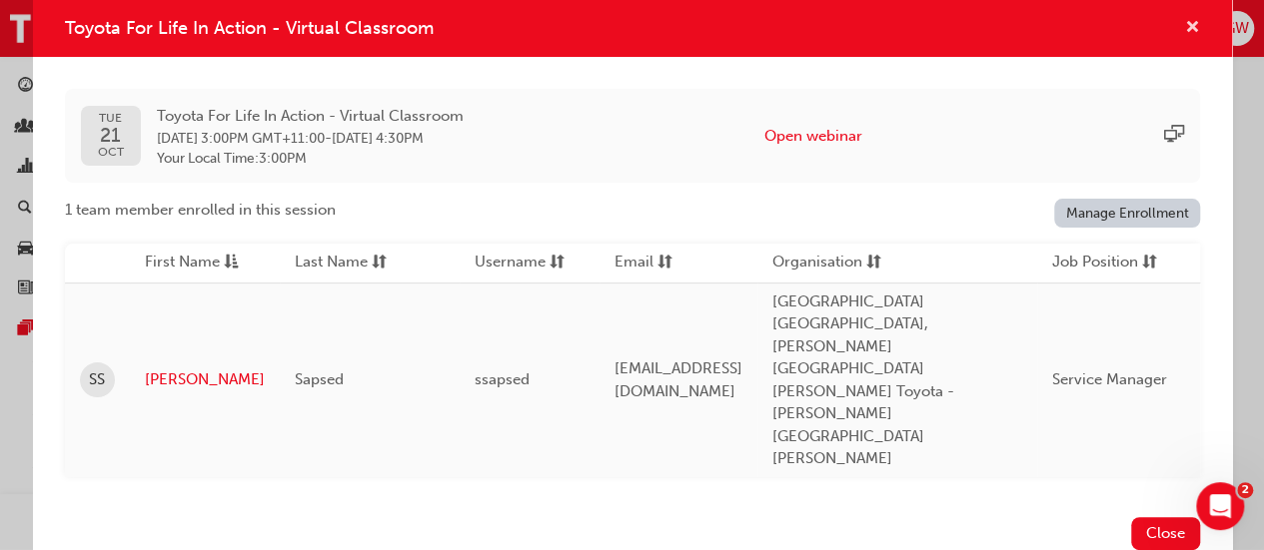
click at [1191, 38] on span "cross-icon" at bounding box center [1192, 29] width 15 height 18
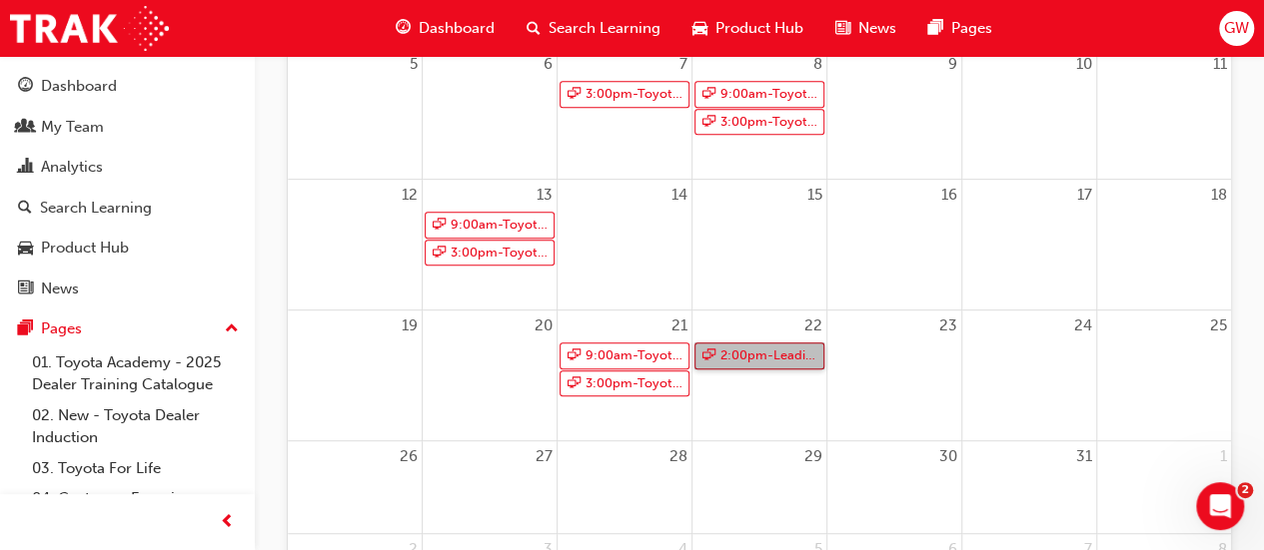
click at [767, 351] on link "2:00pm - Leading Reignite Part 2 - Virtual Classroom" at bounding box center [759, 356] width 130 height 27
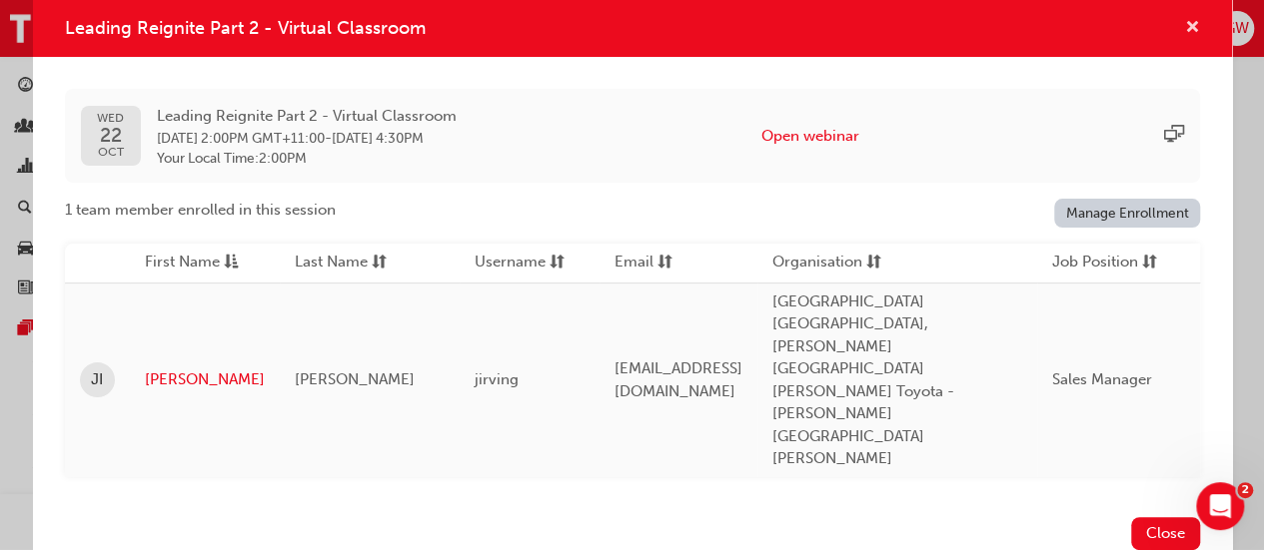
click at [1195, 38] on span "cross-icon" at bounding box center [1192, 29] width 15 height 18
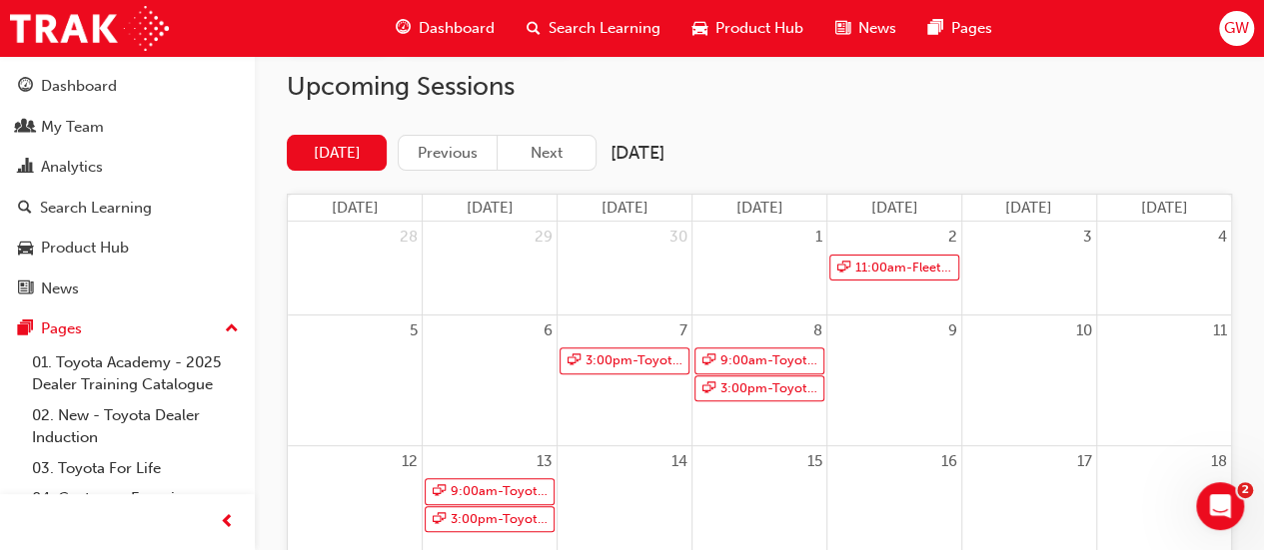
scroll to position [0, 0]
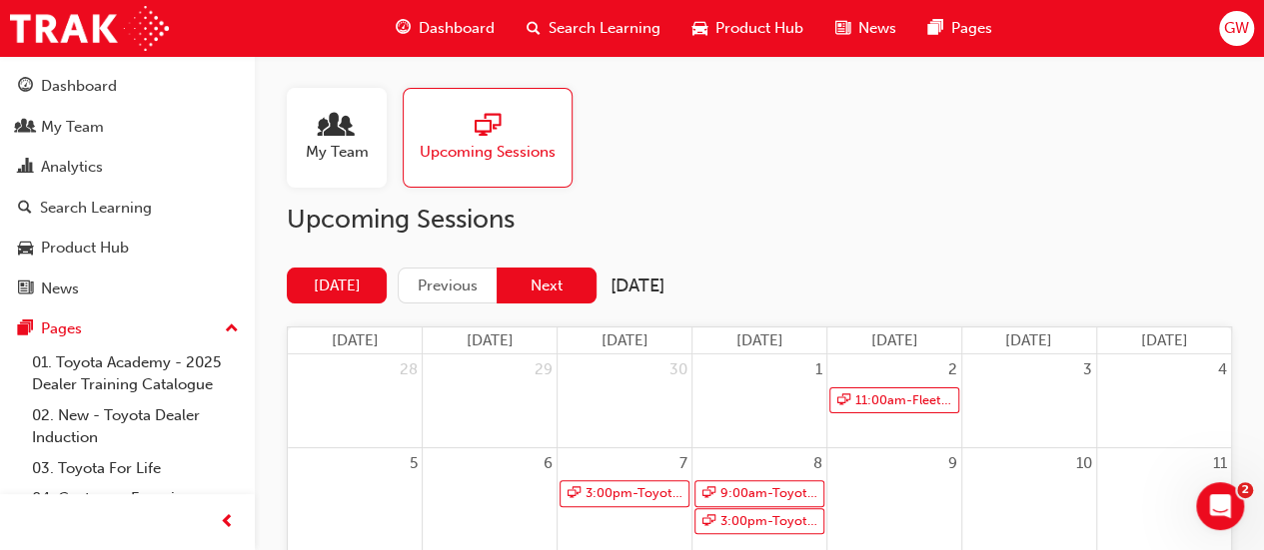
click at [540, 279] on button "Next" at bounding box center [546, 286] width 100 height 37
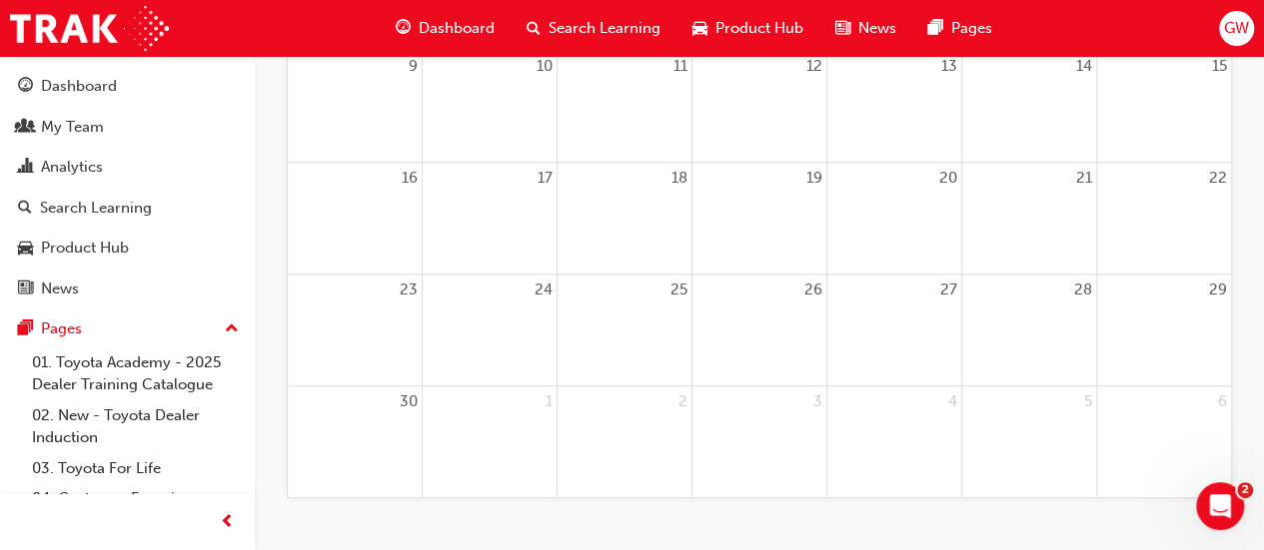
scroll to position [572, 0]
